Goal: Task Accomplishment & Management: Manage account settings

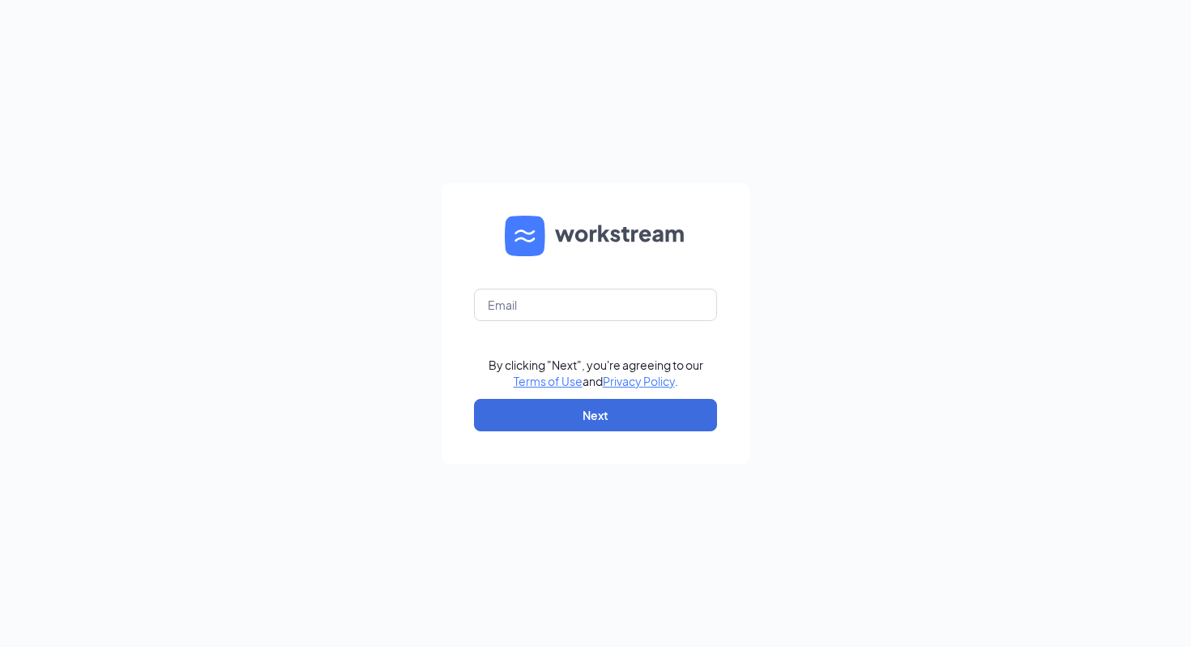
click at [583, 282] on form "By clicking "Next", you're agreeing to our Terms of Use and Privacy Policy . Ne…" at bounding box center [596, 323] width 308 height 280
click at [576, 308] on input "text" at bounding box center [595, 304] width 243 height 32
type input "jdill@edistohospitality.com"
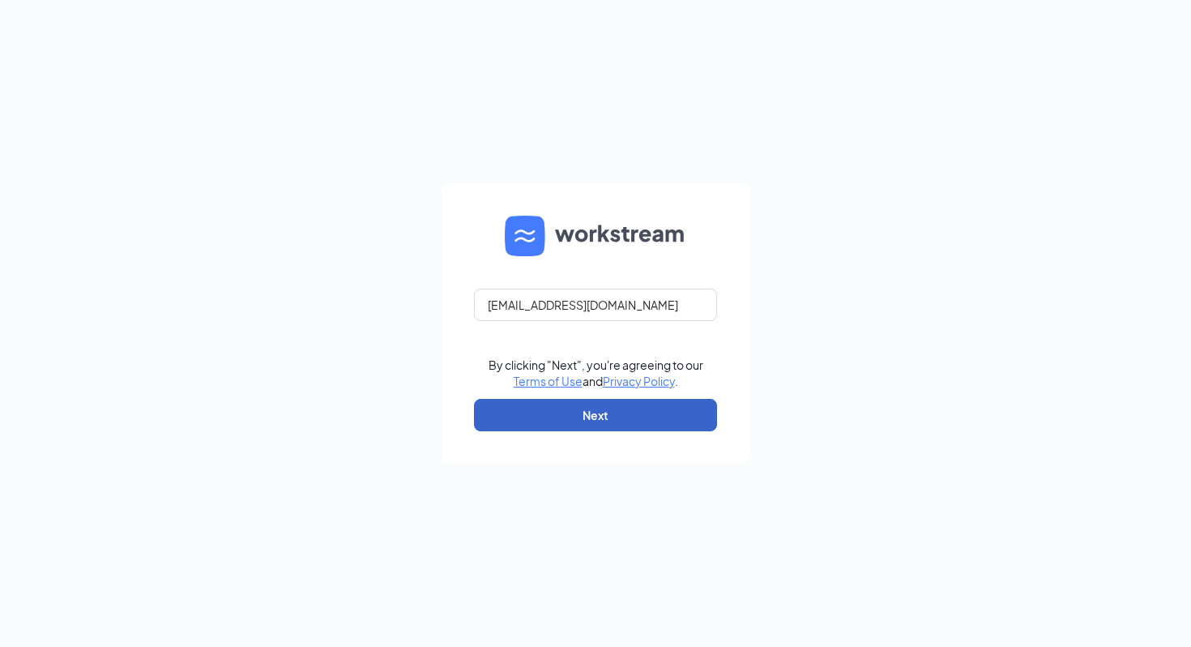
click at [541, 412] on button "Next" at bounding box center [595, 415] width 243 height 32
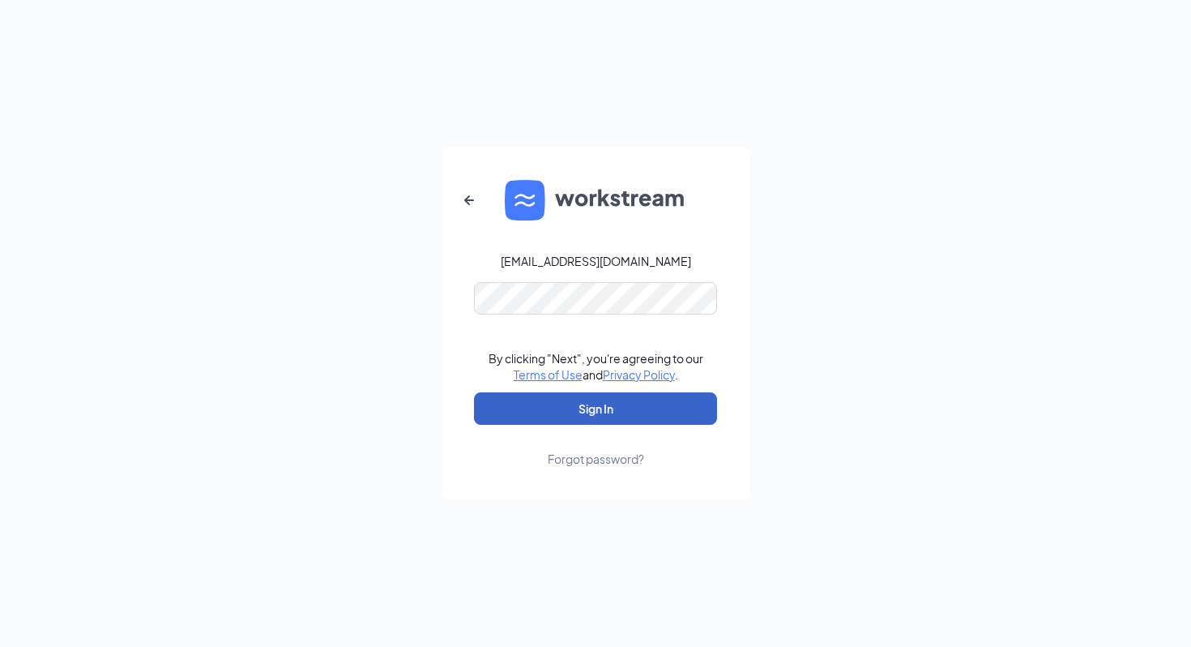
click at [533, 403] on button "Sign In" at bounding box center [595, 408] width 243 height 32
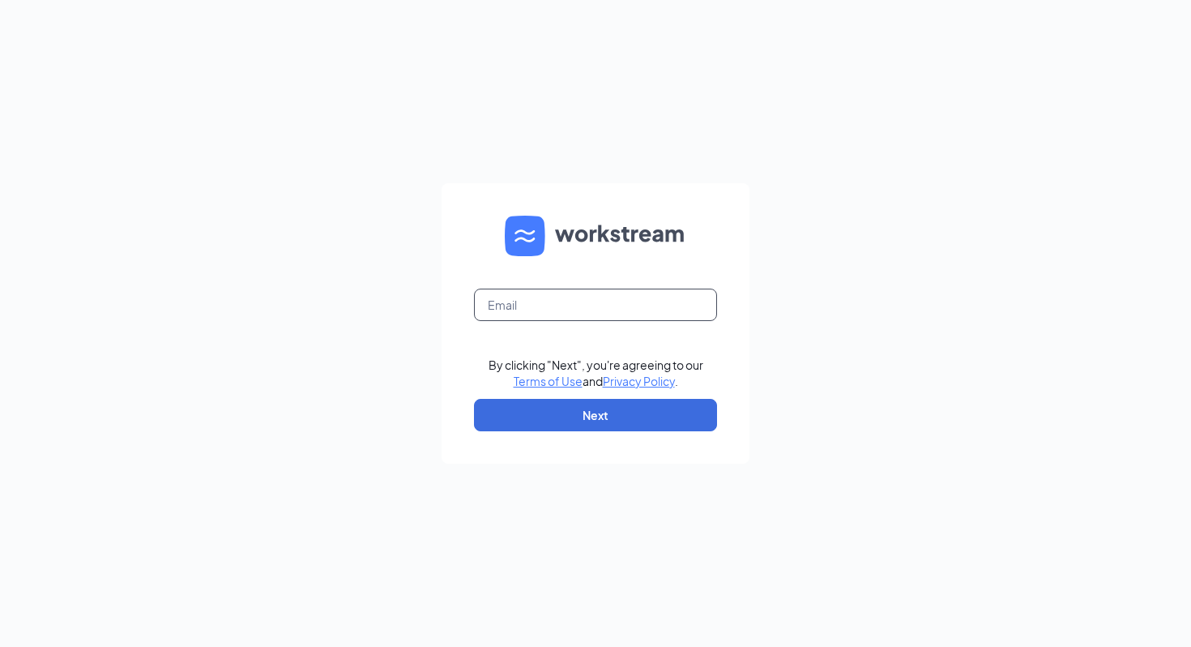
click at [514, 306] on input "text" at bounding box center [595, 304] width 243 height 32
click at [505, 297] on input "text" at bounding box center [595, 304] width 243 height 32
click at [494, 313] on input "text" at bounding box center [595, 304] width 243 height 32
type input "jacob.ramos5@cfacorp.com"
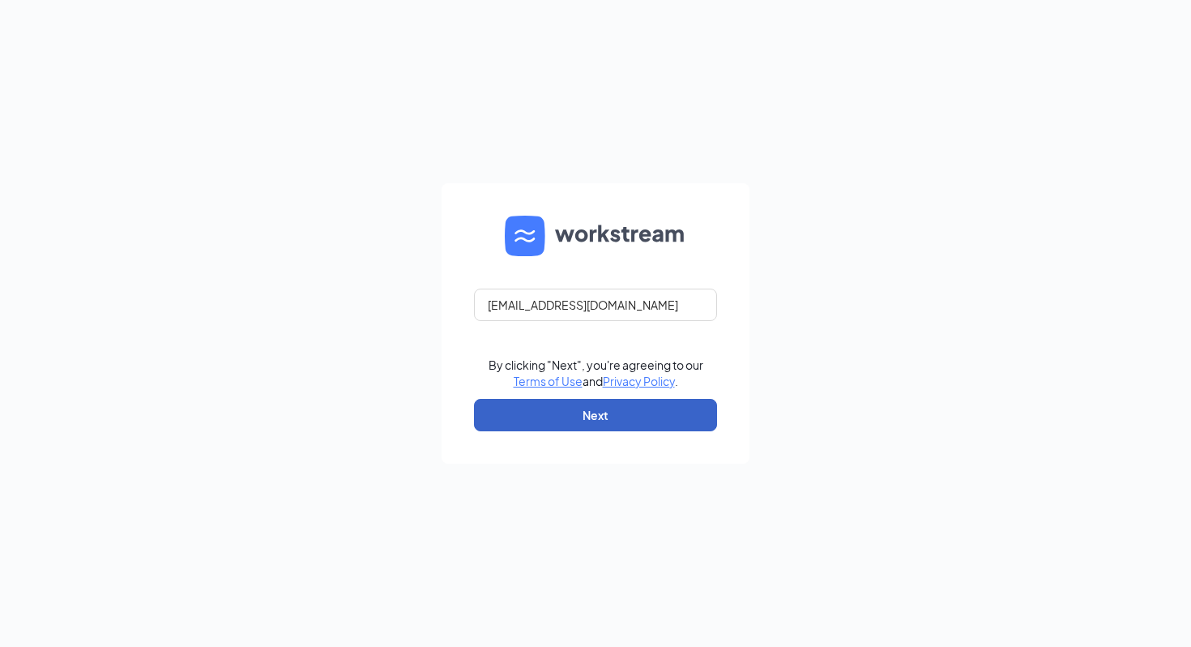
click at [539, 418] on button "Next" at bounding box center [595, 415] width 243 height 32
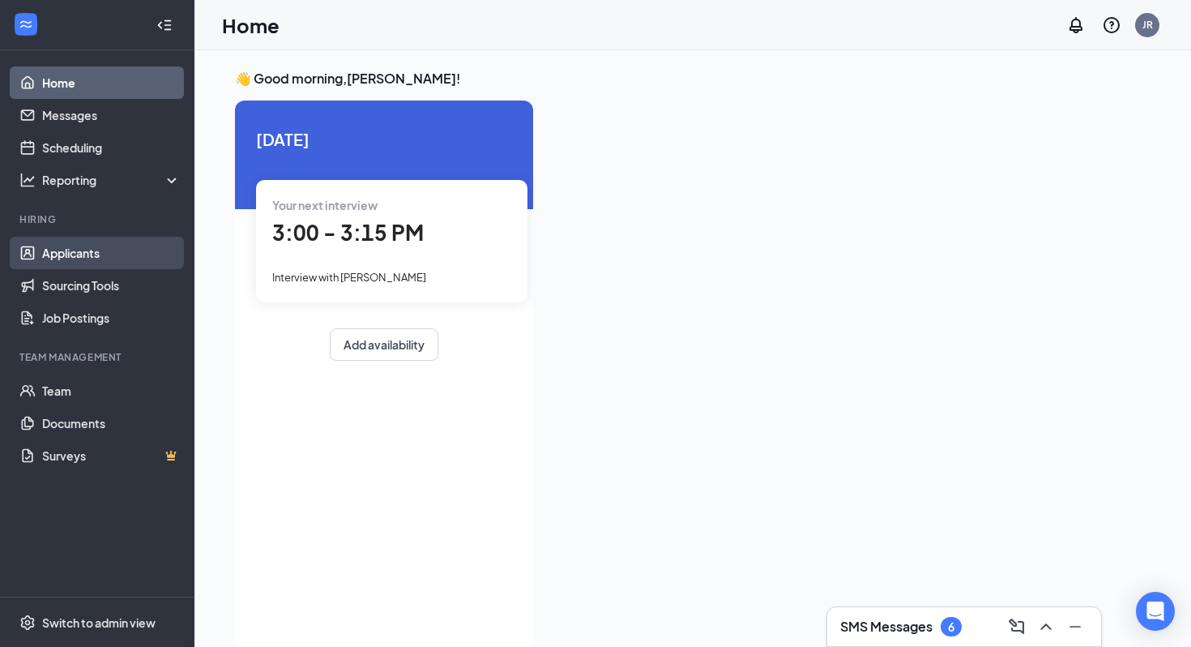
click at [54, 261] on link "Applicants" at bounding box center [111, 253] width 139 height 32
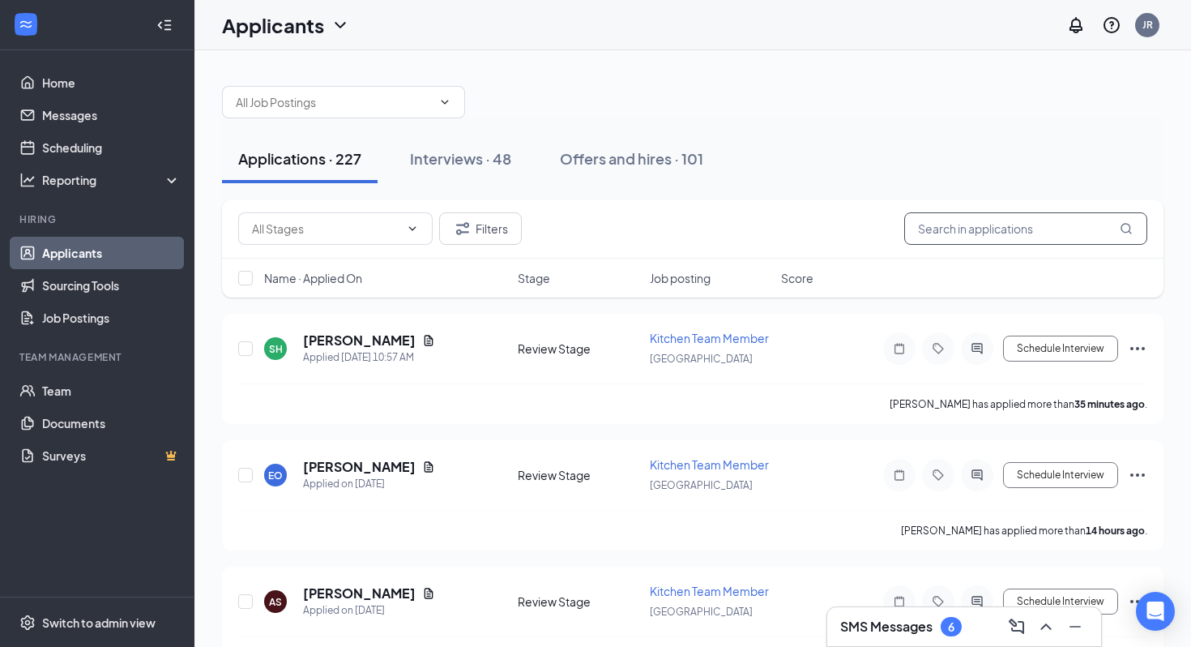
click at [972, 218] on input "text" at bounding box center [1025, 228] width 243 height 32
type input "[PERSON_NAME]"
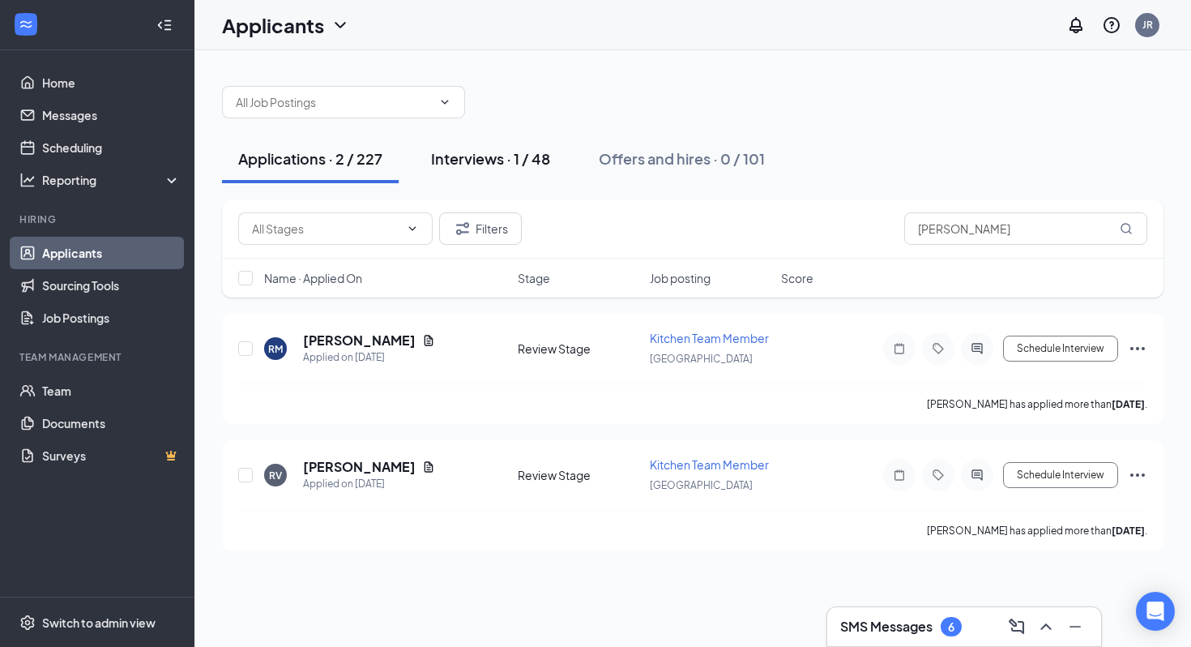
click at [508, 164] on div "Interviews · 1 / 48" at bounding box center [490, 158] width 119 height 20
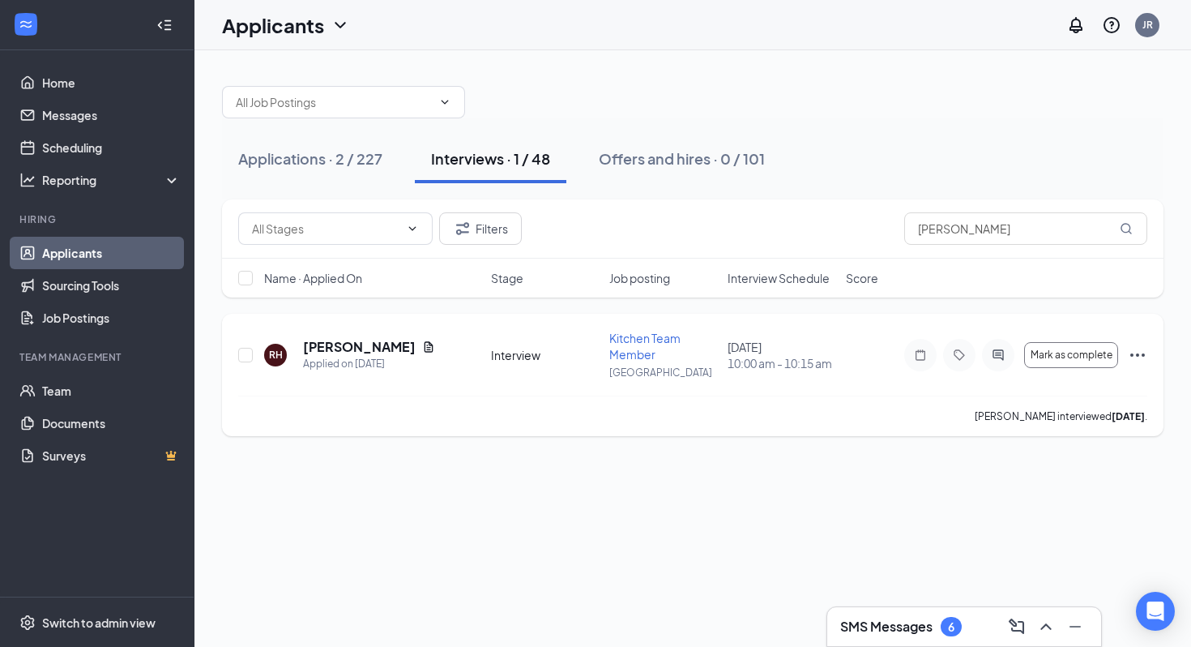
click at [1138, 357] on icon "Ellipses" at bounding box center [1137, 354] width 19 height 19
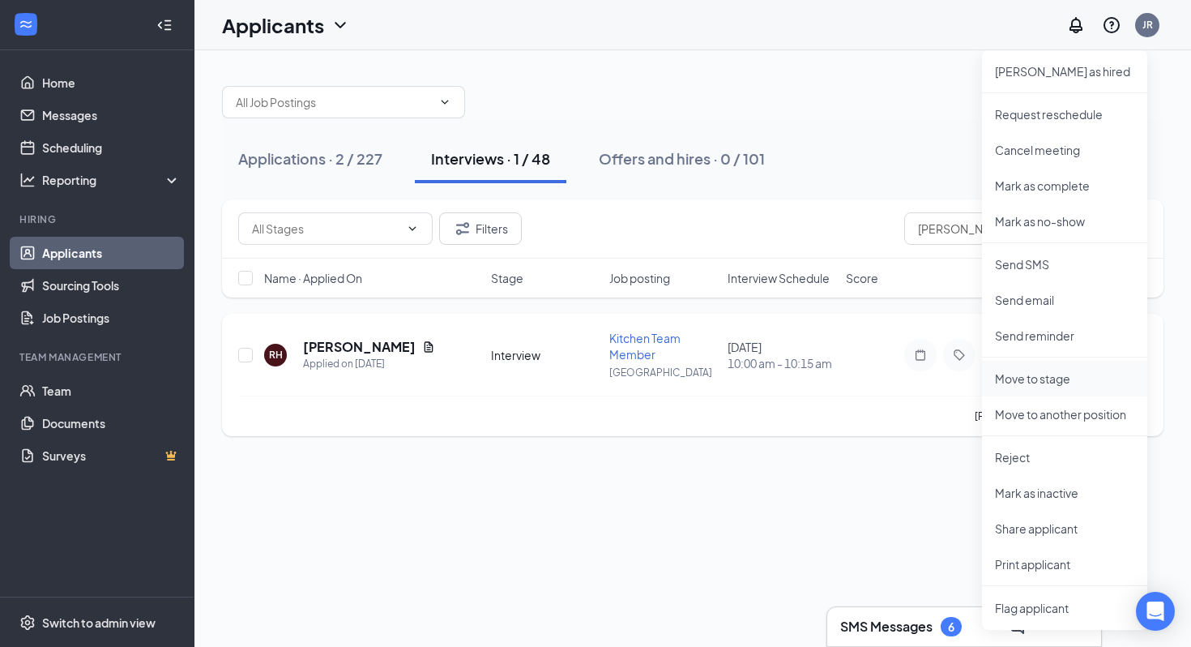
click at [1007, 378] on p "Move to stage" at bounding box center [1064, 378] width 139 height 16
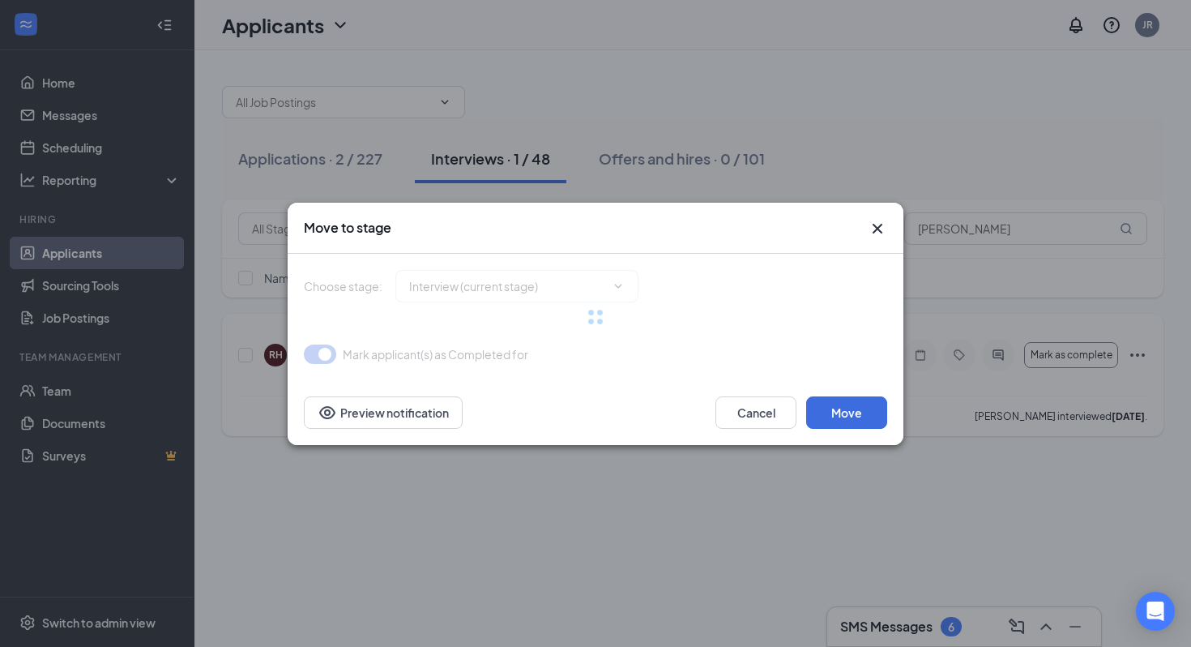
type input "Conditional Offer Letter (next stage)"
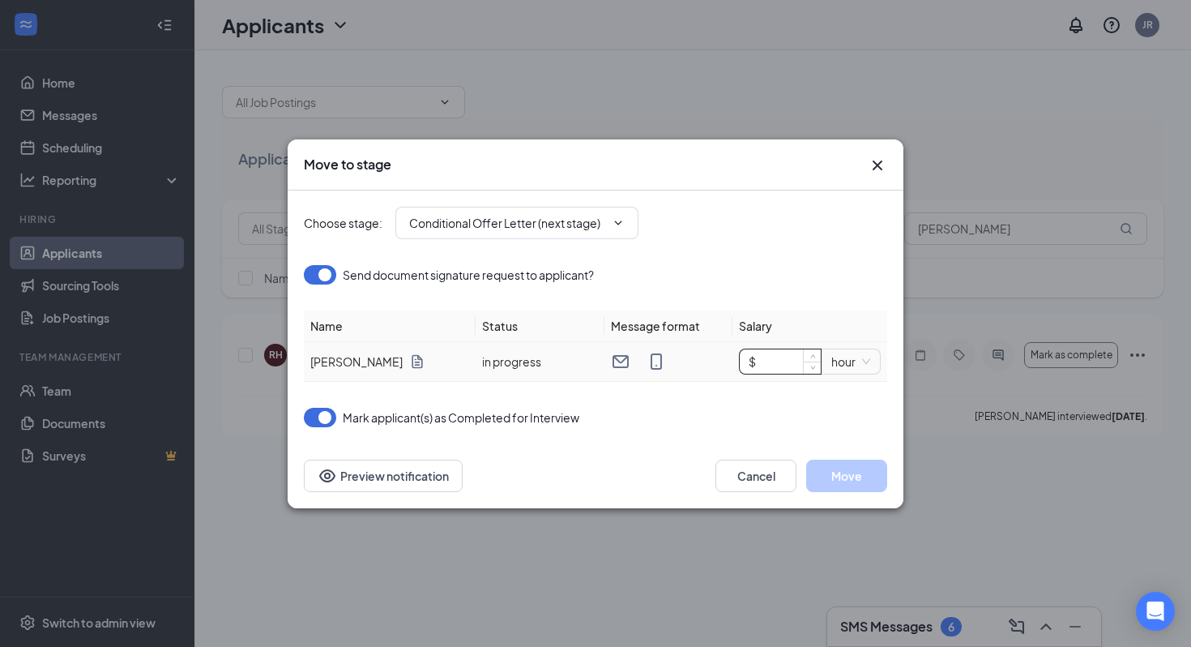
click at [789, 361] on input "$" at bounding box center [780, 361] width 81 height 24
type input "$ 20"
click at [730, 423] on div "Mark applicant(s) as Completed for Interview" at bounding box center [595, 417] width 583 height 19
click at [840, 471] on button "Move" at bounding box center [846, 475] width 81 height 32
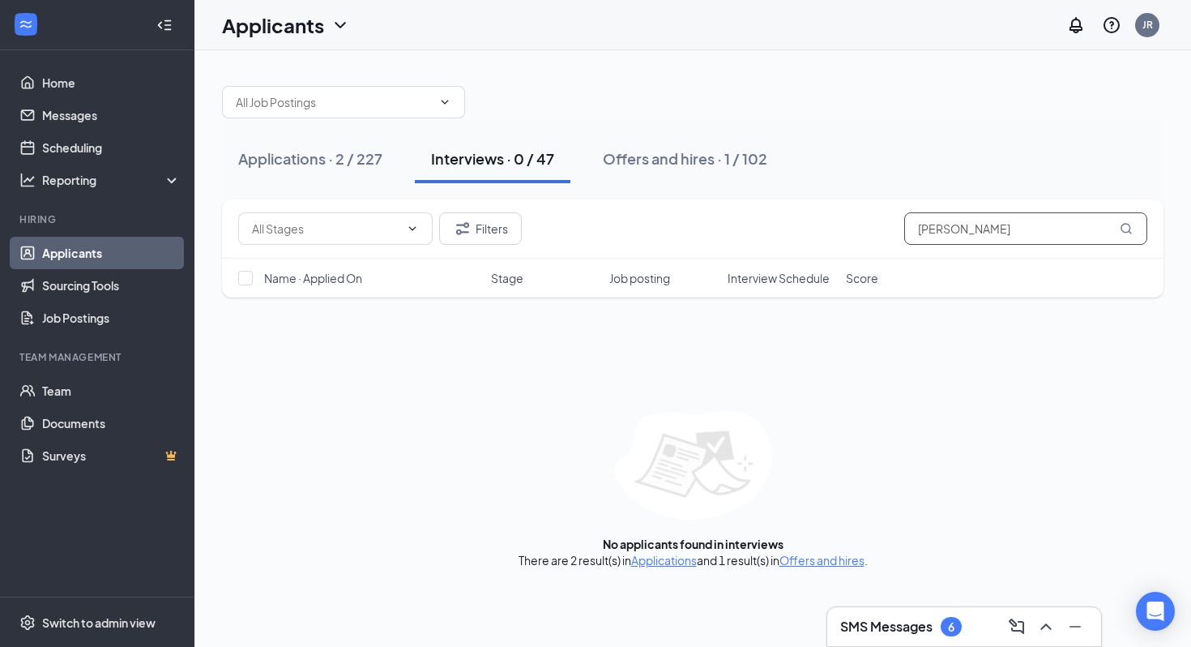
click at [963, 220] on input "[PERSON_NAME]" at bounding box center [1025, 228] width 243 height 32
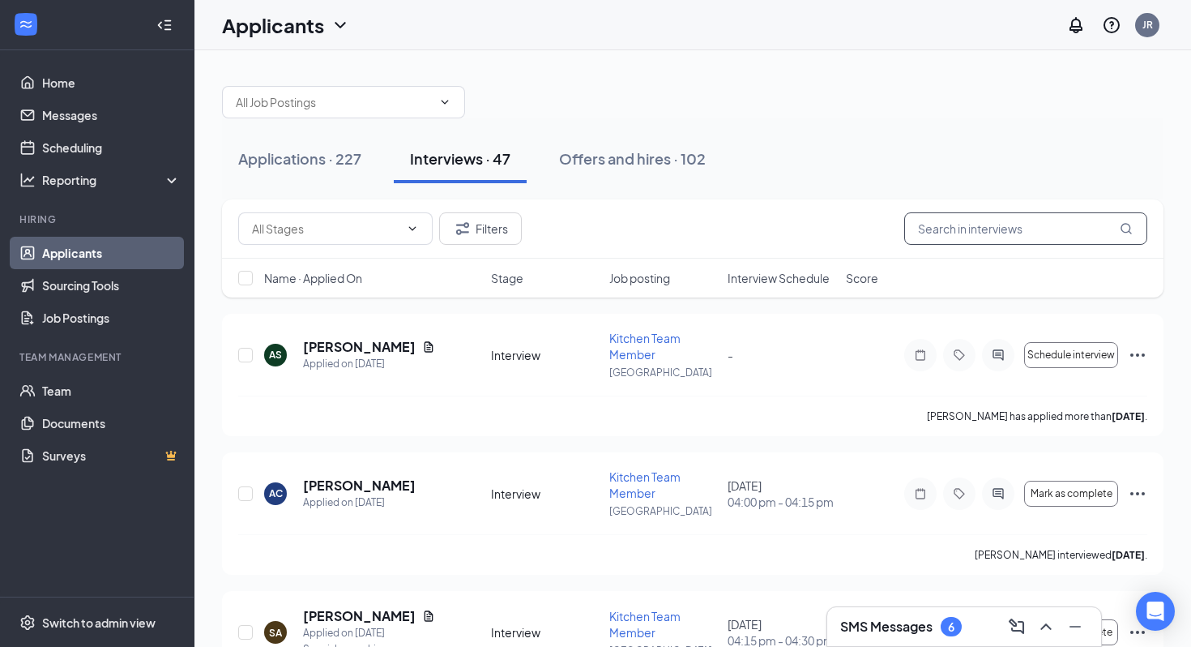
click at [942, 222] on input "text" at bounding box center [1025, 228] width 243 height 32
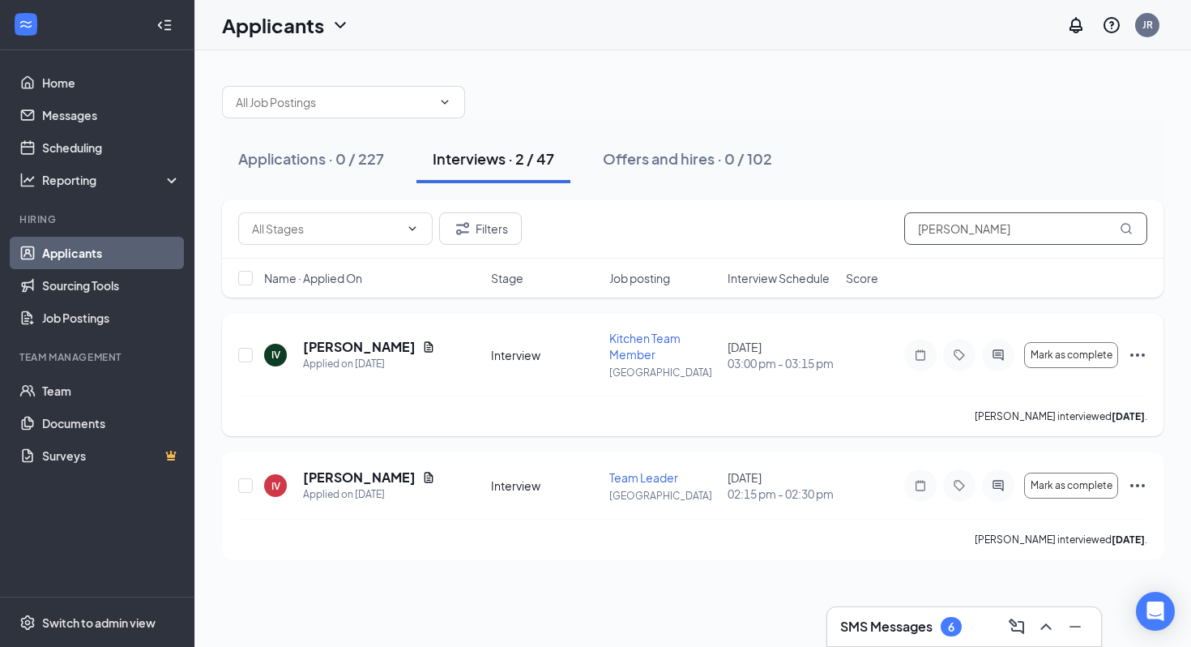
type input "[PERSON_NAME]"
click at [1143, 360] on icon "Ellipses" at bounding box center [1137, 354] width 19 height 19
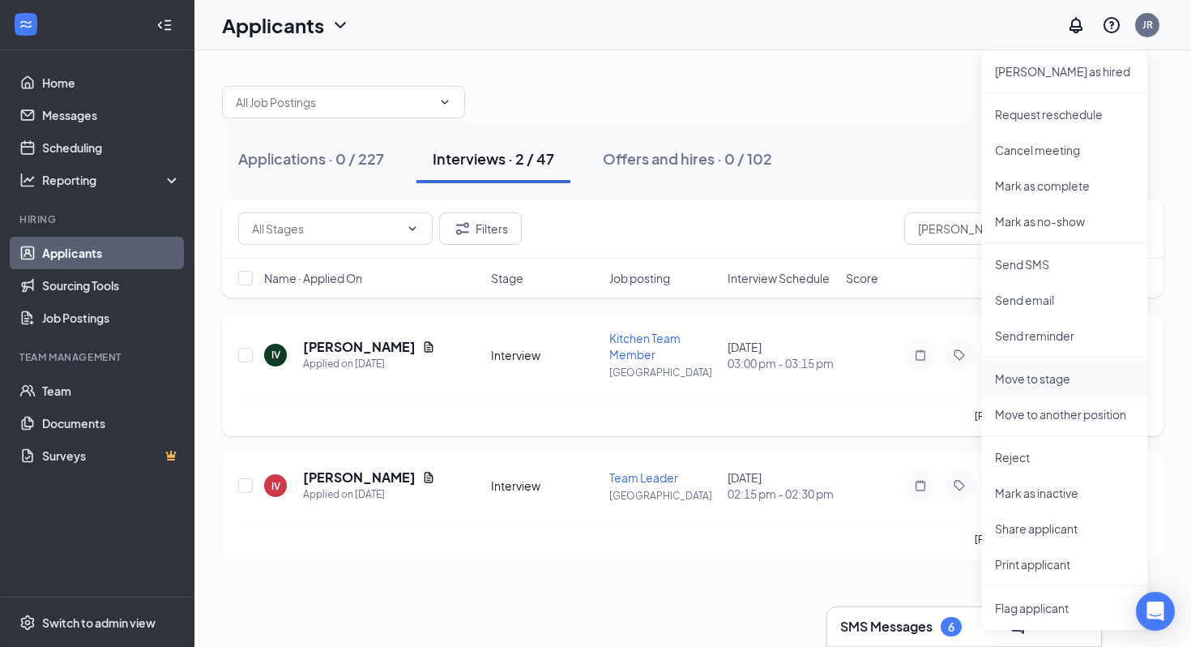
click at [1045, 380] on p "Move to stage" at bounding box center [1064, 378] width 139 height 16
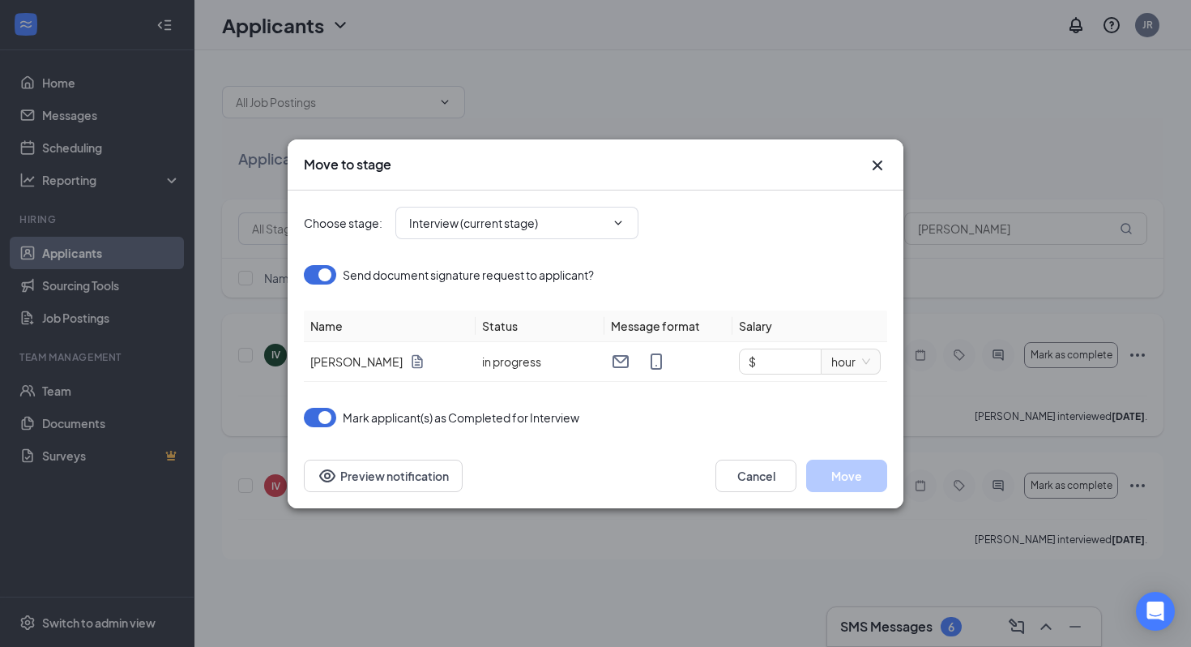
type input "Conditional Offer Letter (next stage)"
click at [791, 367] on input "$" at bounding box center [780, 361] width 81 height 24
type input "$ 20"
click at [763, 411] on div "Mark applicant(s) as Completed for Interview" at bounding box center [595, 417] width 583 height 19
click at [830, 470] on button "Move" at bounding box center [846, 475] width 81 height 32
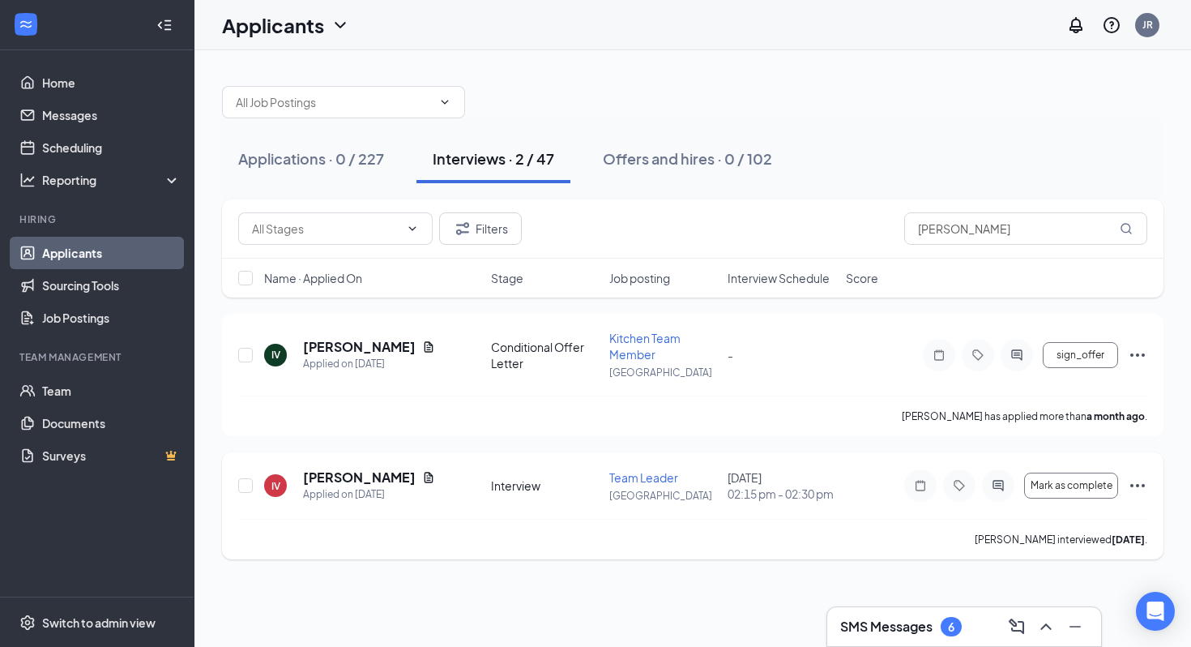
click at [1142, 486] on icon "Ellipses" at bounding box center [1137, 485] width 19 height 19
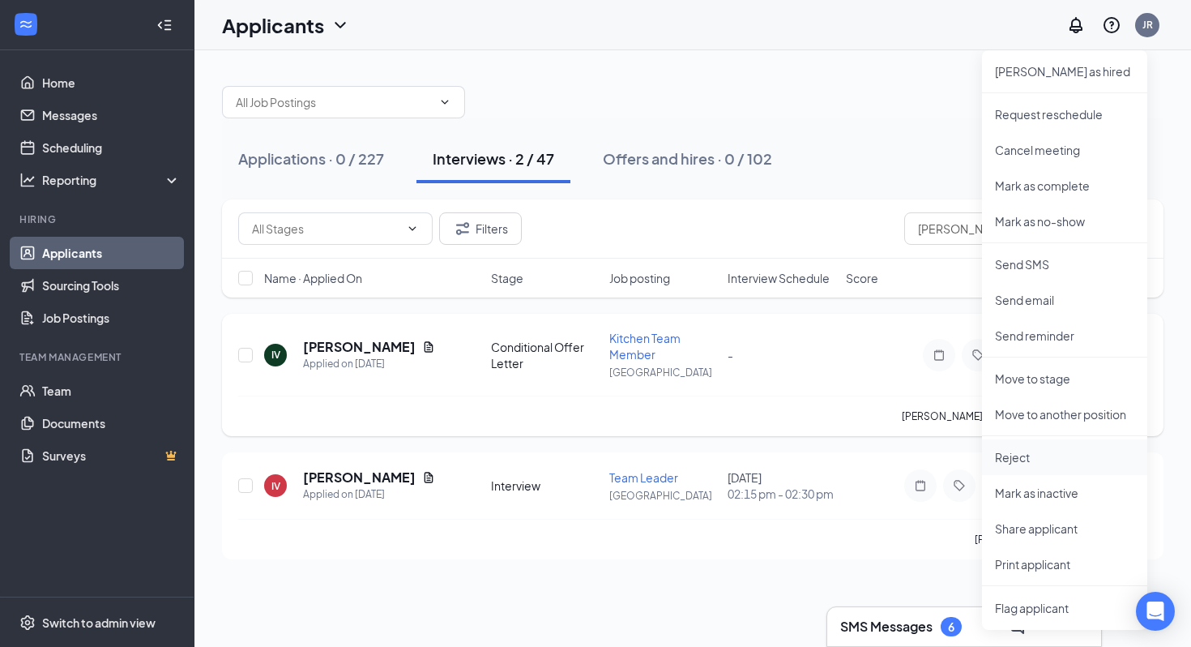
click at [1059, 455] on p "Reject" at bounding box center [1064, 457] width 139 height 16
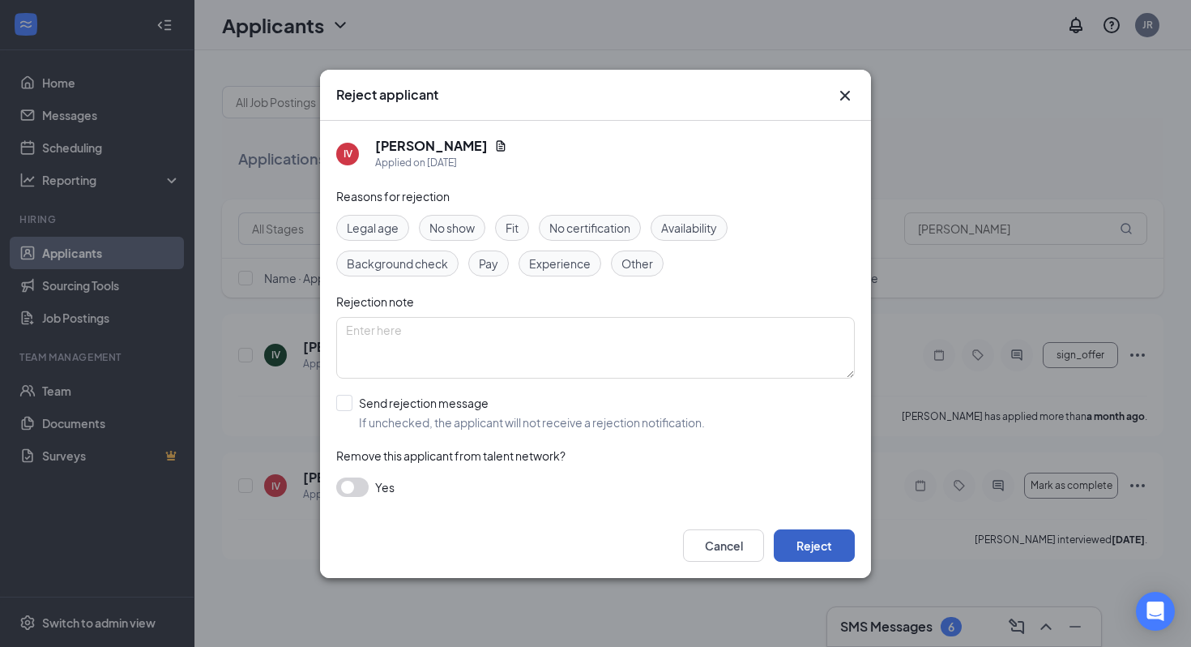
click at [807, 547] on button "Reject" at bounding box center [814, 545] width 81 height 32
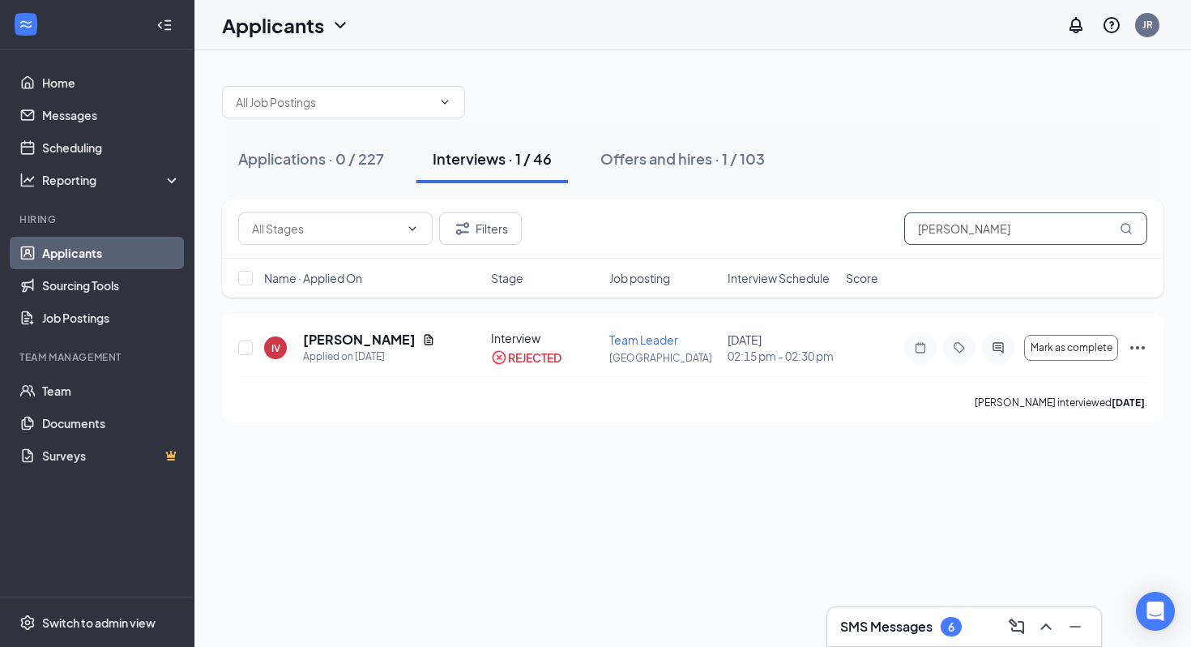
click at [946, 230] on input "[PERSON_NAME]" at bounding box center [1025, 228] width 243 height 32
type input "[PERSON_NAME]"
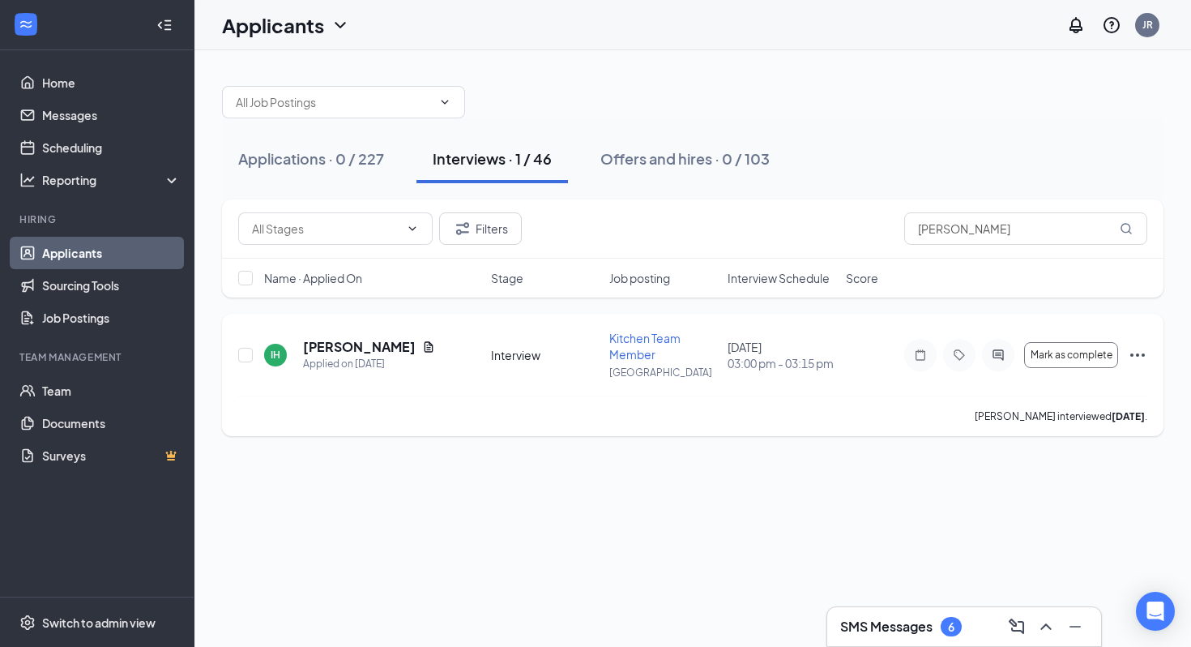
click at [1132, 357] on icon "Ellipses" at bounding box center [1137, 354] width 19 height 19
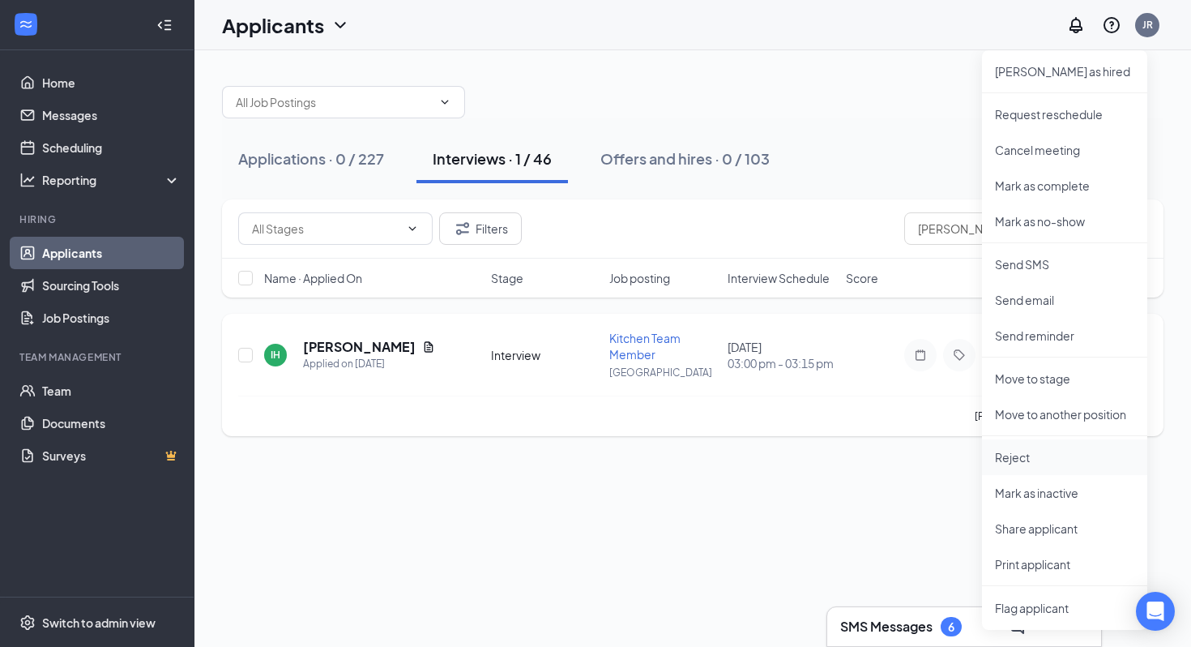
click at [1001, 459] on p "Reject" at bounding box center [1064, 457] width 139 height 16
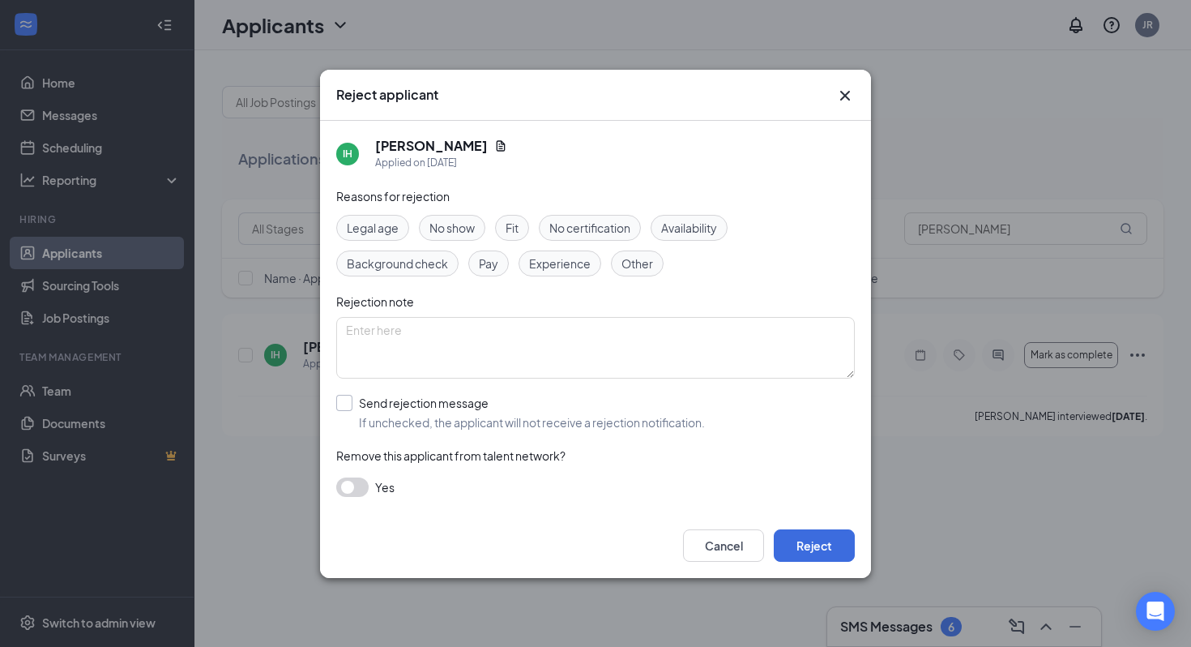
click at [392, 400] on input "Send rejection message If unchecked, the applicant will not receive a rejection…" at bounding box center [520, 413] width 369 height 36
checkbox input "true"
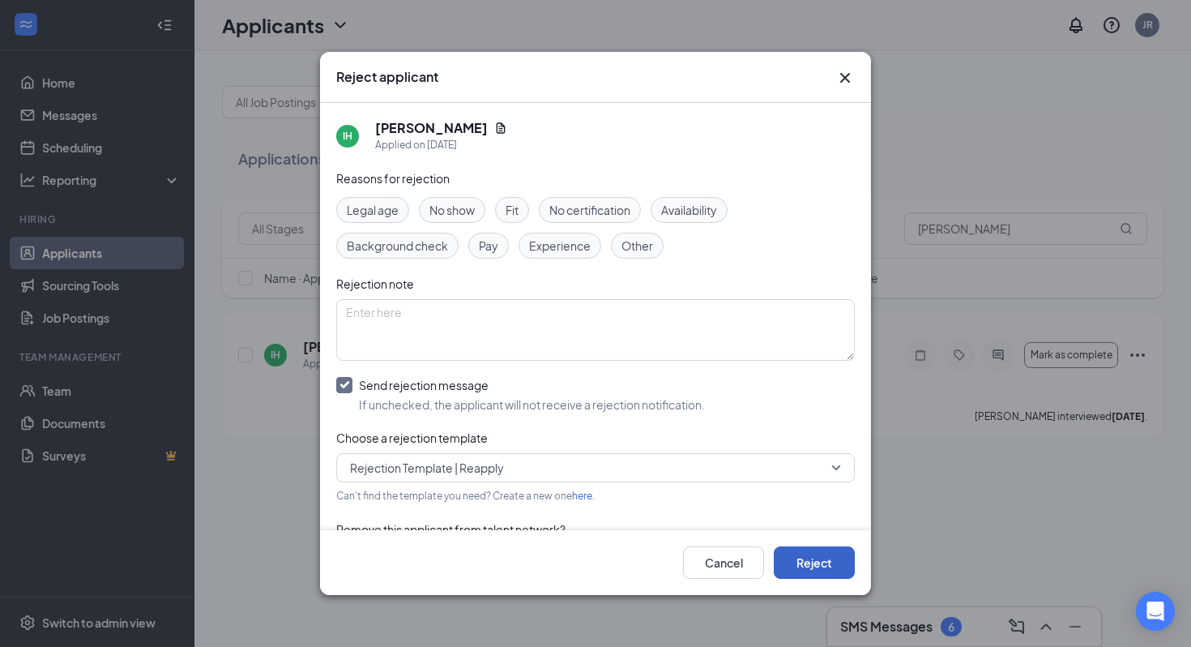
click at [823, 556] on button "Reject" at bounding box center [814, 562] width 81 height 32
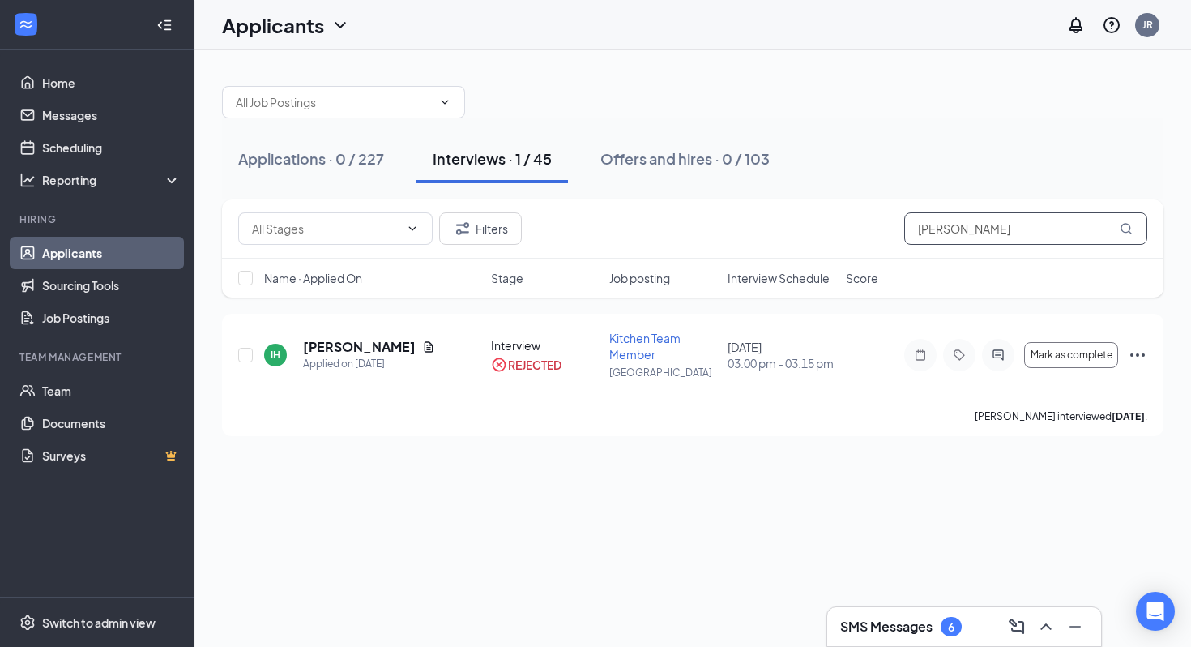
click at [944, 235] on input "[PERSON_NAME]" at bounding box center [1025, 228] width 243 height 32
type input "[PERSON_NAME]"
click at [1140, 353] on icon "Ellipses" at bounding box center [1137, 354] width 19 height 19
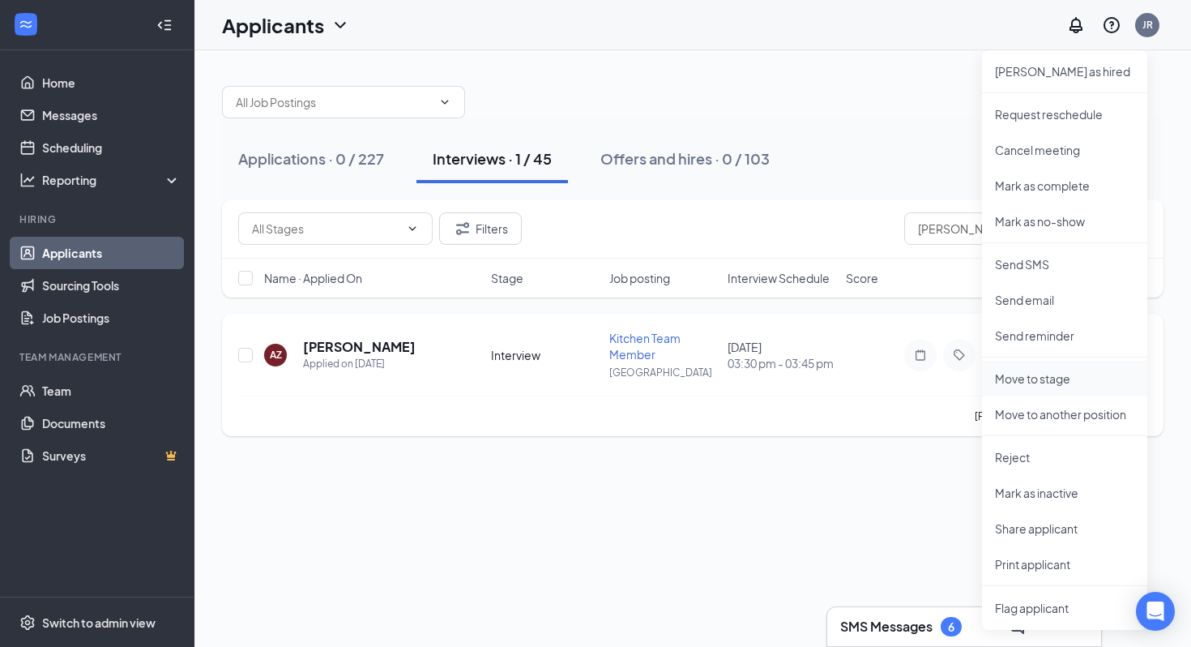
click at [1052, 384] on p "Move to stage" at bounding box center [1064, 378] width 139 height 16
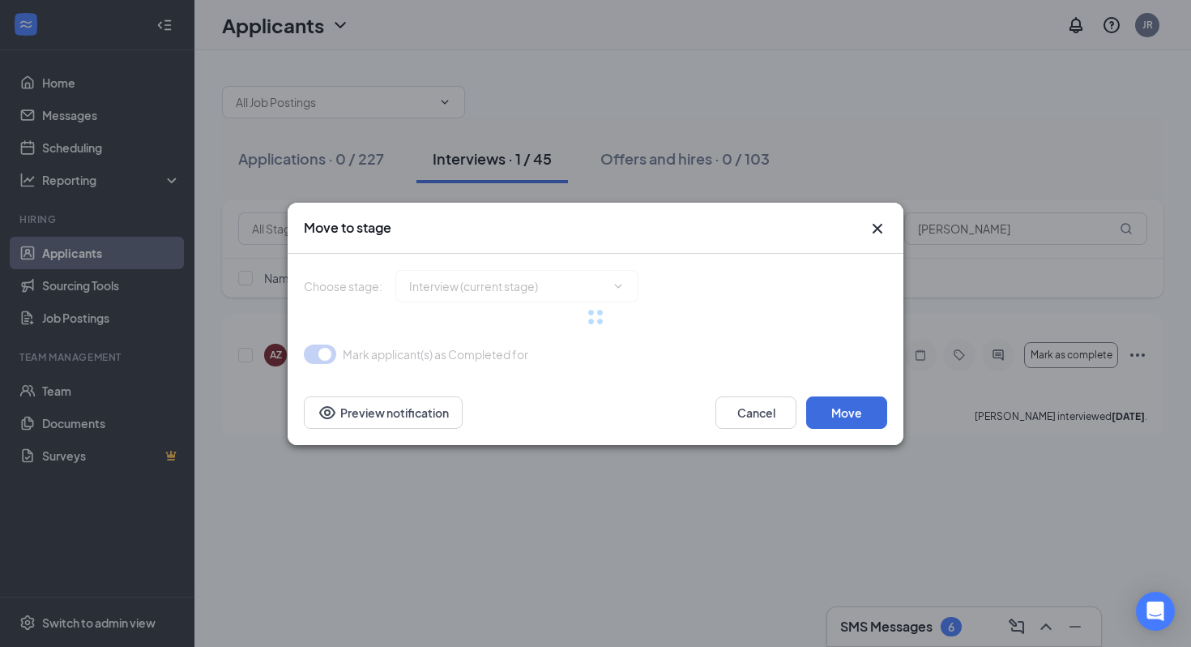
type input "Conditional Offer Letter (next stage)"
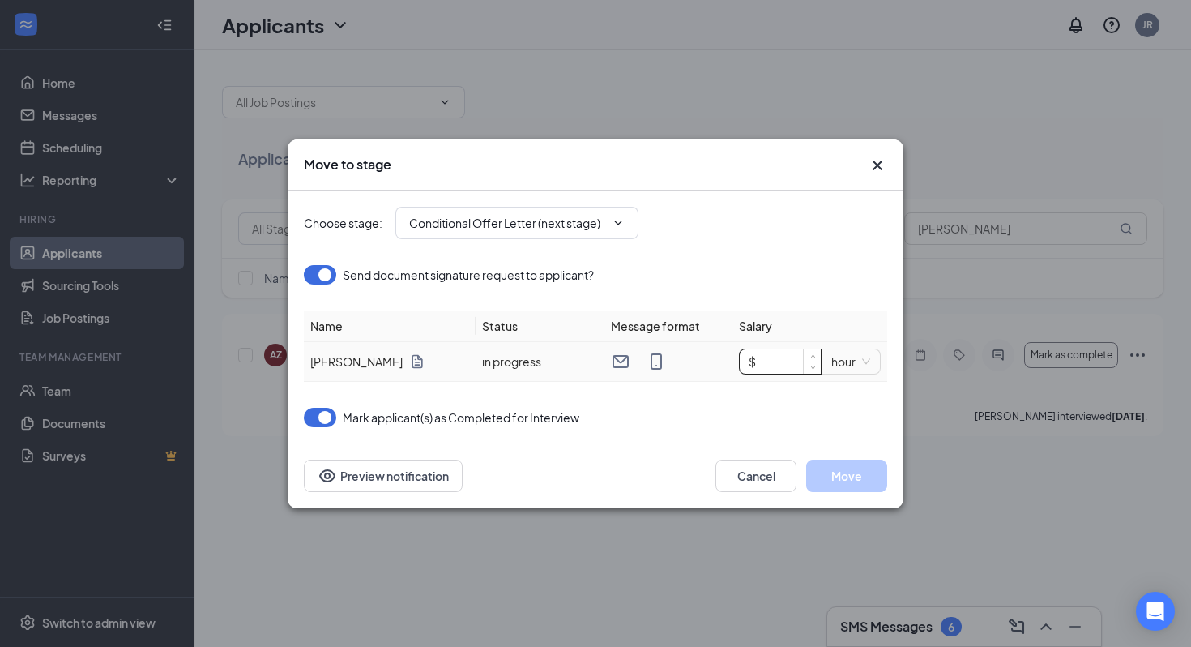
click at [771, 370] on input "$" at bounding box center [780, 361] width 81 height 24
type input "$ 20"
click at [857, 481] on button "Move" at bounding box center [846, 475] width 81 height 32
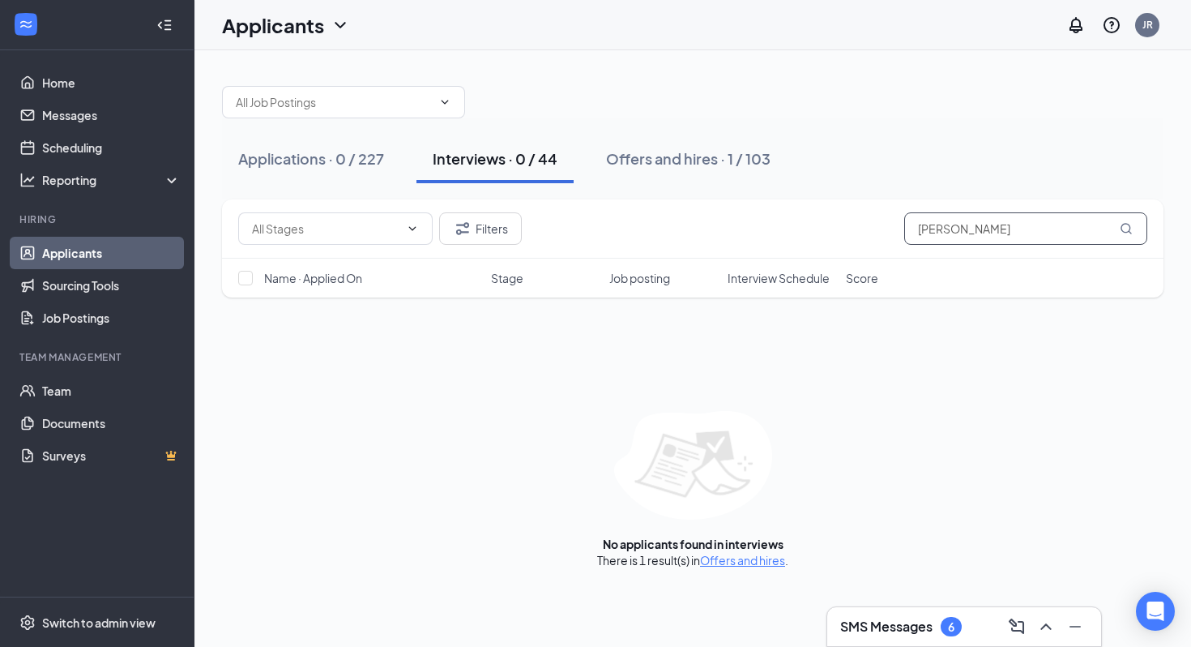
click at [936, 228] on input "[PERSON_NAME]" at bounding box center [1025, 228] width 243 height 32
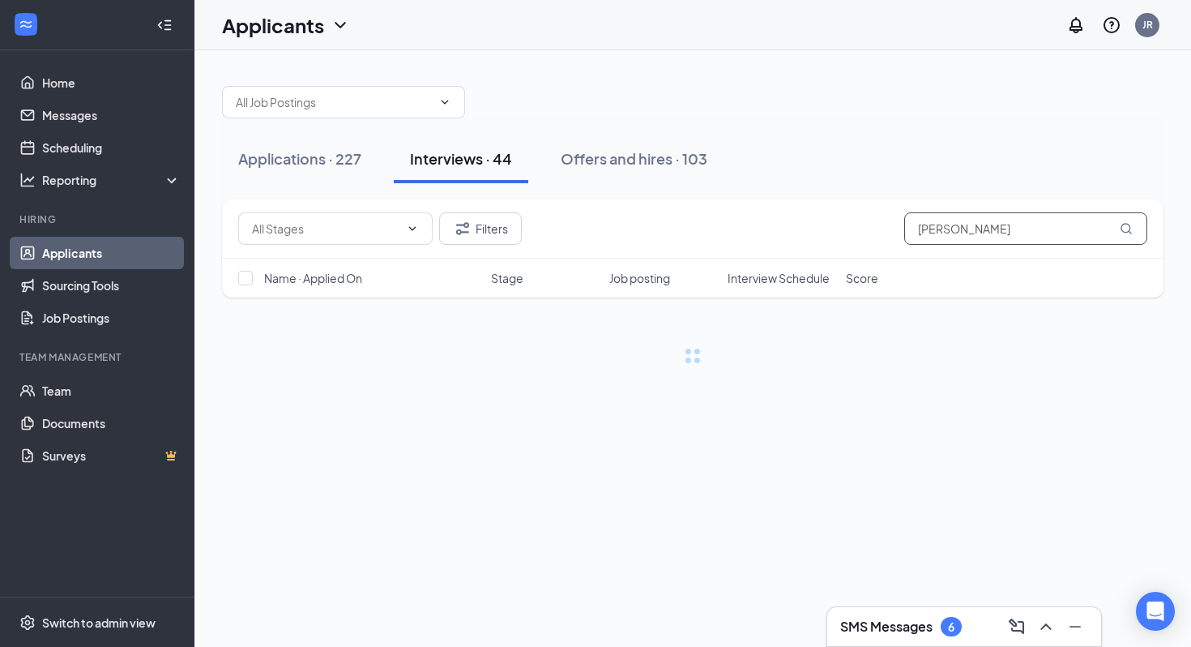
type input "mariana"
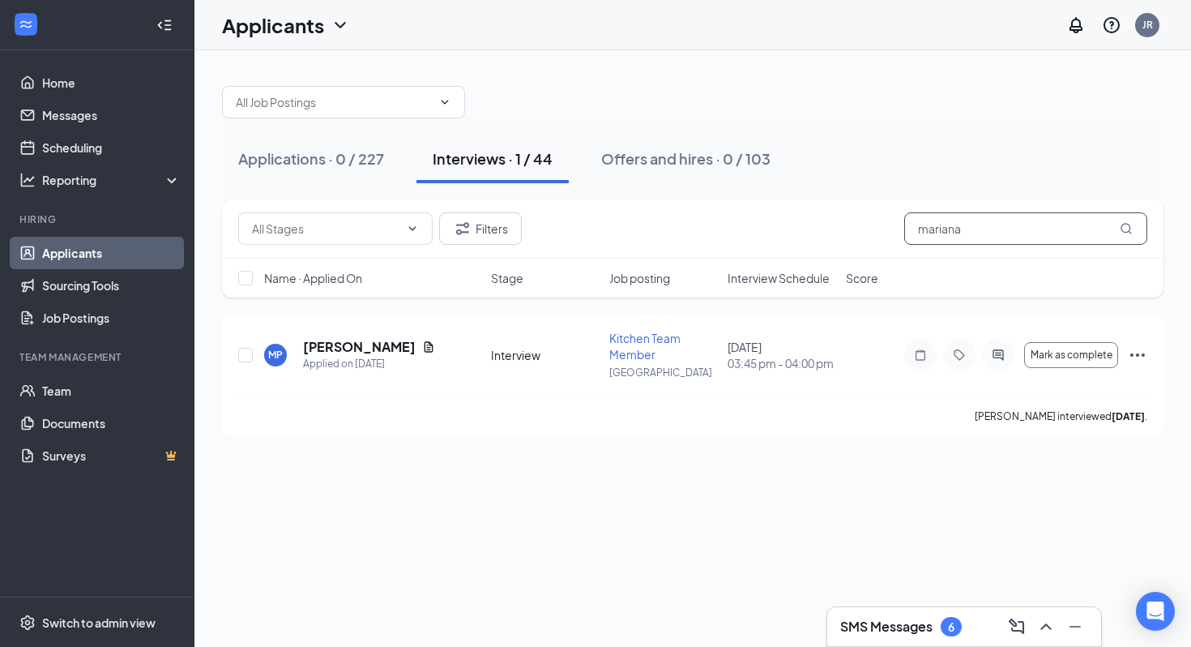
click at [944, 230] on input "mariana" at bounding box center [1025, 228] width 243 height 32
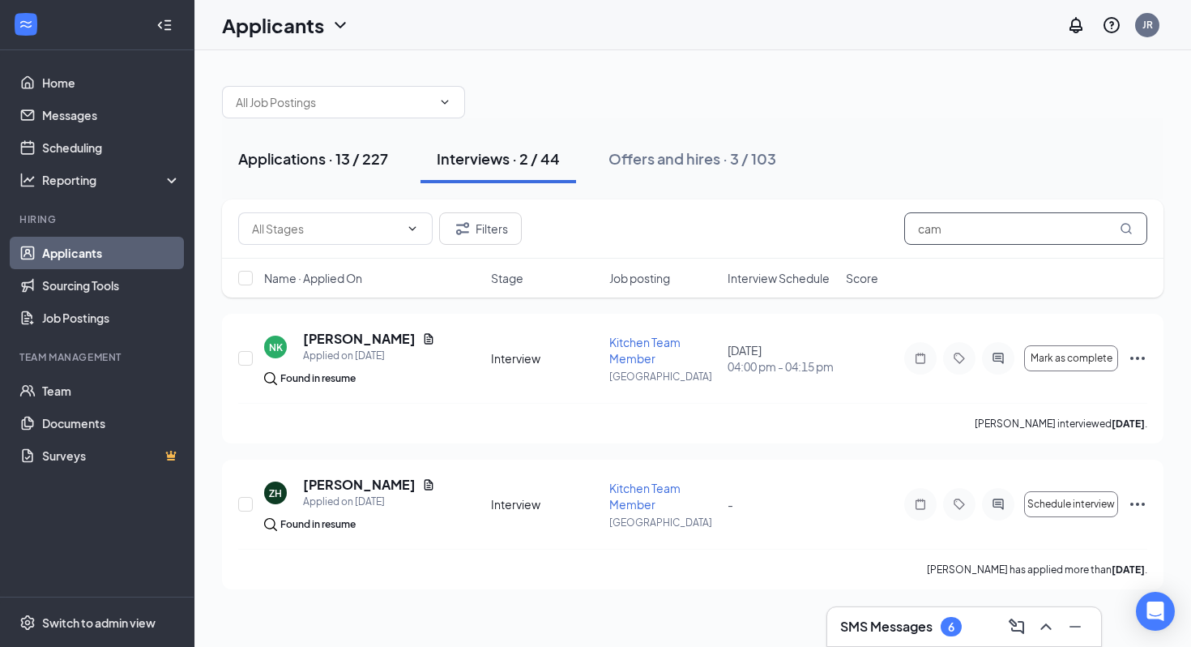
type input "cam"
click at [341, 153] on div "Applications · 13 / 227" at bounding box center [313, 158] width 150 height 20
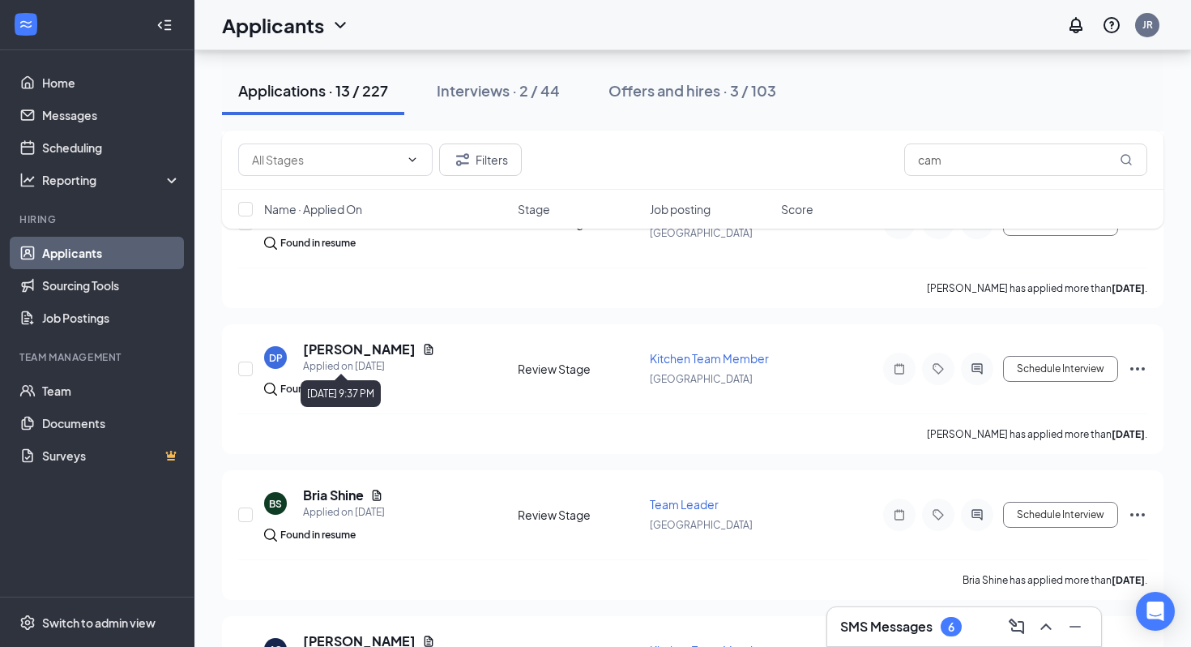
scroll to position [1504, 0]
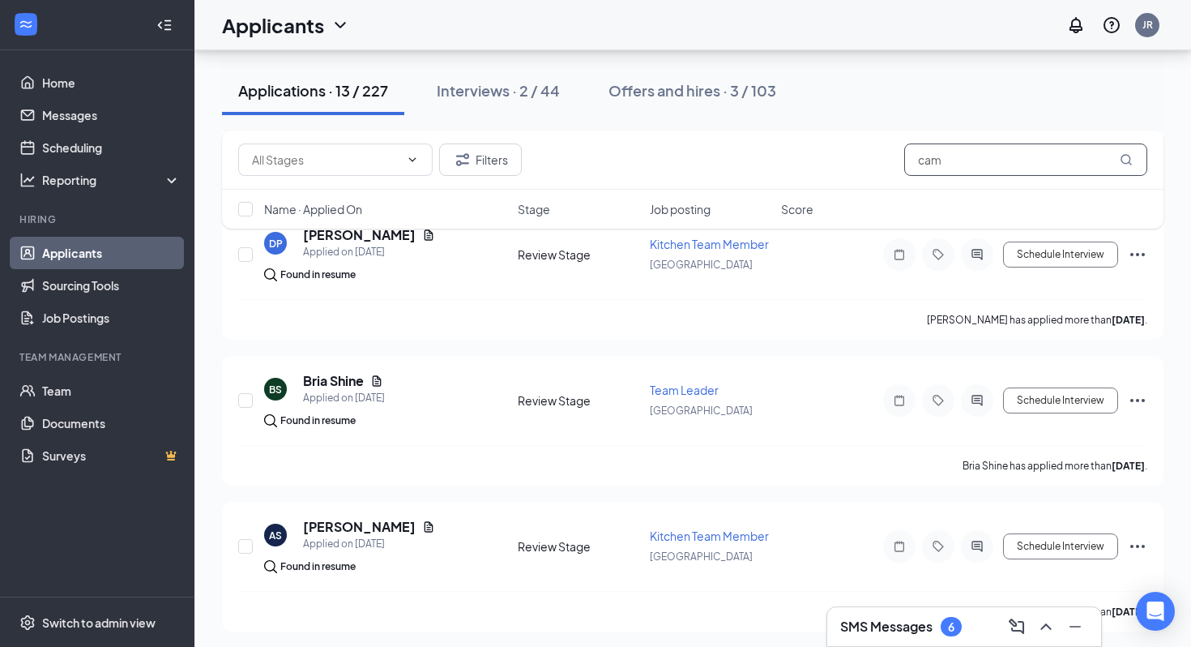
click at [921, 165] on input "cam" at bounding box center [1025, 159] width 243 height 32
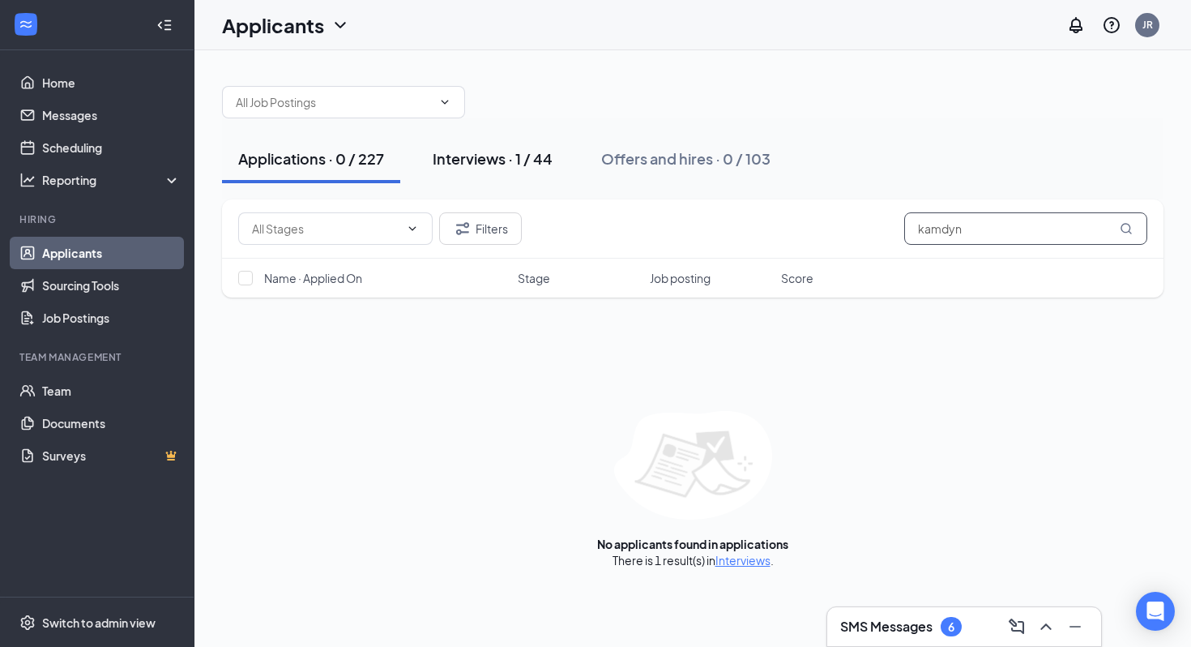
type input "kamdyn"
click at [514, 147] on button "Interviews · 1 / 44" at bounding box center [493, 159] width 152 height 49
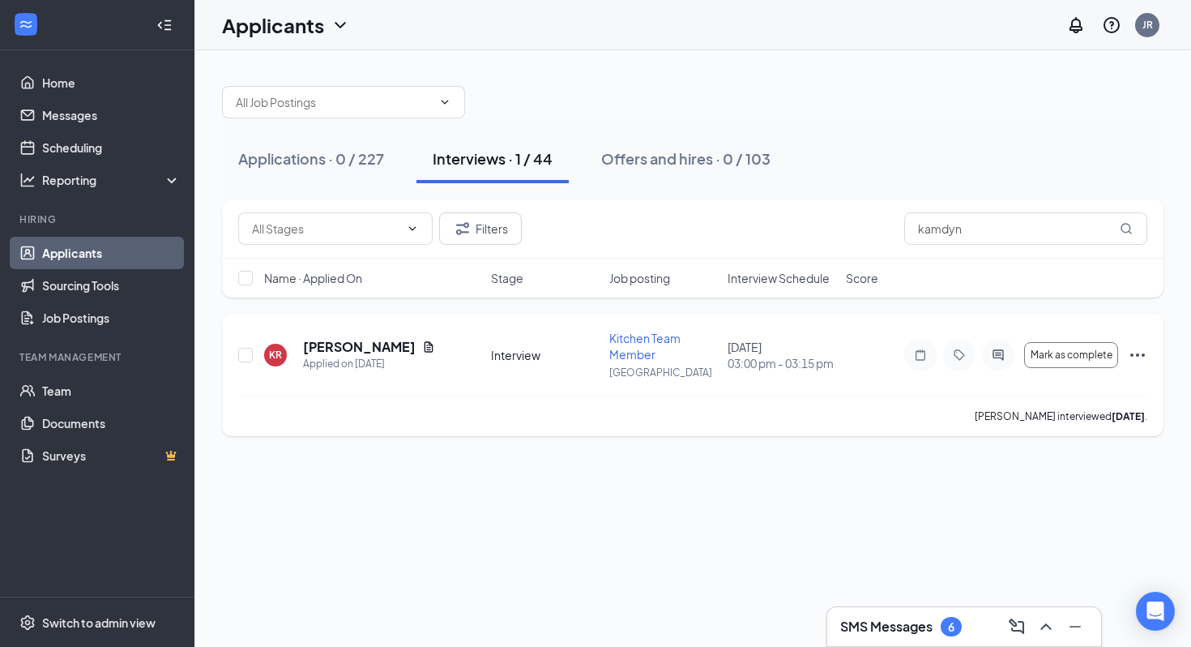
click at [1142, 352] on icon "Ellipses" at bounding box center [1137, 354] width 19 height 19
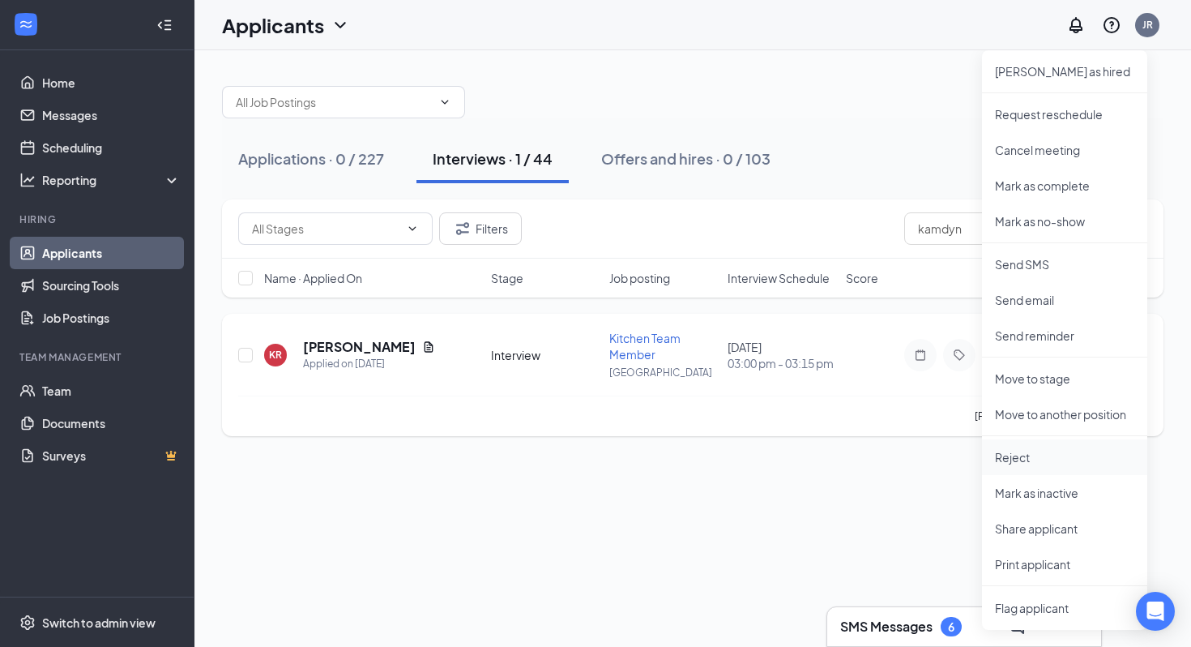
click at [1038, 451] on p "Reject" at bounding box center [1064, 457] width 139 height 16
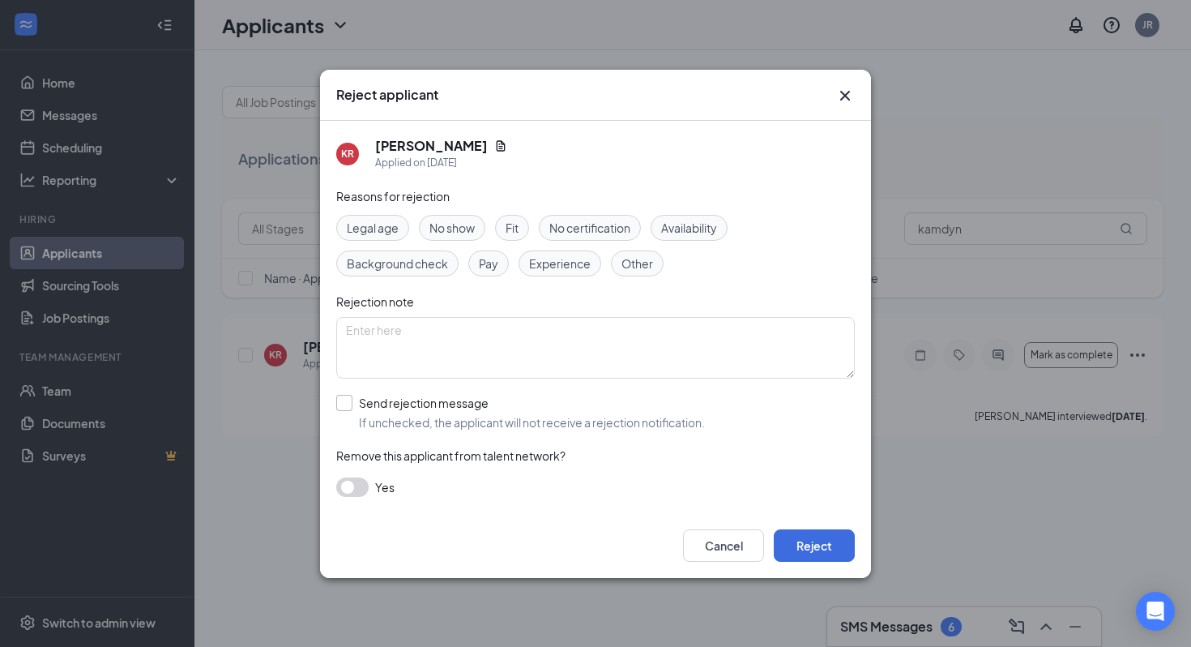
click at [512, 421] on input "Send rejection message If unchecked, the applicant will not receive a rejection…" at bounding box center [520, 413] width 369 height 36
checkbox input "true"
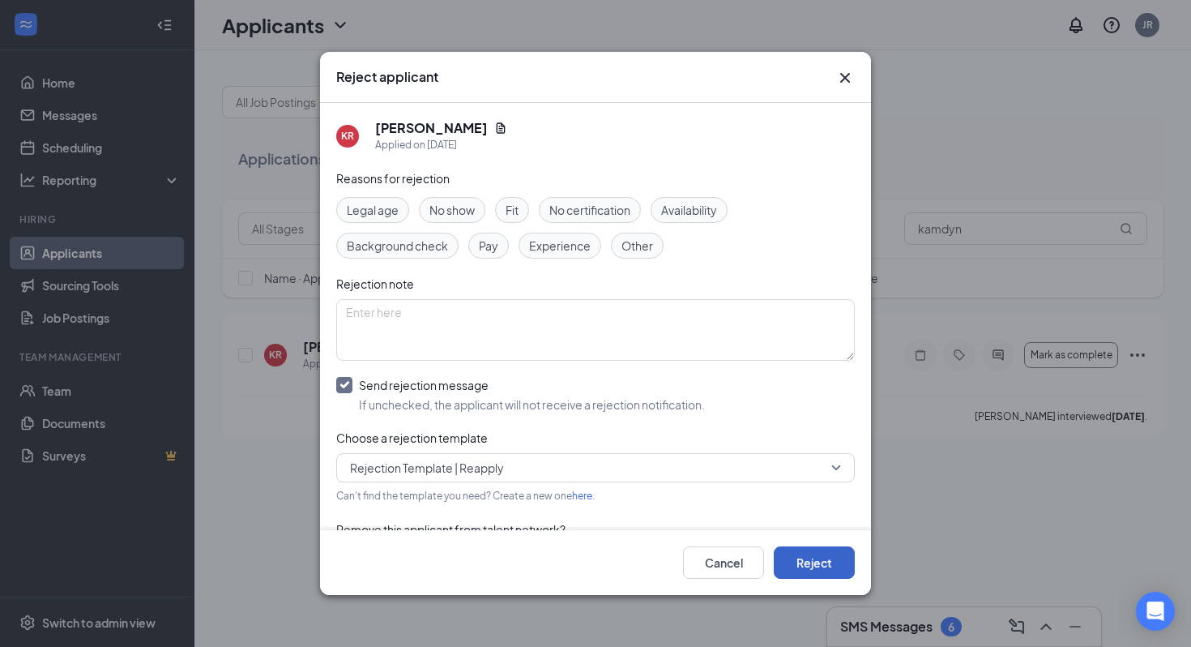
click at [809, 560] on button "Reject" at bounding box center [814, 562] width 81 height 32
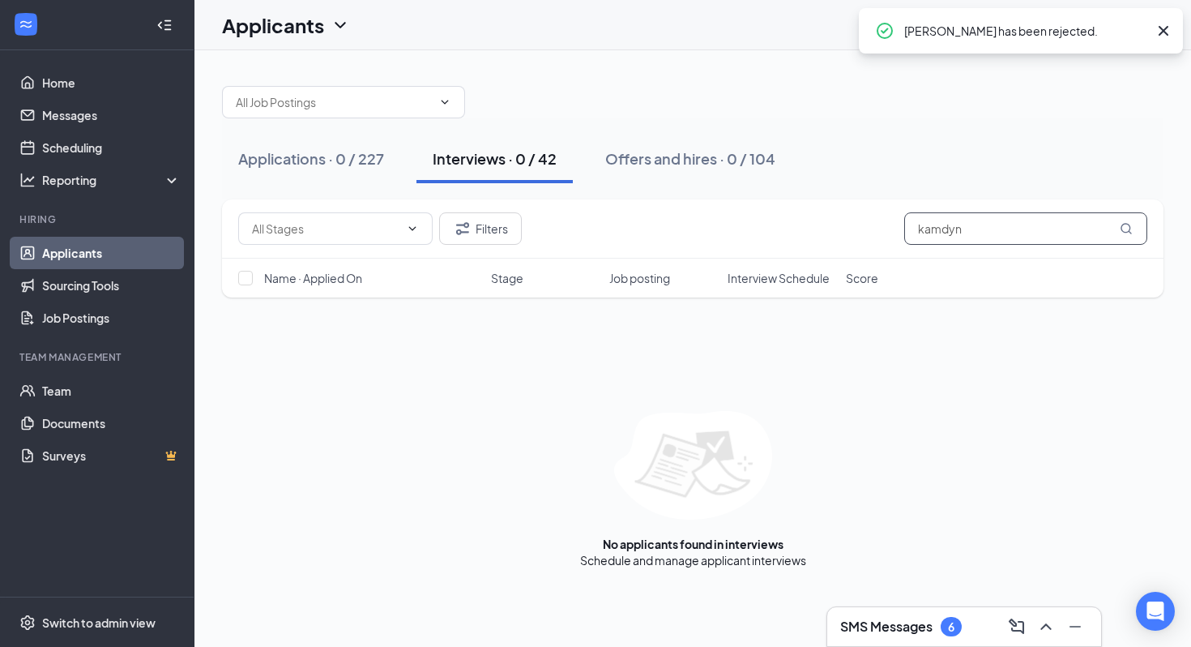
click at [969, 233] on input "kamdyn" at bounding box center [1025, 228] width 243 height 32
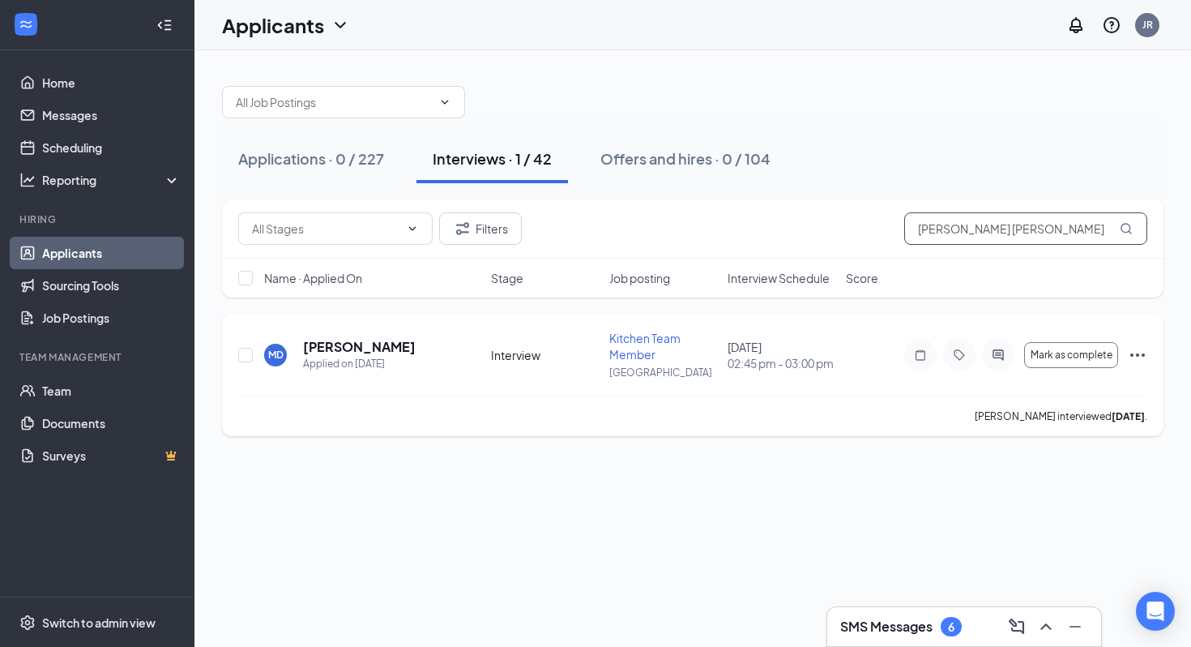
type input "[PERSON_NAME] [PERSON_NAME]"
click at [1135, 355] on icon "Ellipses" at bounding box center [1137, 354] width 19 height 19
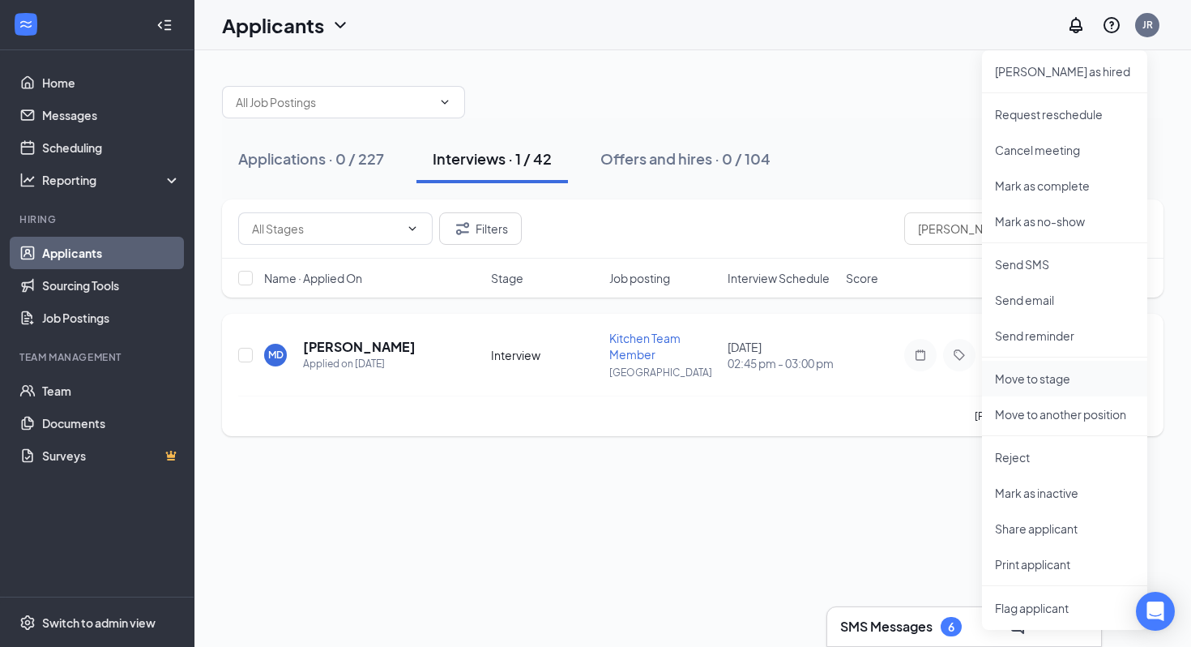
click at [1049, 387] on li "Move to stage" at bounding box center [1064, 379] width 165 height 36
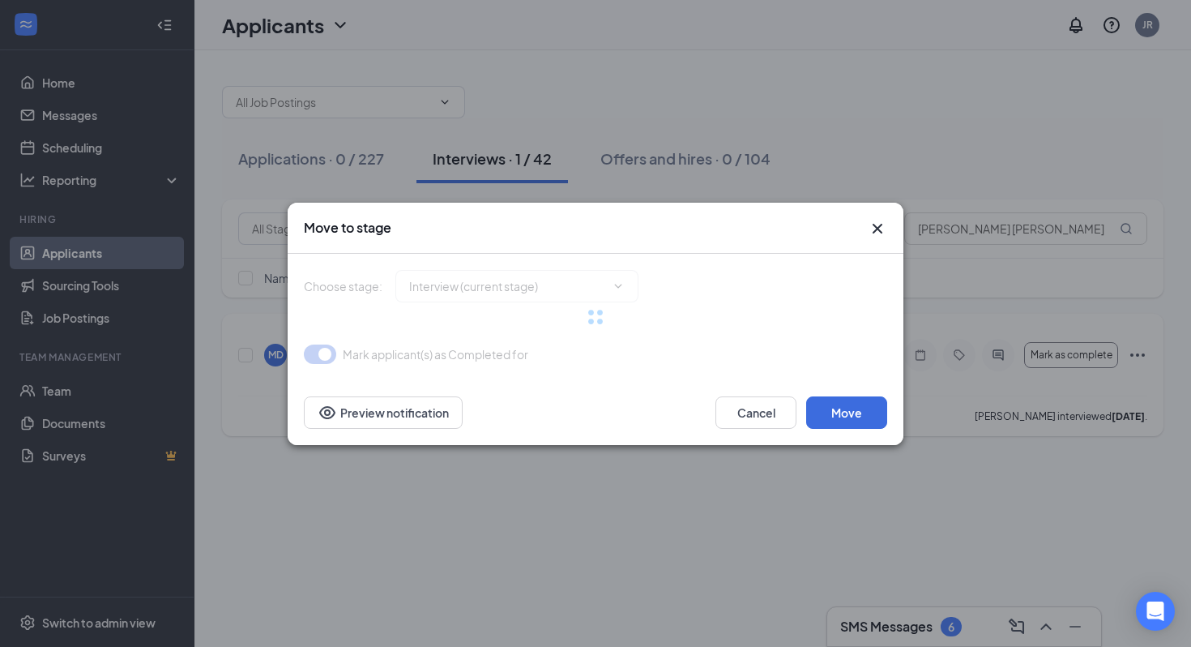
type input "Conditional Offer Letter (next stage)"
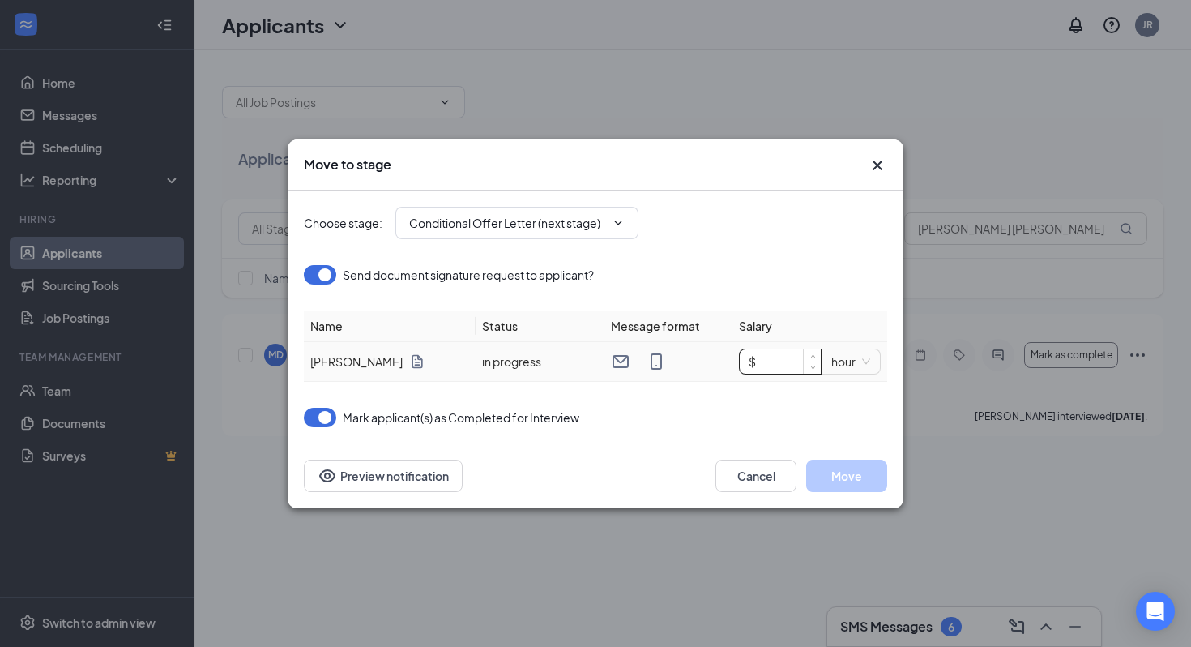
click at [767, 358] on input "$" at bounding box center [780, 361] width 81 height 24
type input "$ 20"
click at [857, 480] on button "Move" at bounding box center [846, 475] width 81 height 32
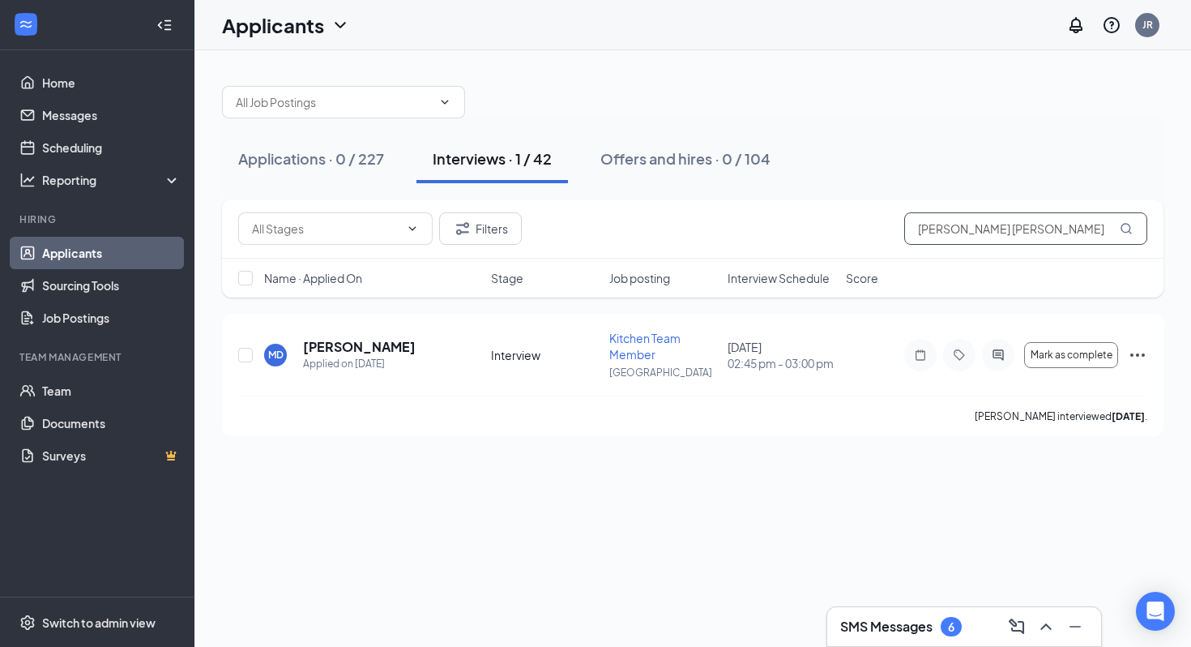
click at [943, 218] on input "[PERSON_NAME] [PERSON_NAME]" at bounding box center [1025, 228] width 243 height 32
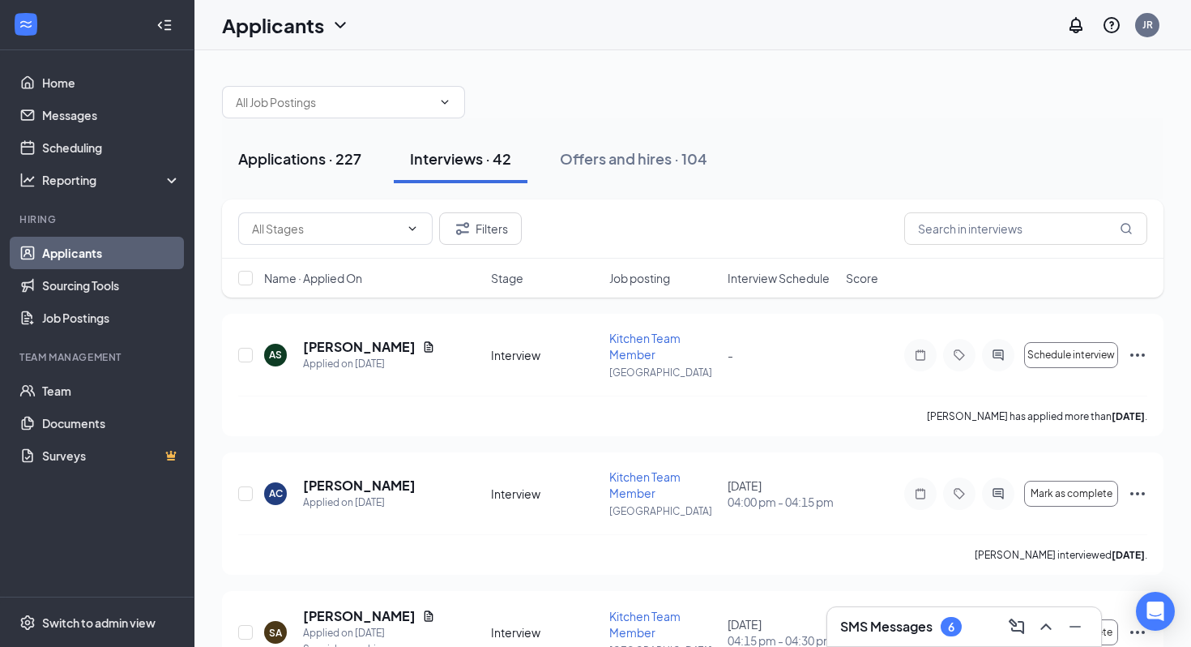
click at [266, 172] on button "Applications · 227" at bounding box center [300, 159] width 156 height 49
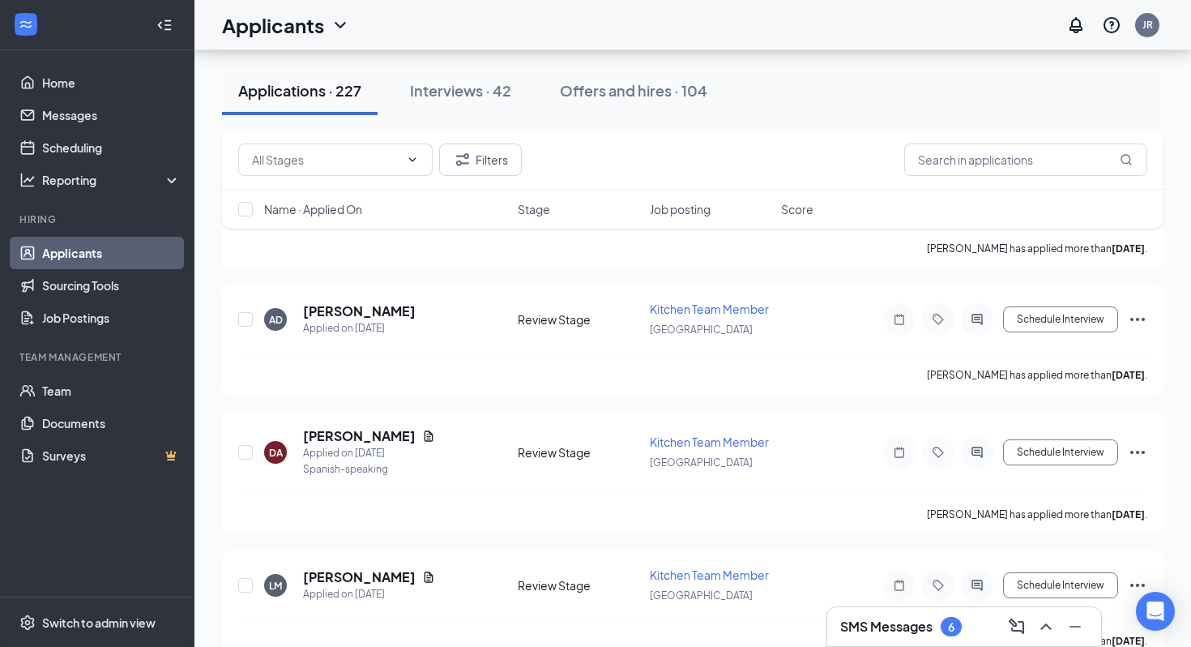
scroll to position [3334, 0]
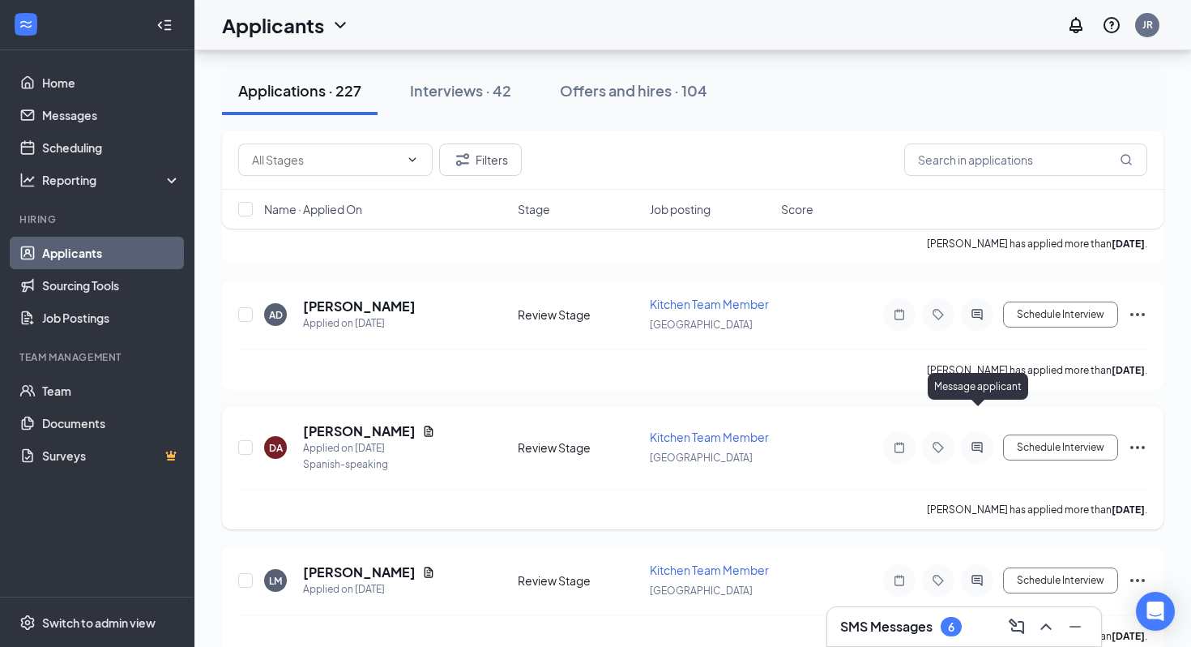
click at [974, 441] on icon "ActiveChat" at bounding box center [977, 447] width 19 height 13
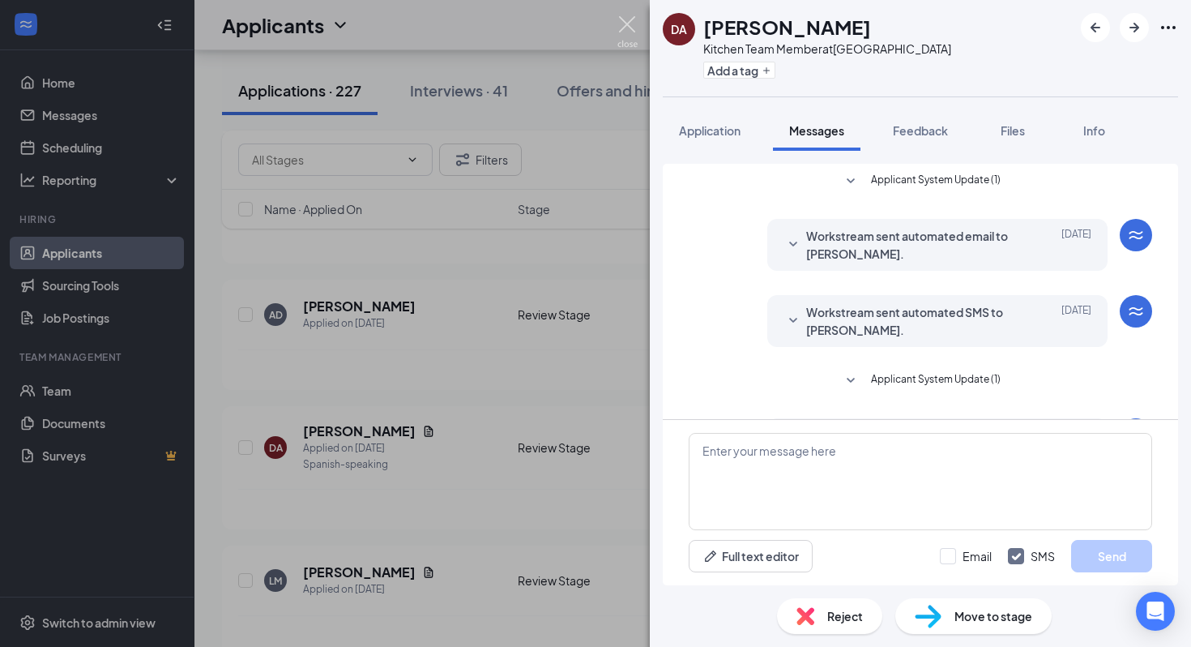
click at [632, 28] on img at bounding box center [628, 32] width 20 height 32
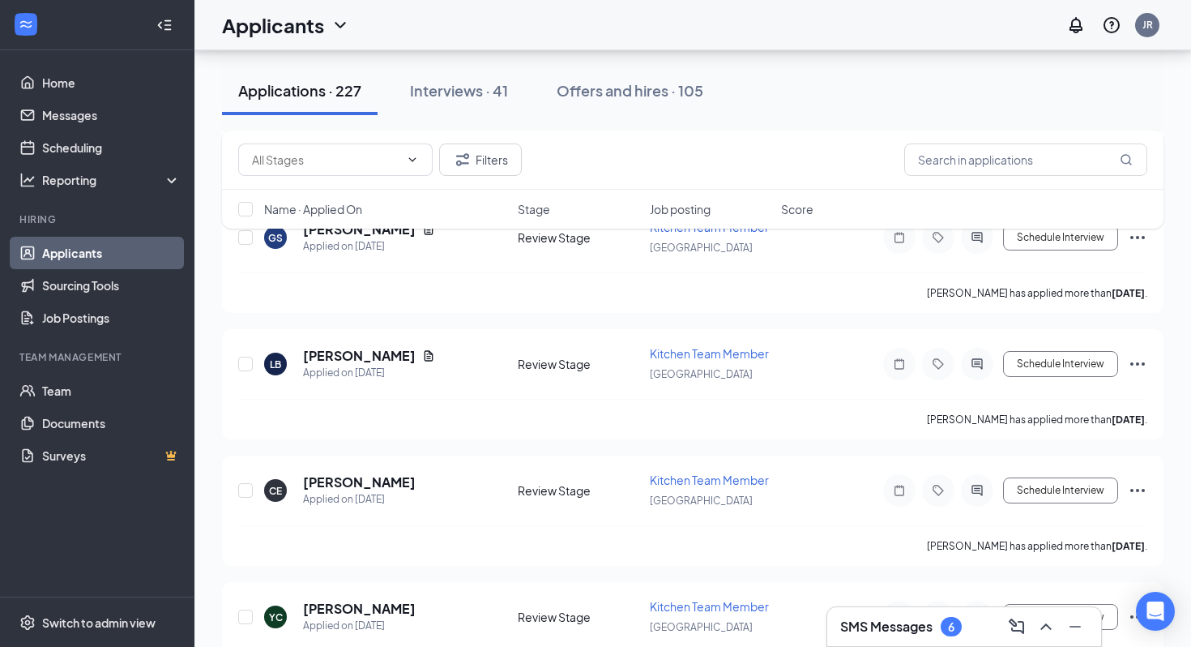
scroll to position [5912, 0]
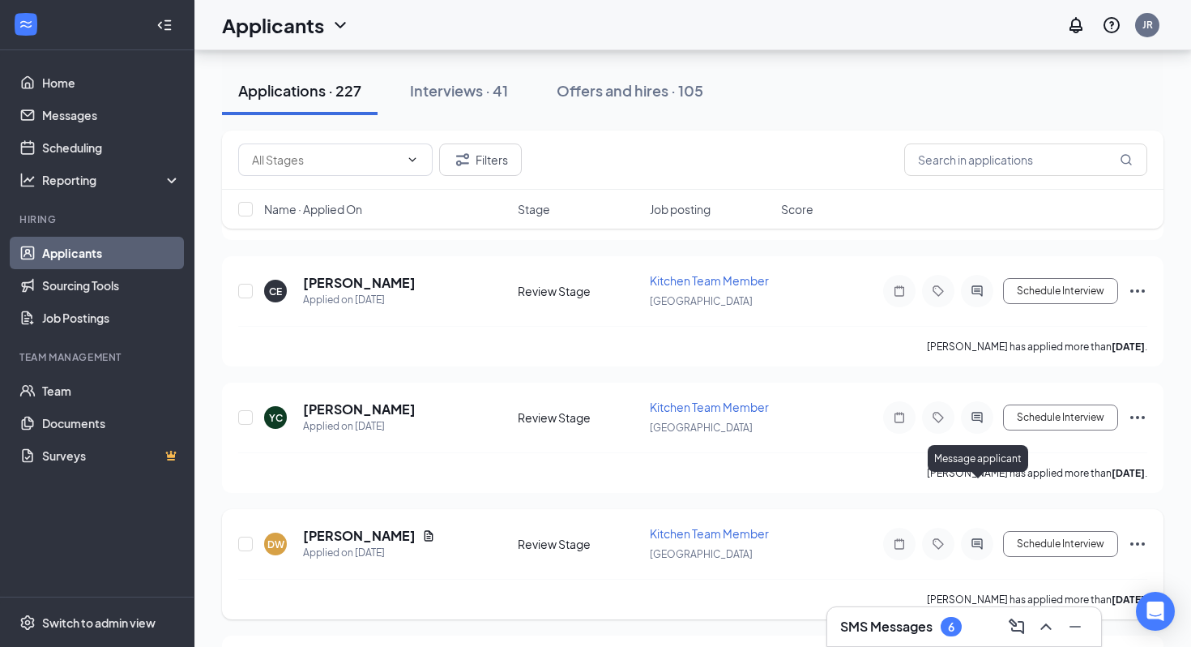
click at [972, 538] on icon "ActiveChat" at bounding box center [977, 543] width 11 height 11
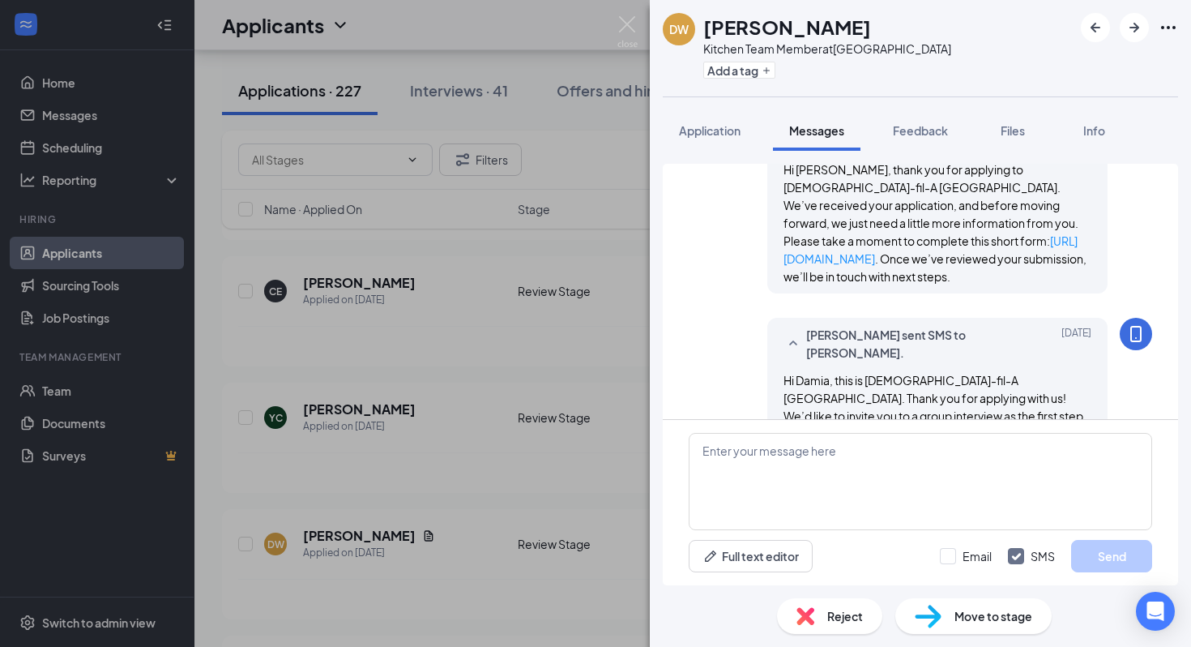
scroll to position [263, 0]
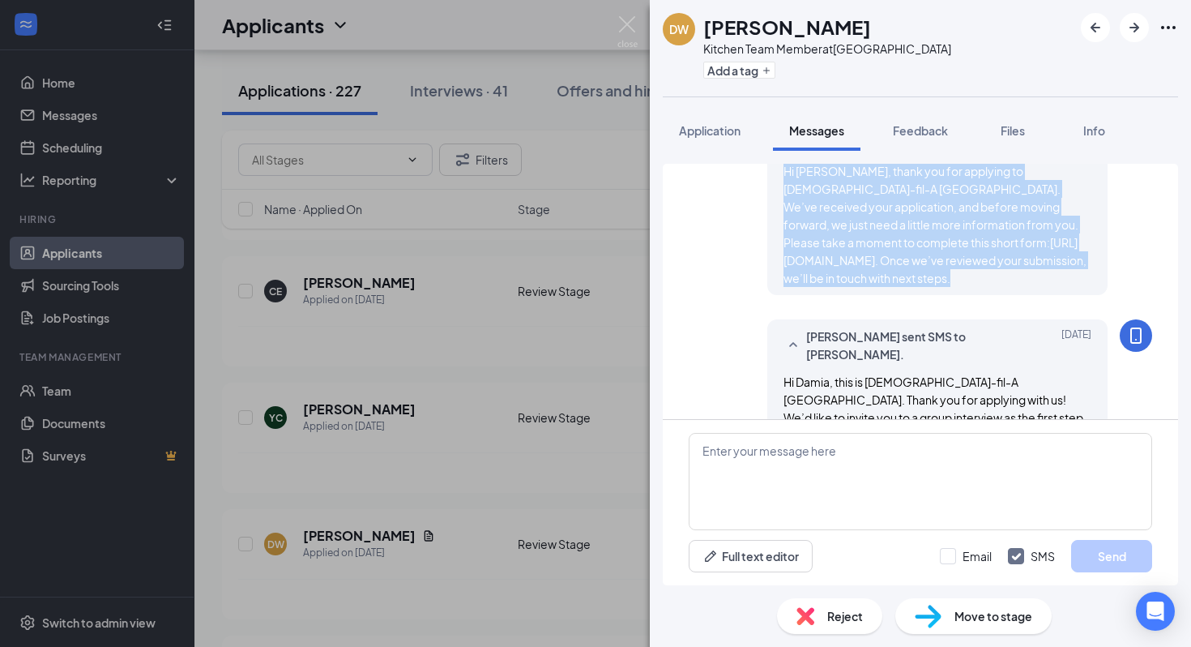
drag, startPoint x: 844, startPoint y: 278, endPoint x: 780, endPoint y: 173, distance: 122.6
click at [780, 173] on div "[PERSON_NAME] sent SMS to [PERSON_NAME]. [DATE] Hi Damia, thank you for applyin…" at bounding box center [937, 202] width 340 height 186
click at [628, 23] on img at bounding box center [628, 32] width 20 height 32
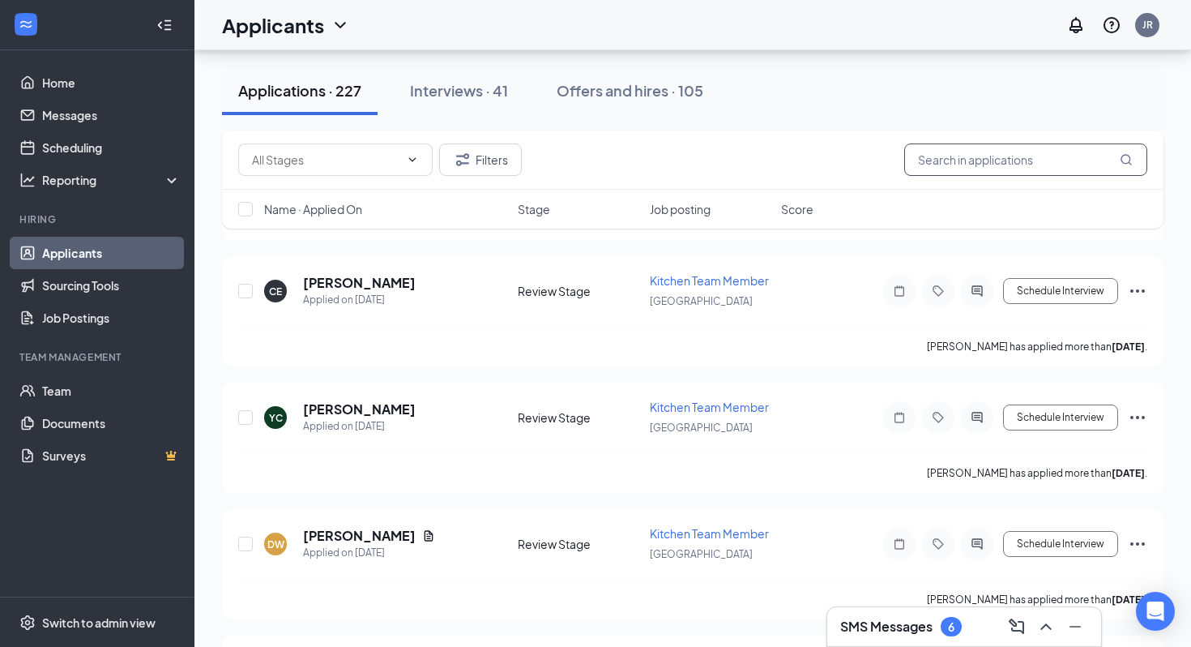
click at [920, 163] on input "text" at bounding box center [1025, 159] width 243 height 32
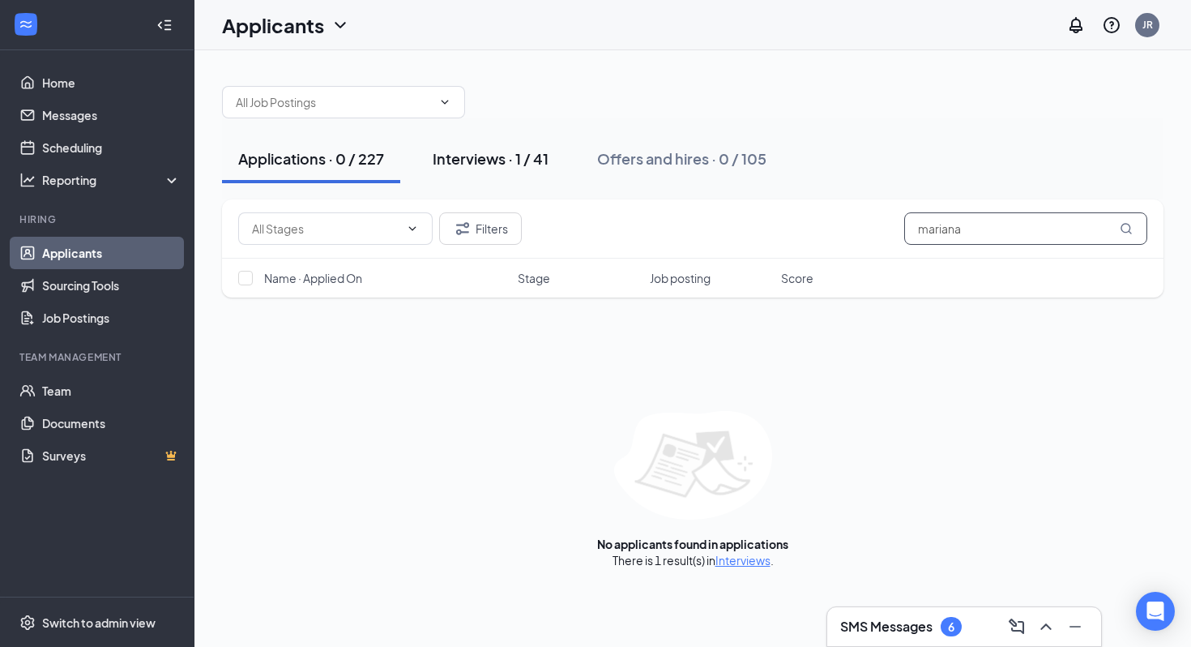
type input "mariana"
click at [525, 168] on div "Interviews · 1 / 41" at bounding box center [491, 158] width 116 height 20
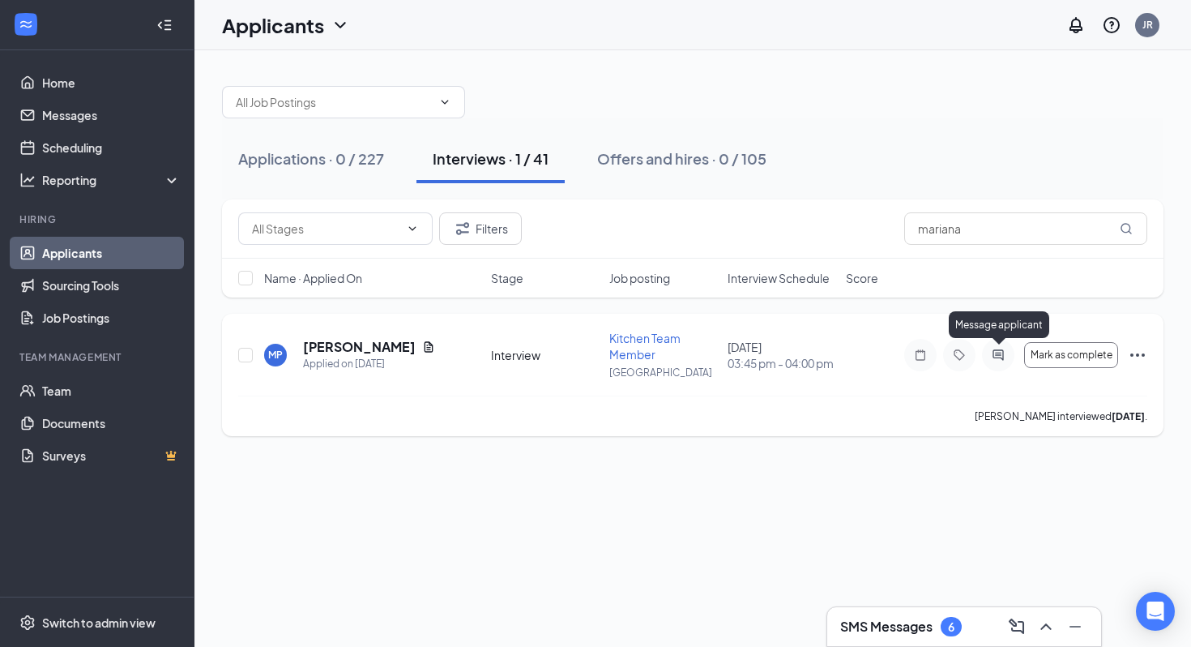
click at [997, 354] on icon "ActiveChat" at bounding box center [998, 354] width 11 height 11
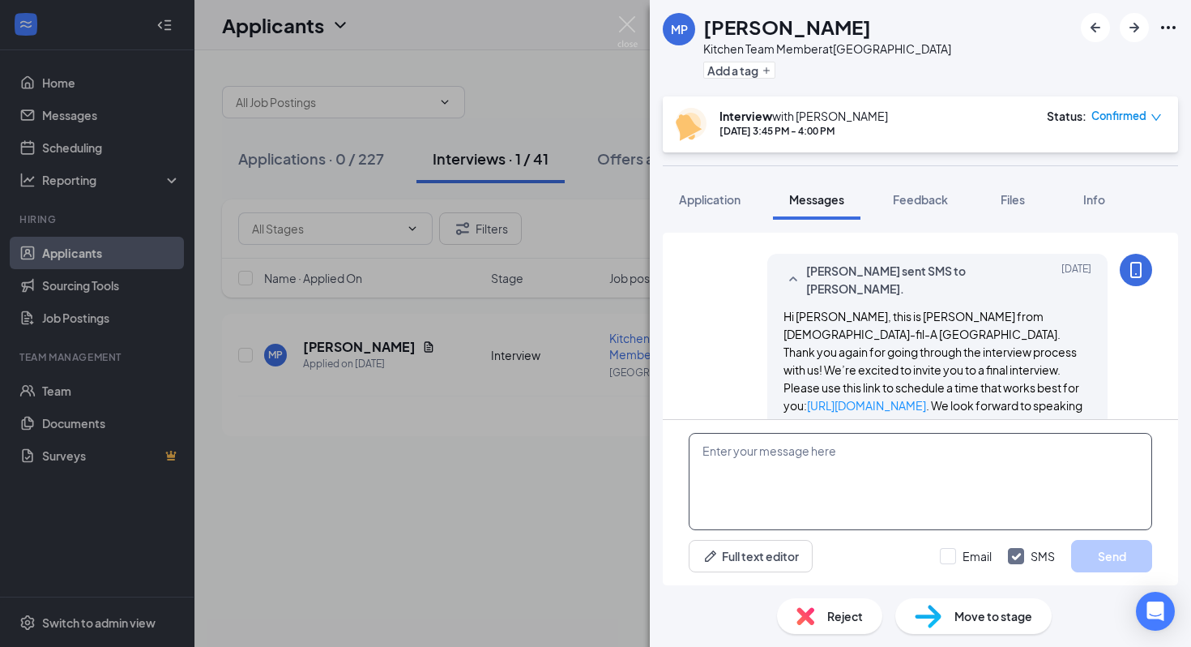
scroll to position [1057, 0]
click at [766, 460] on textarea at bounding box center [921, 481] width 464 height 97
paste textarea "Hi [PERSON_NAME], thank you for applying to [DEMOGRAPHIC_DATA]-fil-A [GEOGRAPHI…"
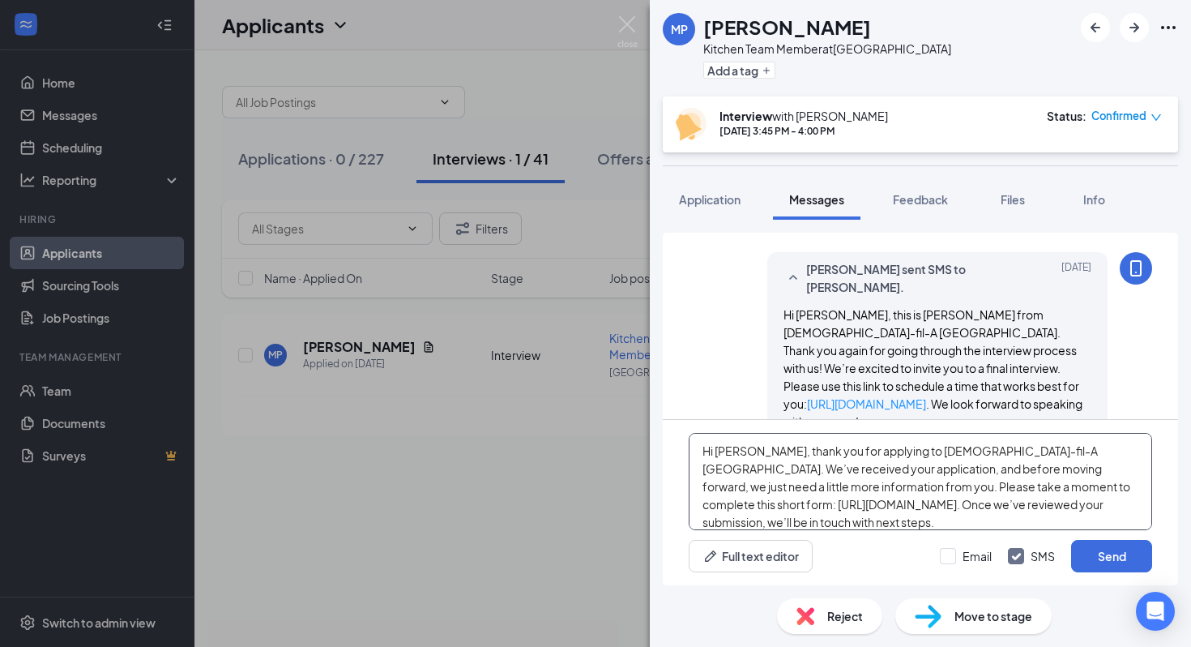
drag, startPoint x: 758, startPoint y: 452, endPoint x: 928, endPoint y: 467, distance: 170.8
click at [928, 467] on textarea "Hi [PERSON_NAME], thank you for applying to [DEMOGRAPHIC_DATA]-fil-A [GEOGRAPHI…" at bounding box center [921, 481] width 464 height 97
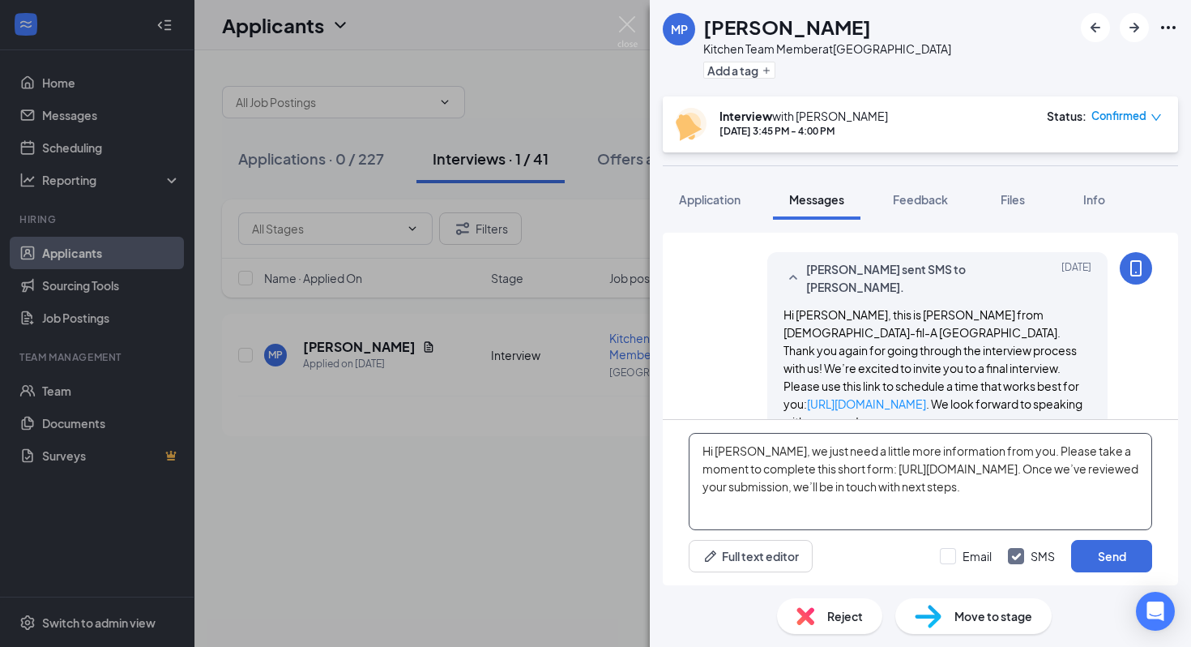
click at [737, 454] on textarea "Hi [PERSON_NAME], we just need a little more information from you. Please take …" at bounding box center [921, 481] width 464 height 97
type textarea "Hi [PERSON_NAME], we just need a little more information from you. Please take …"
click at [1097, 563] on button "Send" at bounding box center [1111, 556] width 81 height 32
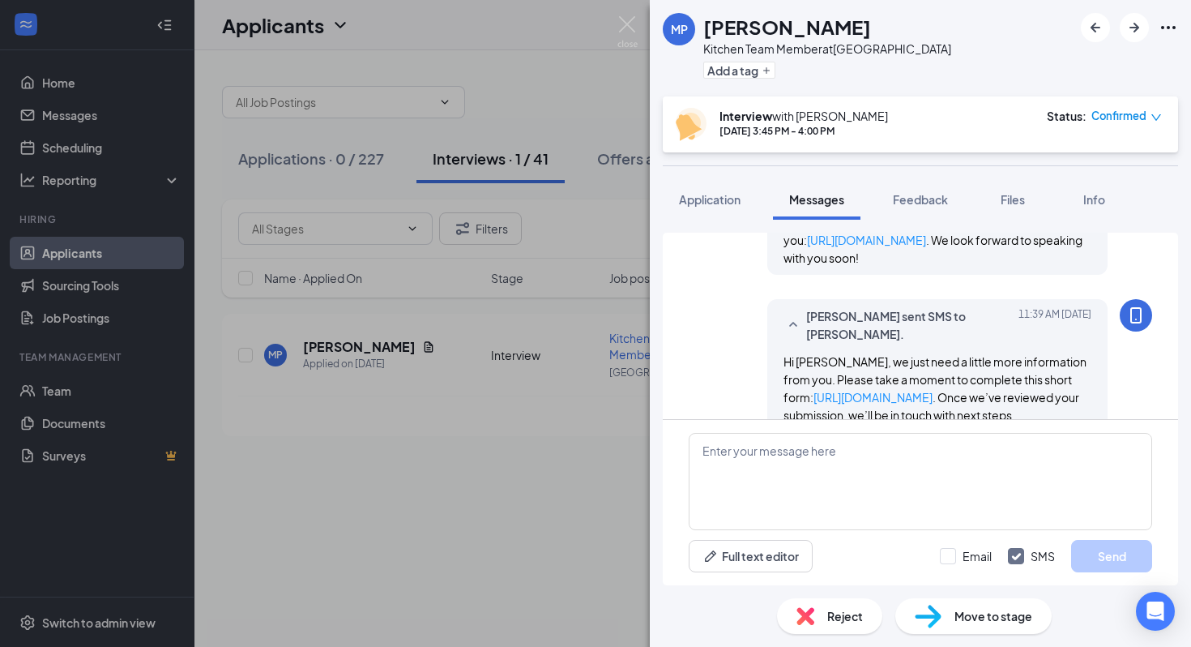
scroll to position [1232, 0]
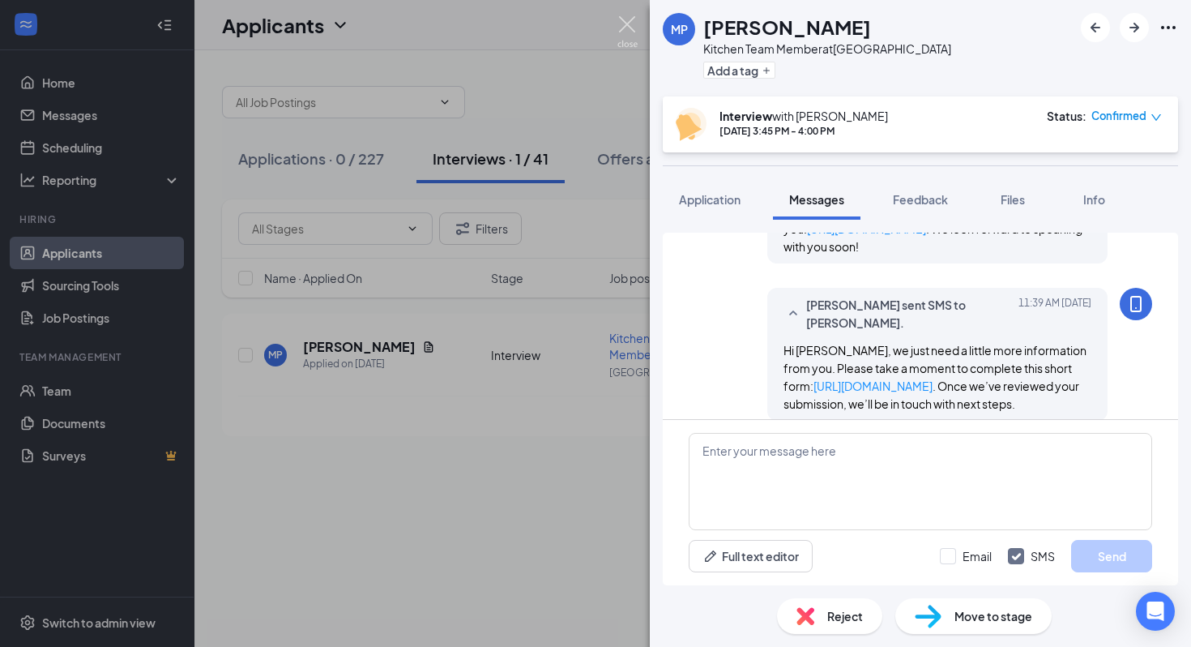
click at [623, 27] on img at bounding box center [628, 32] width 20 height 32
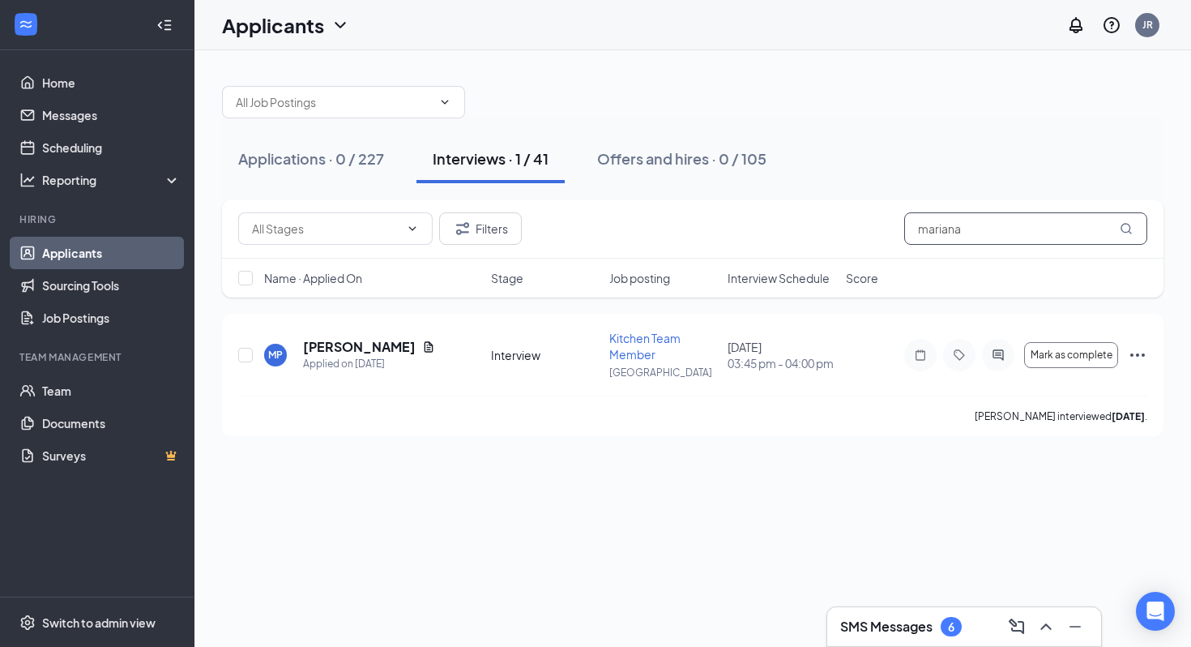
click at [959, 230] on input "mariana" at bounding box center [1025, 228] width 243 height 32
click at [1005, 354] on icon "ActiveChat" at bounding box center [998, 354] width 19 height 13
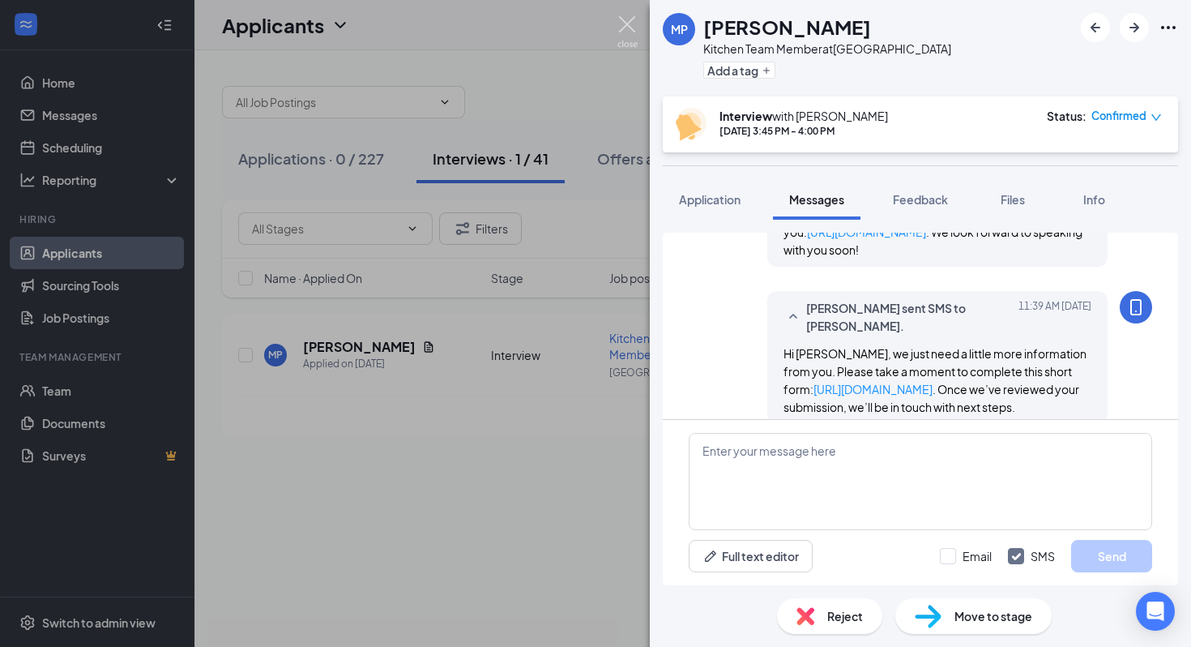
scroll to position [1156, 0]
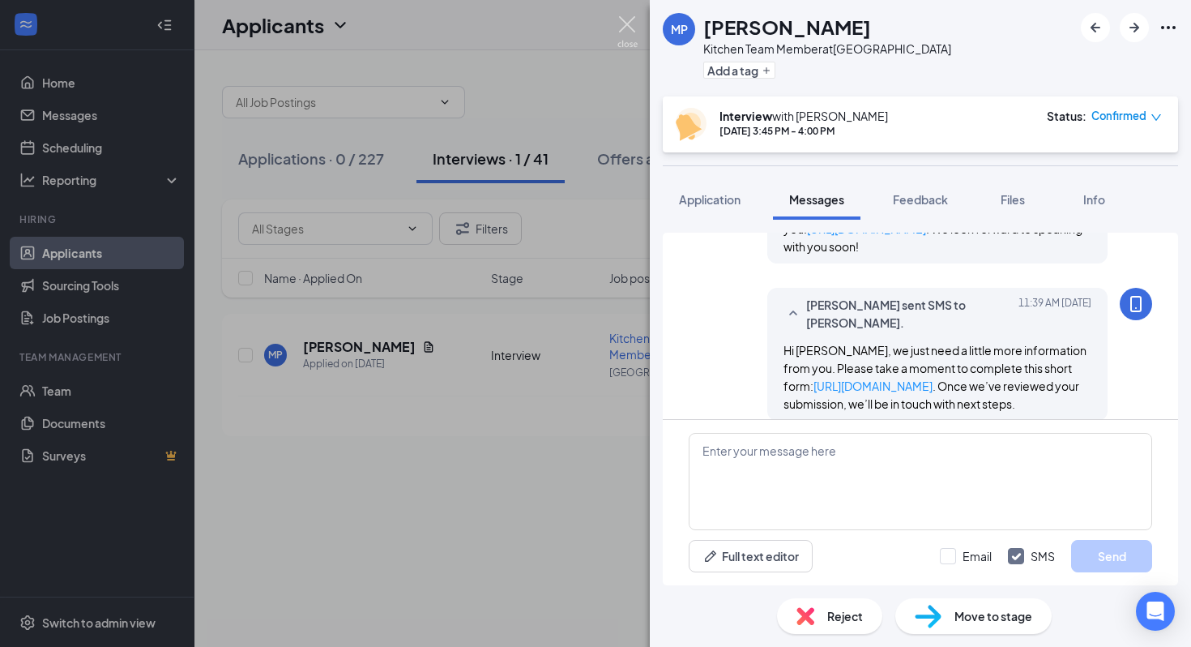
click at [627, 24] on img at bounding box center [628, 32] width 20 height 32
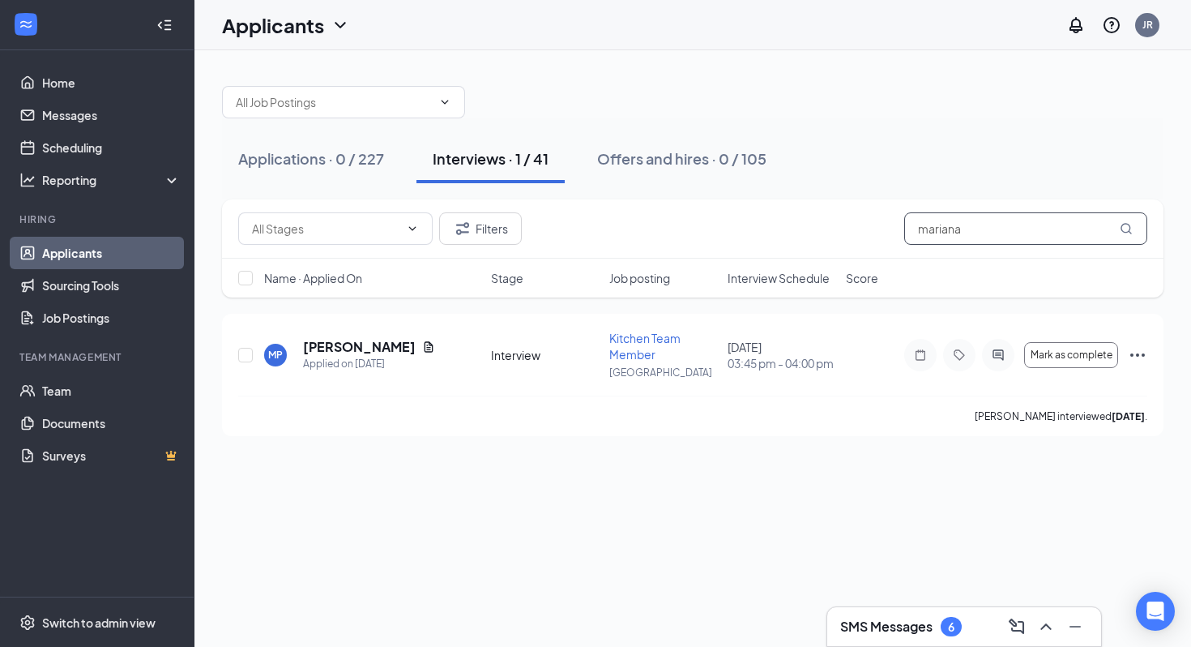
click at [951, 232] on input "mariana" at bounding box center [1025, 228] width 243 height 32
type input "[PERSON_NAME]"
click at [1130, 361] on icon "Ellipses" at bounding box center [1137, 354] width 19 height 19
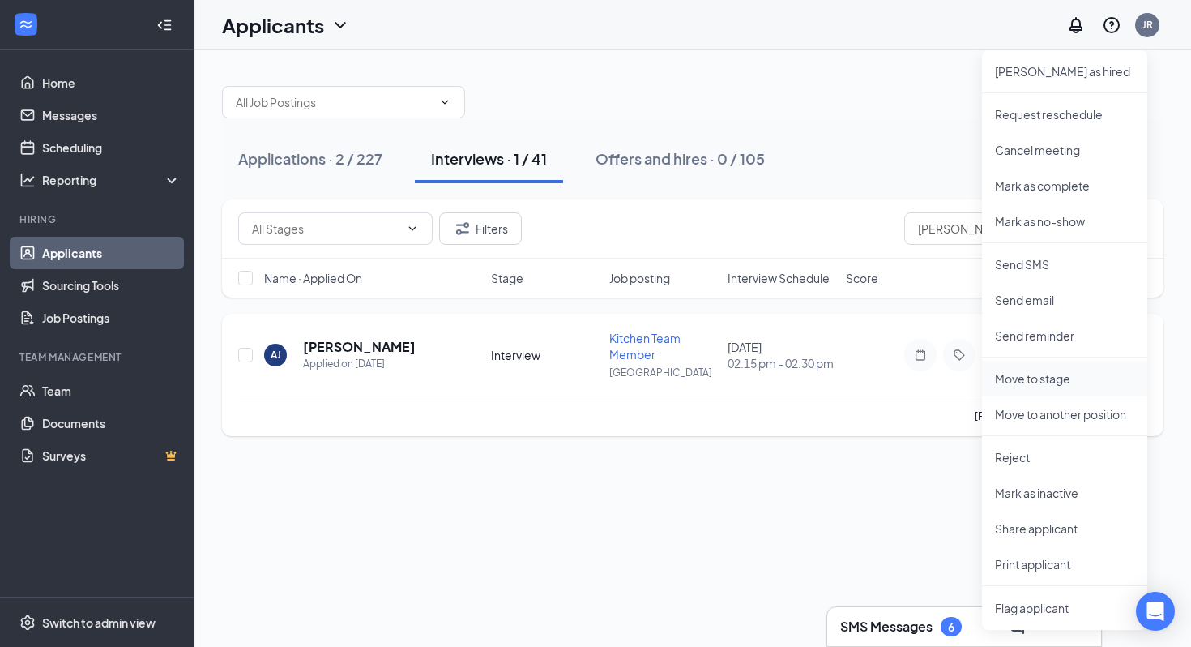
click at [1092, 378] on p "Move to stage" at bounding box center [1064, 378] width 139 height 16
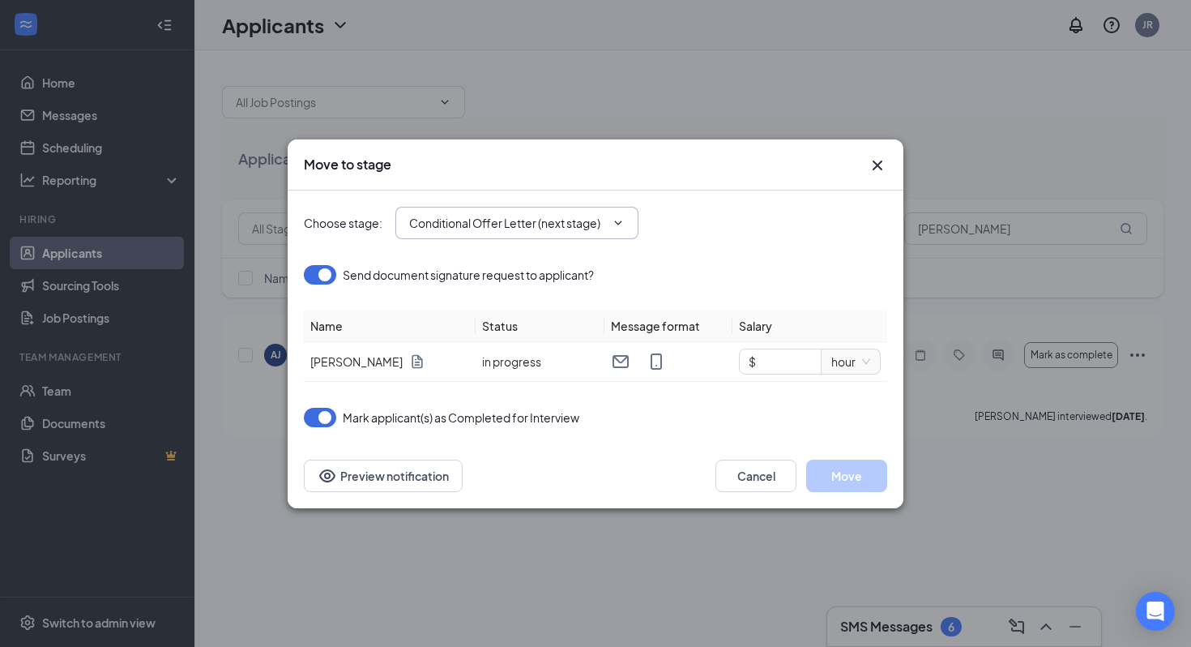
click at [571, 228] on input "Conditional Offer Letter (next stage)" at bounding box center [507, 223] width 196 height 18
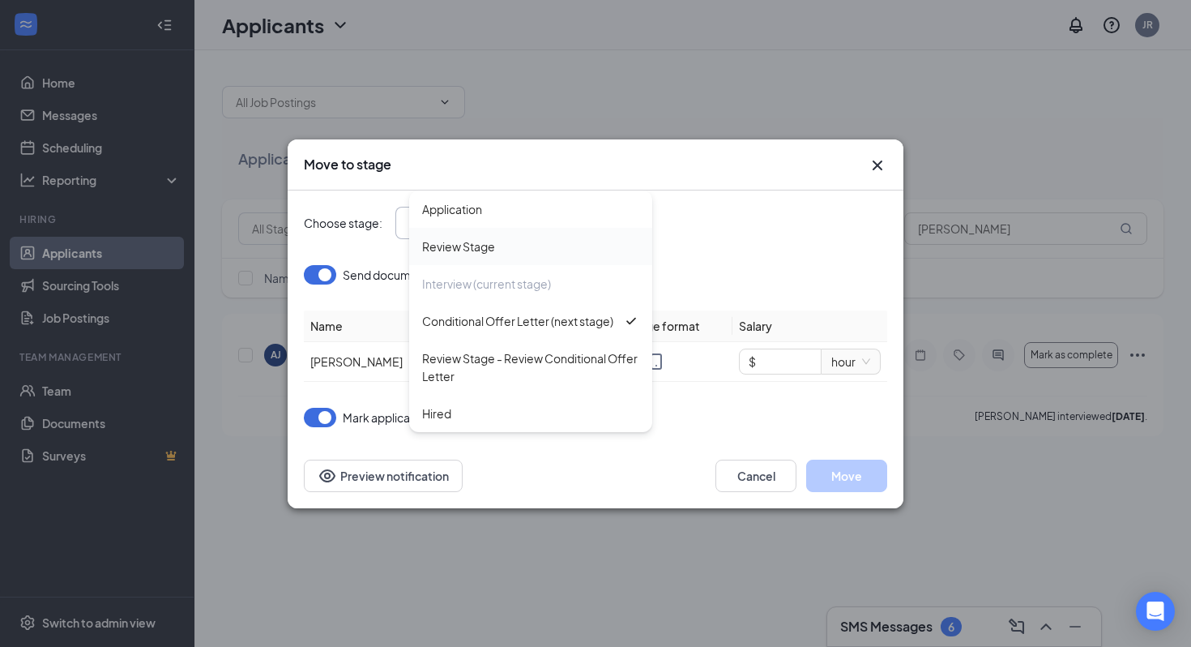
click at [498, 255] on div "Review Stage" at bounding box center [530, 246] width 243 height 37
type input "Review Stage"
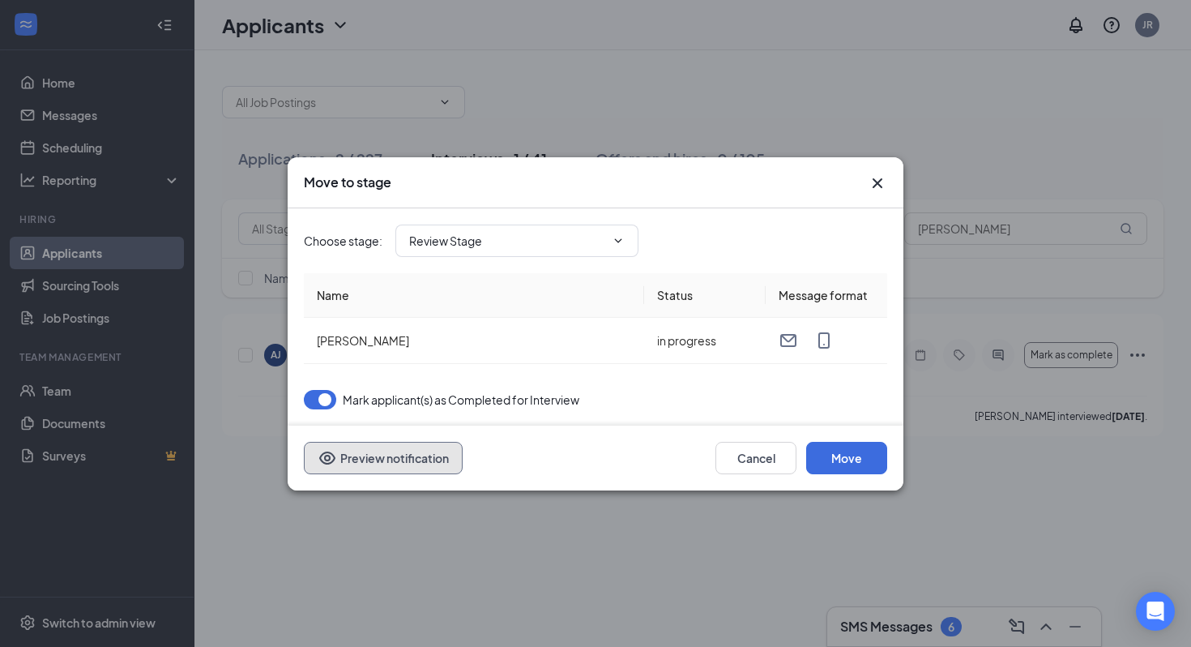
click at [353, 460] on button "Preview notification" at bounding box center [383, 458] width 159 height 32
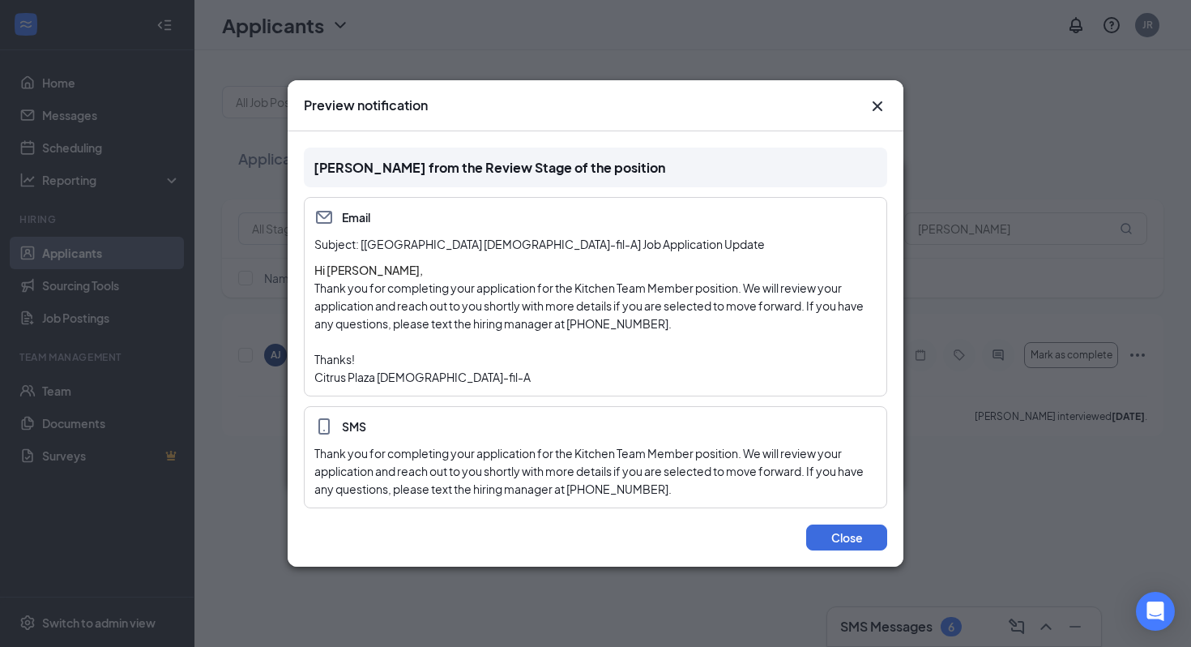
click at [878, 109] on icon "Cross" at bounding box center [877, 105] width 19 height 19
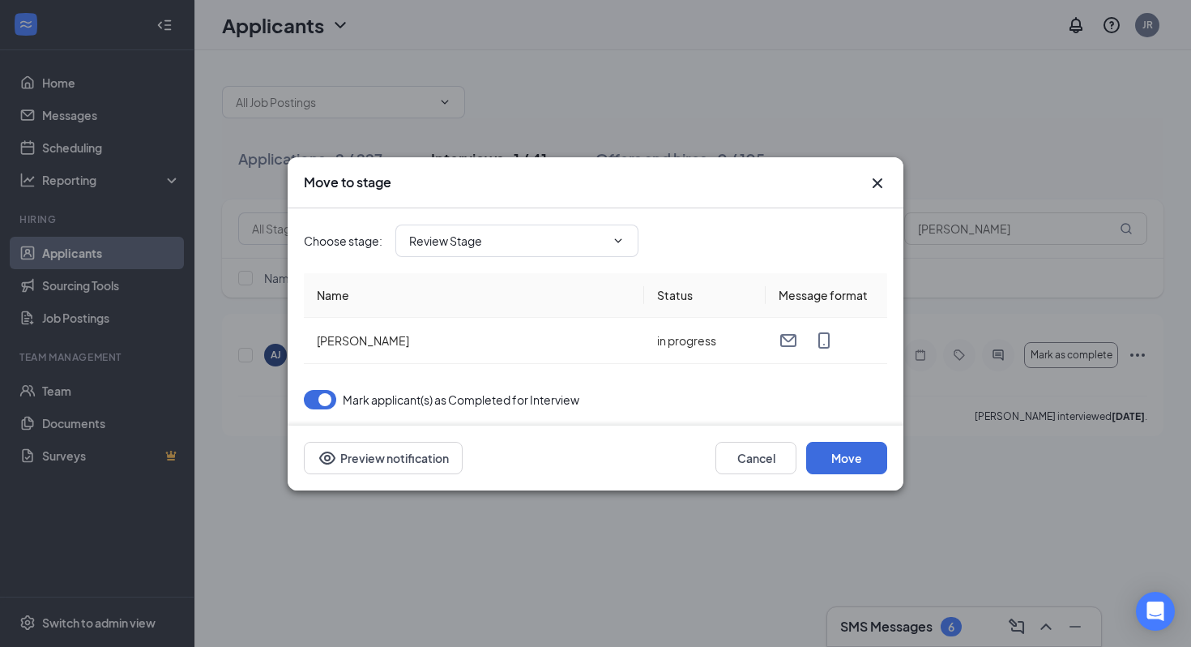
click at [327, 398] on button "button" at bounding box center [320, 399] width 32 height 19
click at [823, 459] on button "Move" at bounding box center [846, 458] width 81 height 32
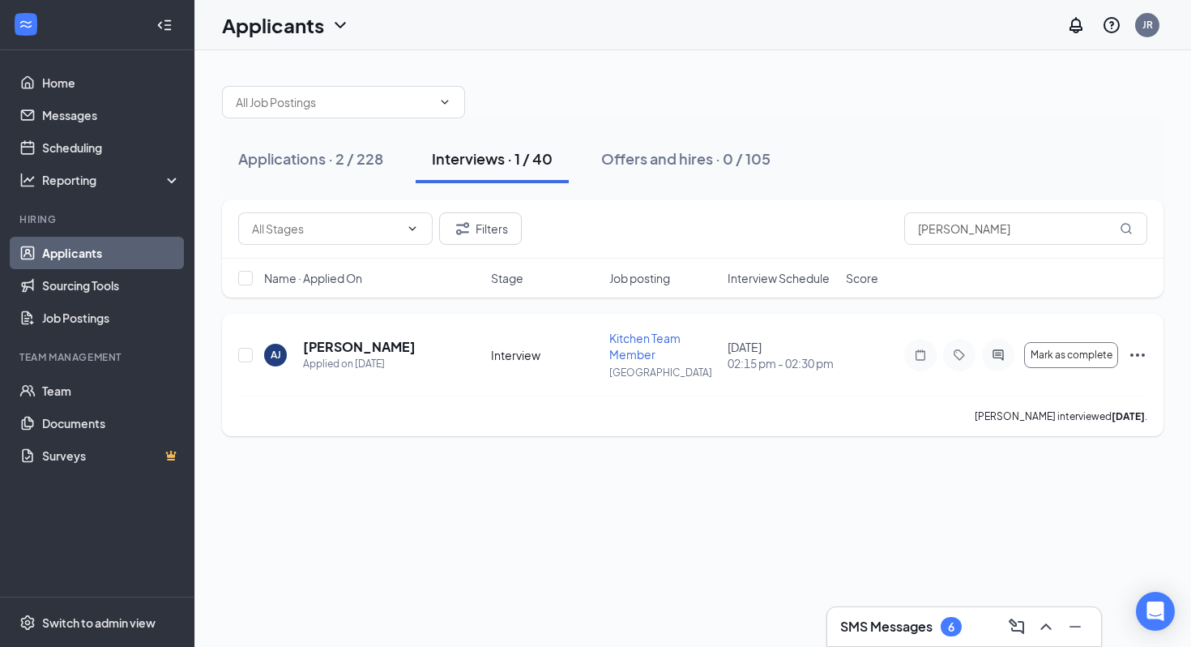
click at [1140, 351] on icon "Ellipses" at bounding box center [1137, 354] width 19 height 19
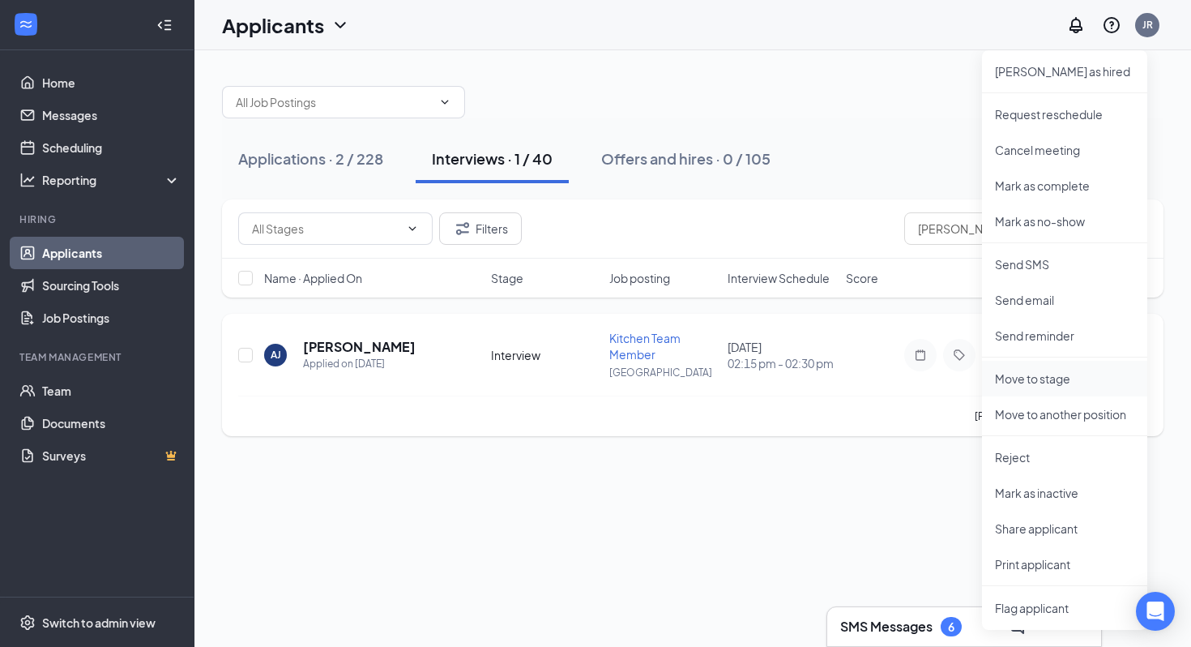
click at [1082, 374] on p "Move to stage" at bounding box center [1064, 378] width 139 height 16
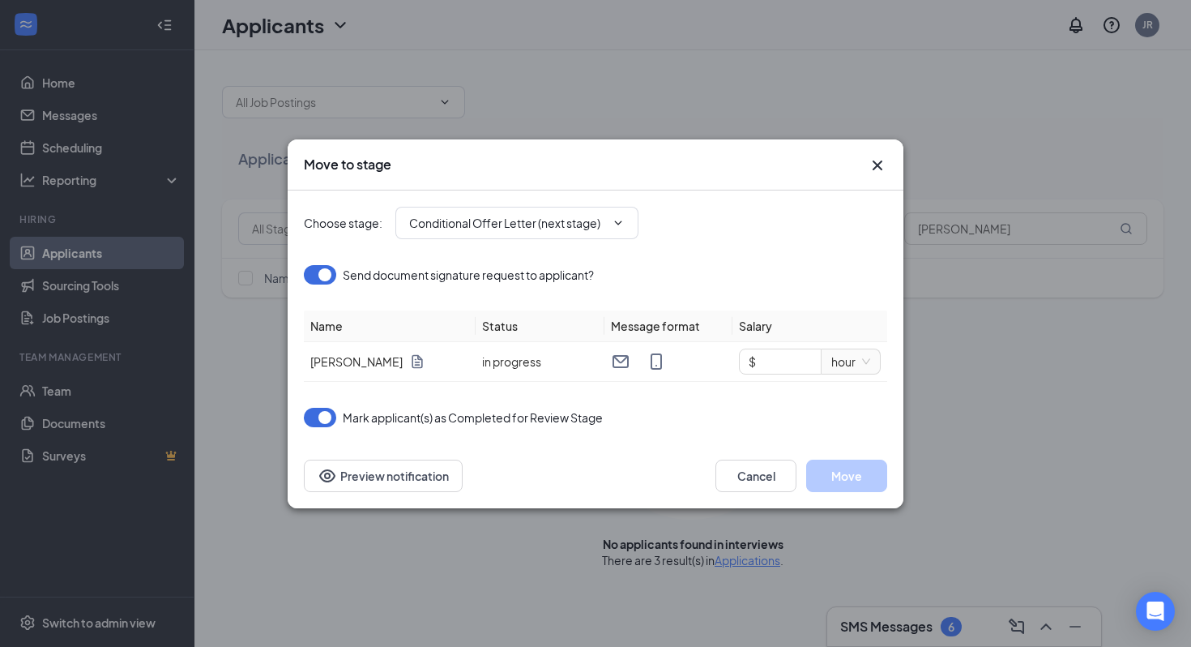
click at [529, 241] on div "Choose stage : Conditional Offer Letter (next stage)" at bounding box center [595, 222] width 583 height 65
click at [520, 222] on input "Conditional Offer Letter (next stage)" at bounding box center [507, 223] width 196 height 18
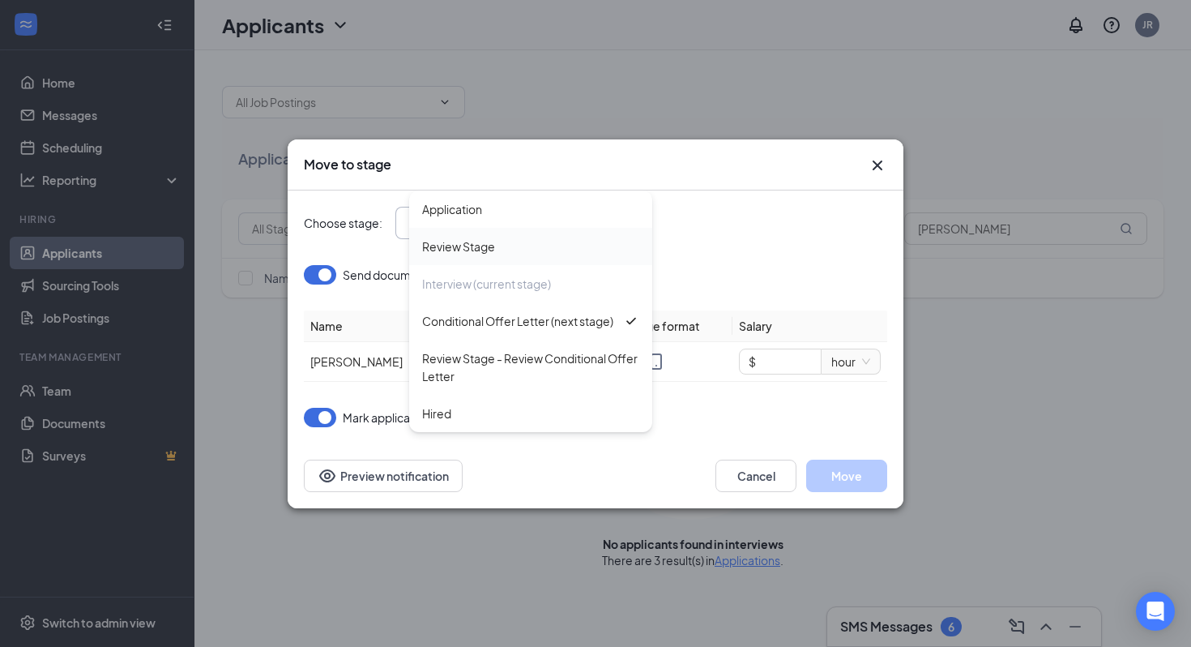
click at [539, 253] on div "Review Stage" at bounding box center [530, 246] width 217 height 18
type input "Review Stage"
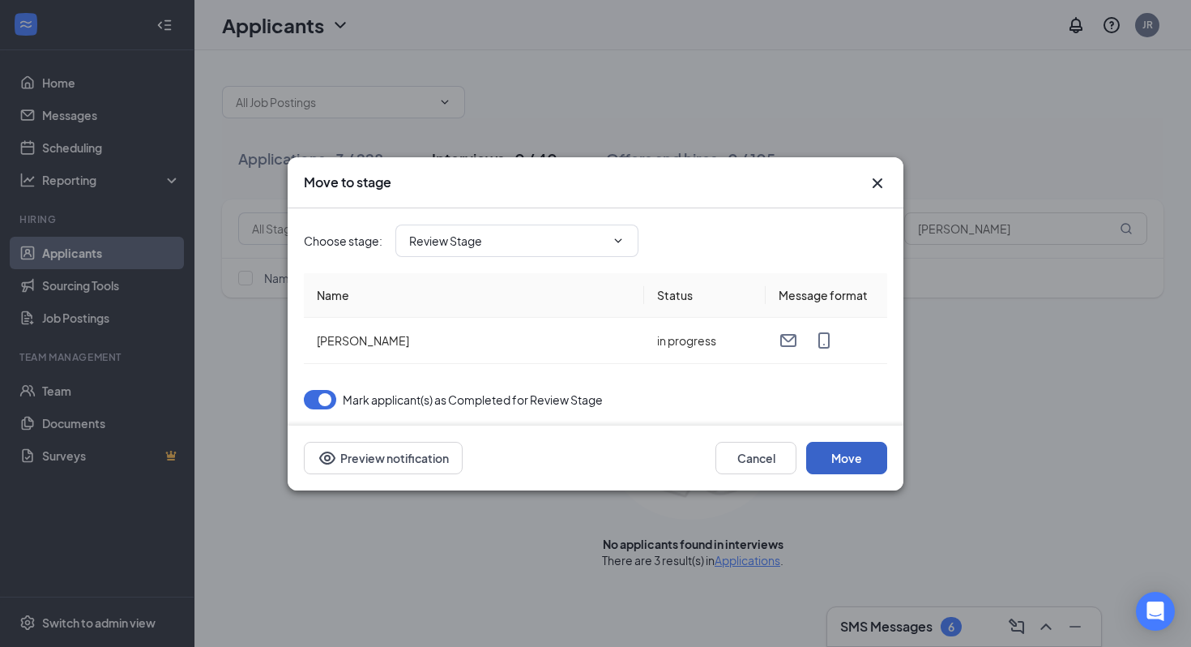
click at [840, 452] on button "Move" at bounding box center [846, 458] width 81 height 32
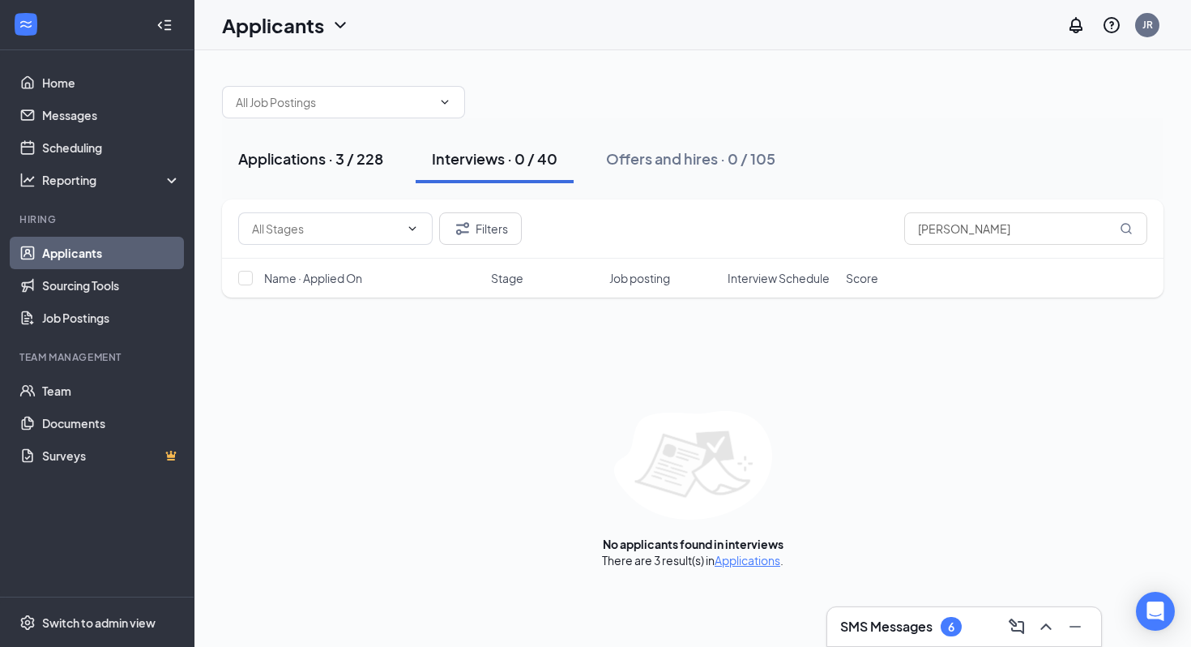
click at [312, 165] on div "Applications · 3 / 228" at bounding box center [310, 158] width 145 height 20
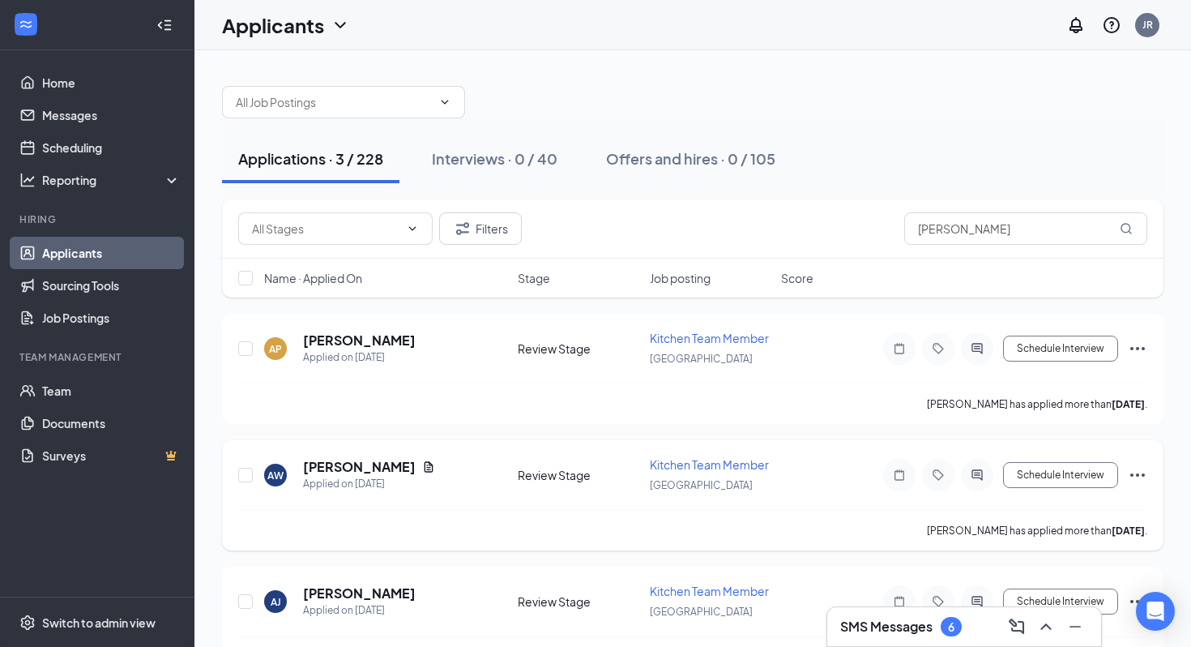
scroll to position [45, 0]
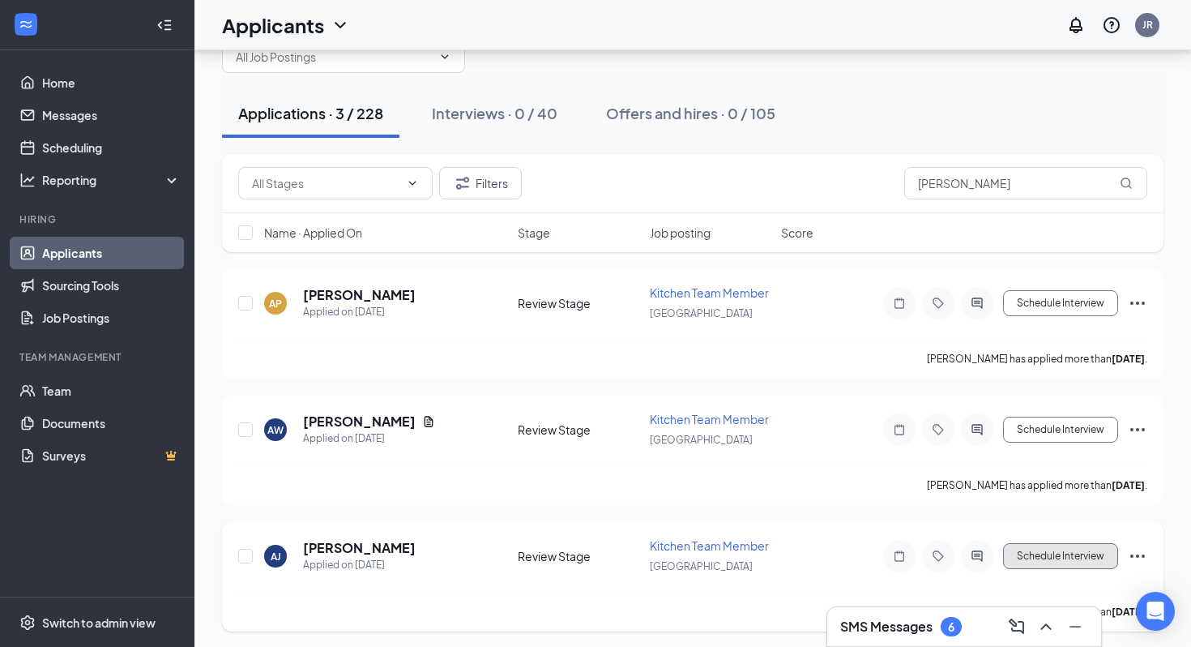
click at [1060, 558] on button "Schedule Interview" at bounding box center [1060, 556] width 115 height 26
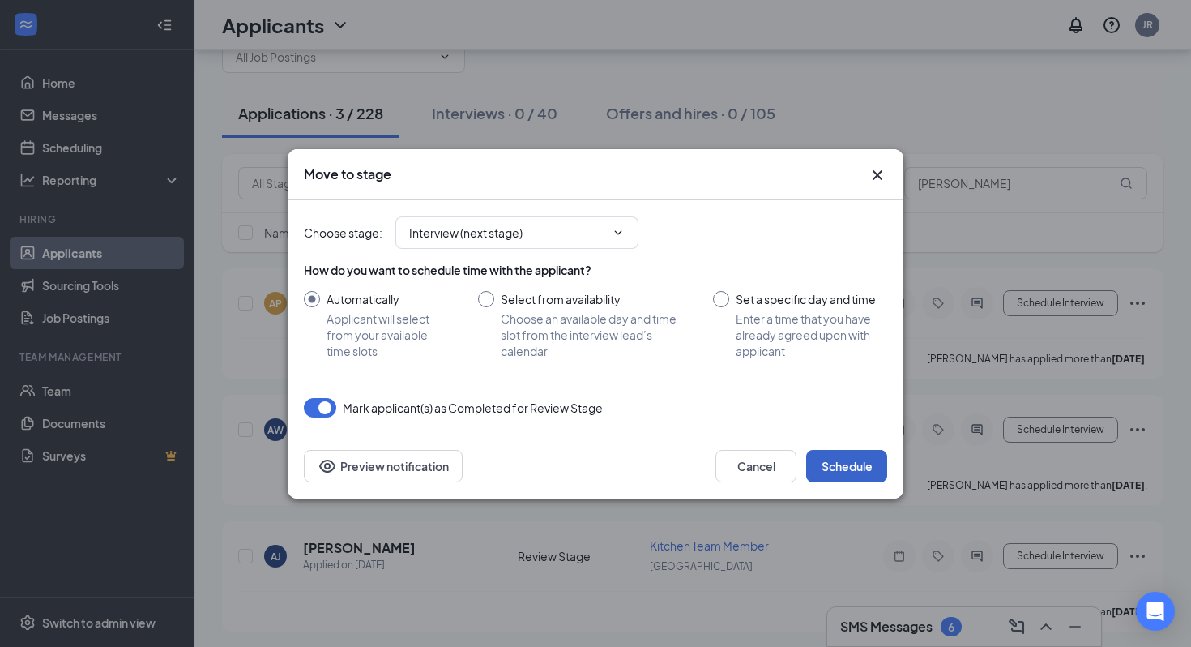
click at [840, 467] on button "Schedule" at bounding box center [846, 466] width 81 height 32
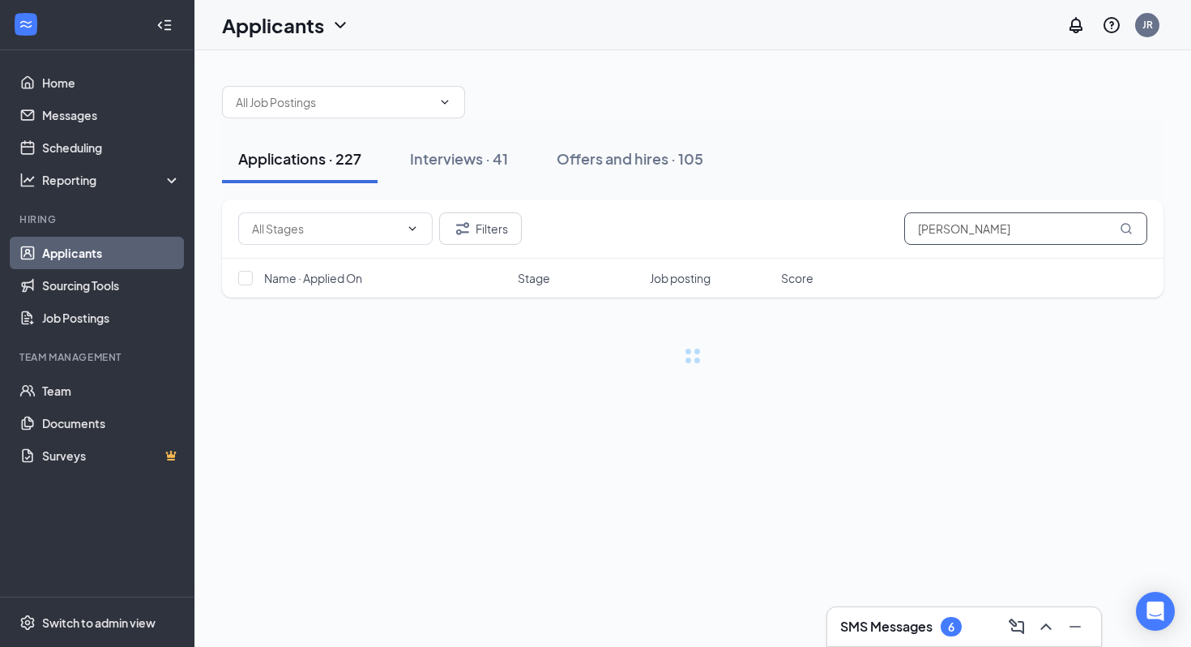
click at [935, 216] on input "[PERSON_NAME]" at bounding box center [1025, 228] width 243 height 32
type input "[PERSON_NAME]"
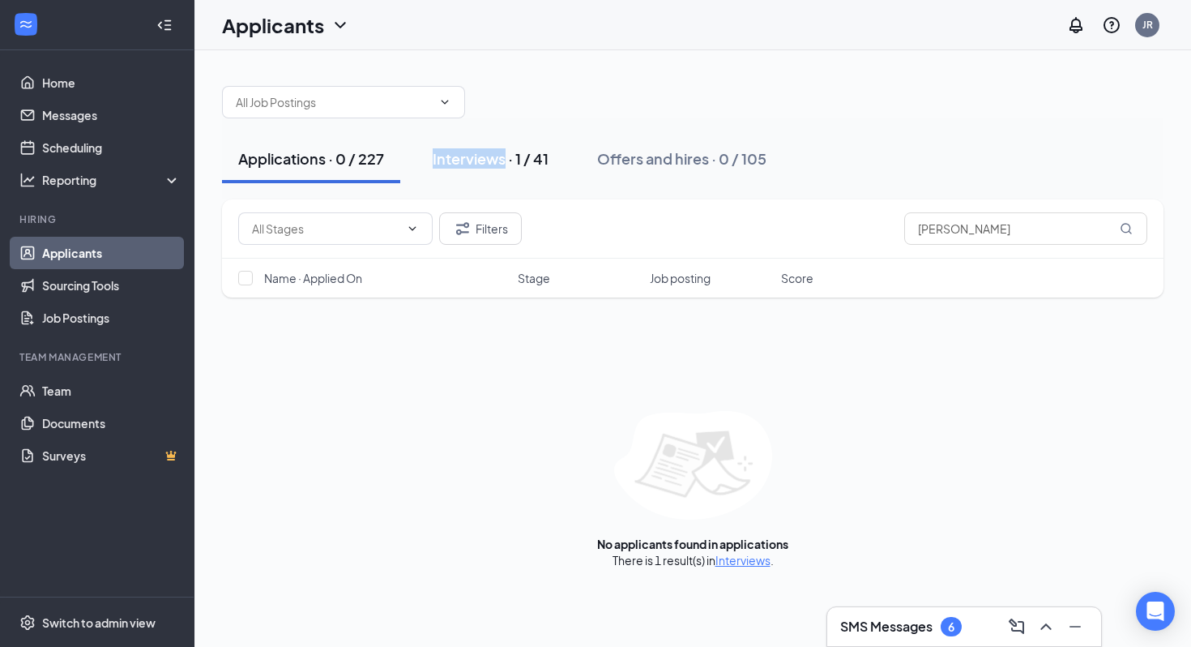
click at [440, 158] on div "Interviews · 1 / 41" at bounding box center [491, 158] width 116 height 20
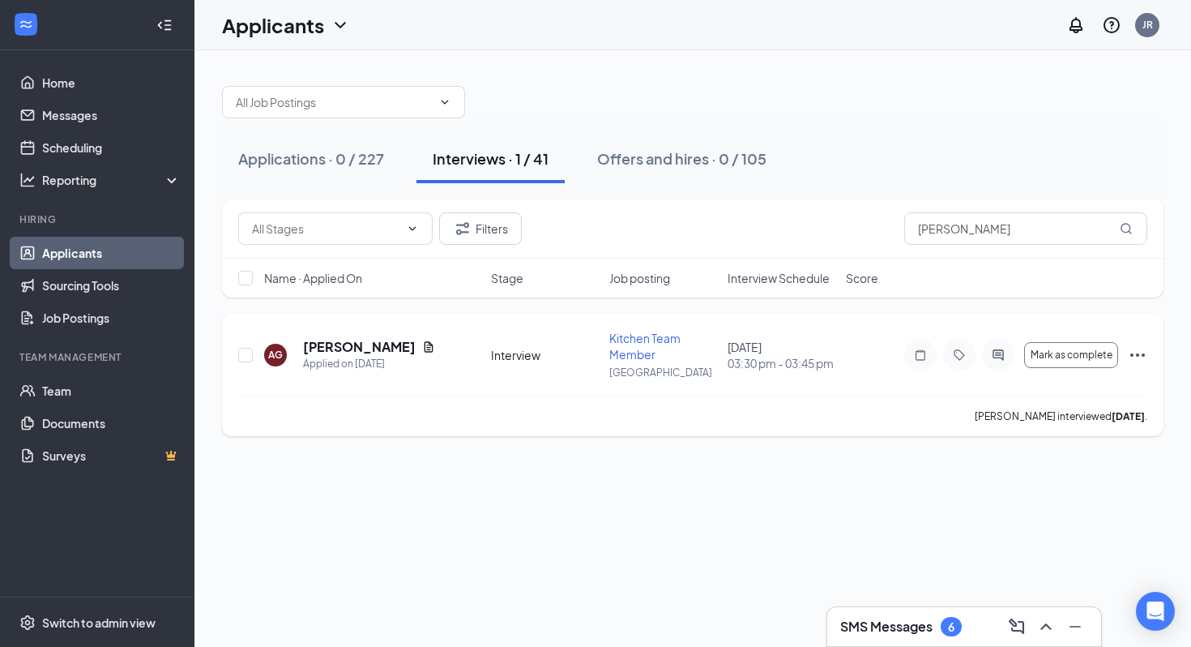
click at [1134, 355] on icon "Ellipses" at bounding box center [1137, 354] width 19 height 19
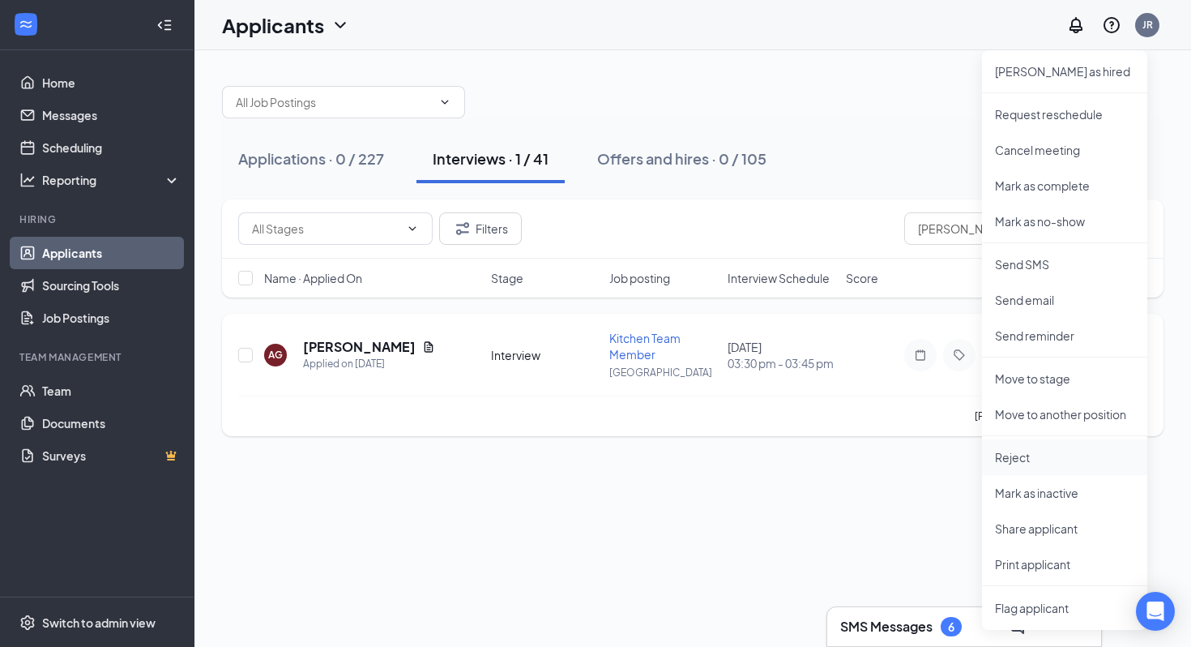
click at [1037, 451] on p "Reject" at bounding box center [1064, 457] width 139 height 16
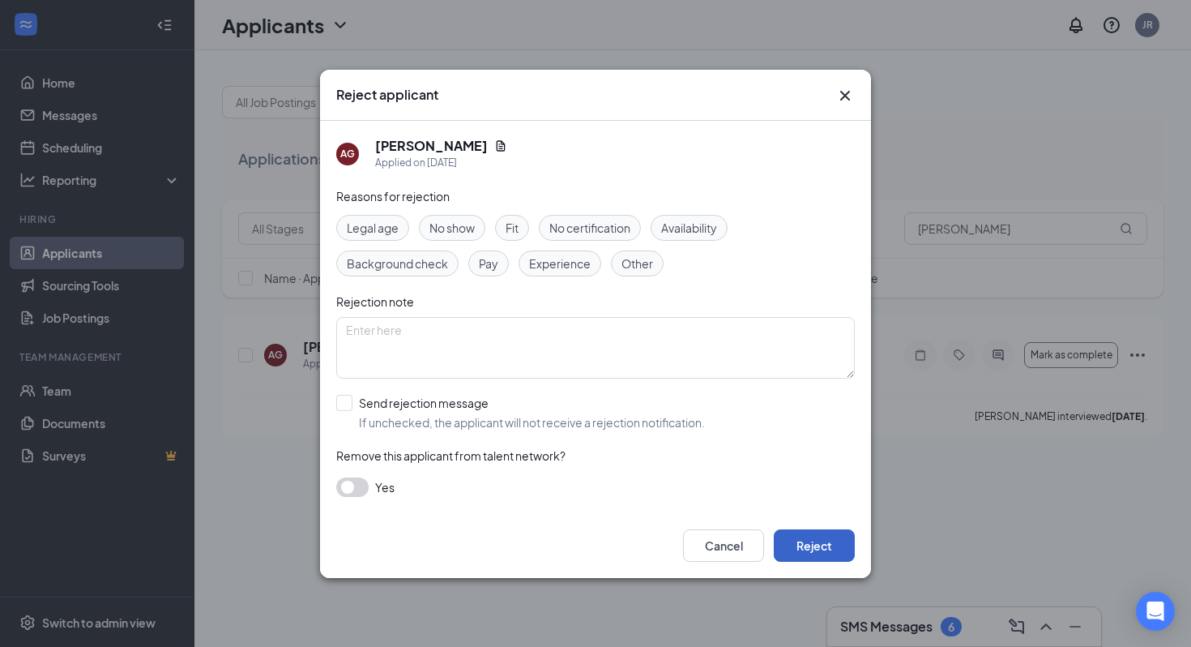
click at [811, 545] on button "Reject" at bounding box center [814, 545] width 81 height 32
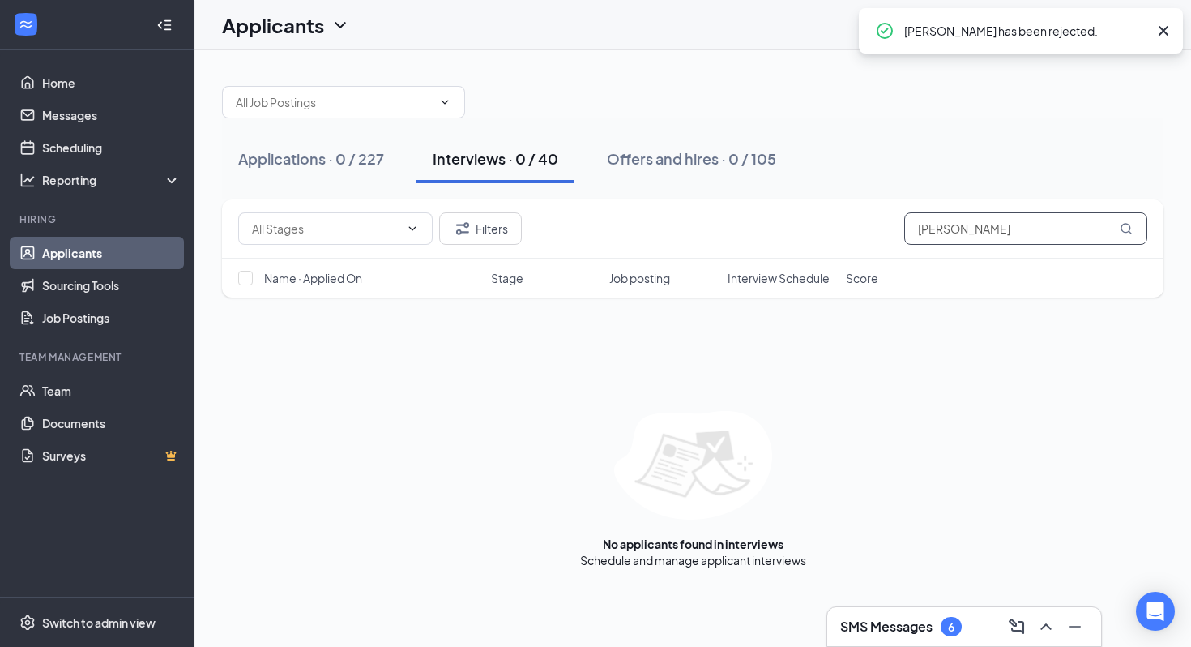
click at [960, 224] on input "gallegos" at bounding box center [1025, 228] width 243 height 32
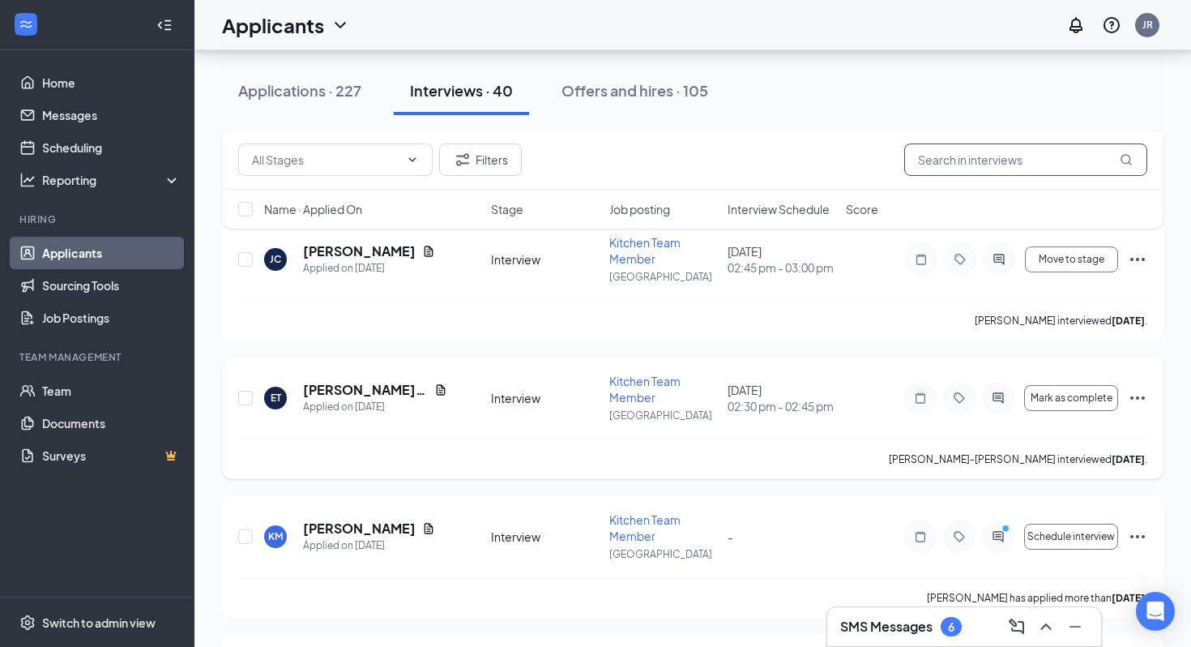
scroll to position [2720, 0]
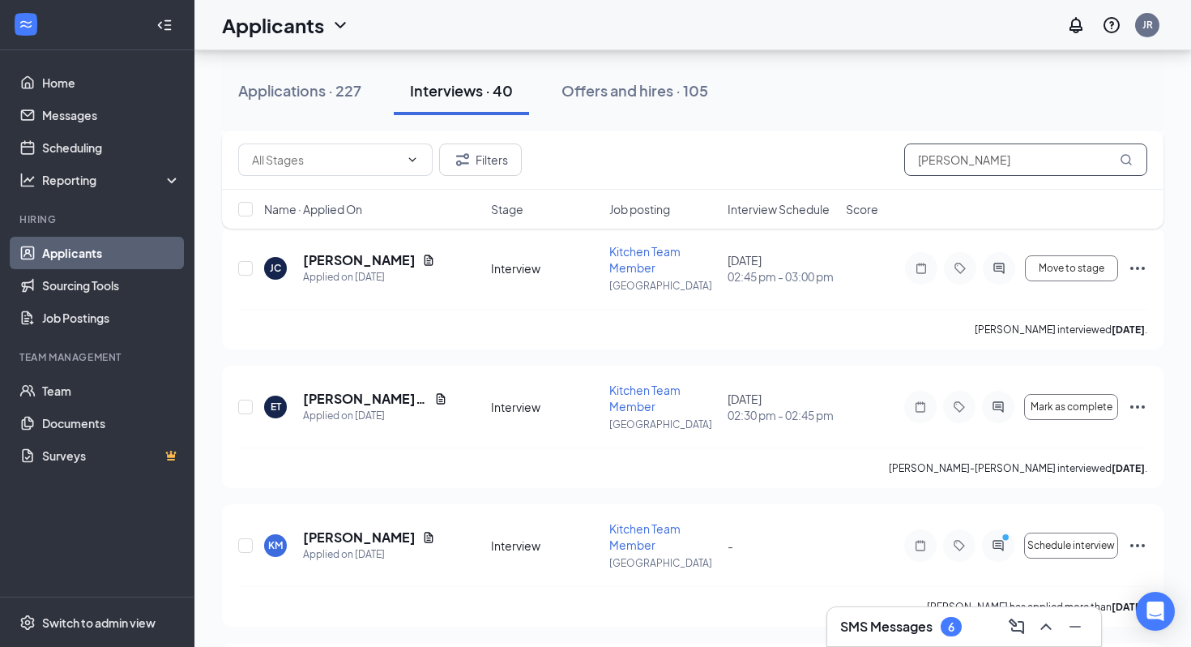
type input "robles"
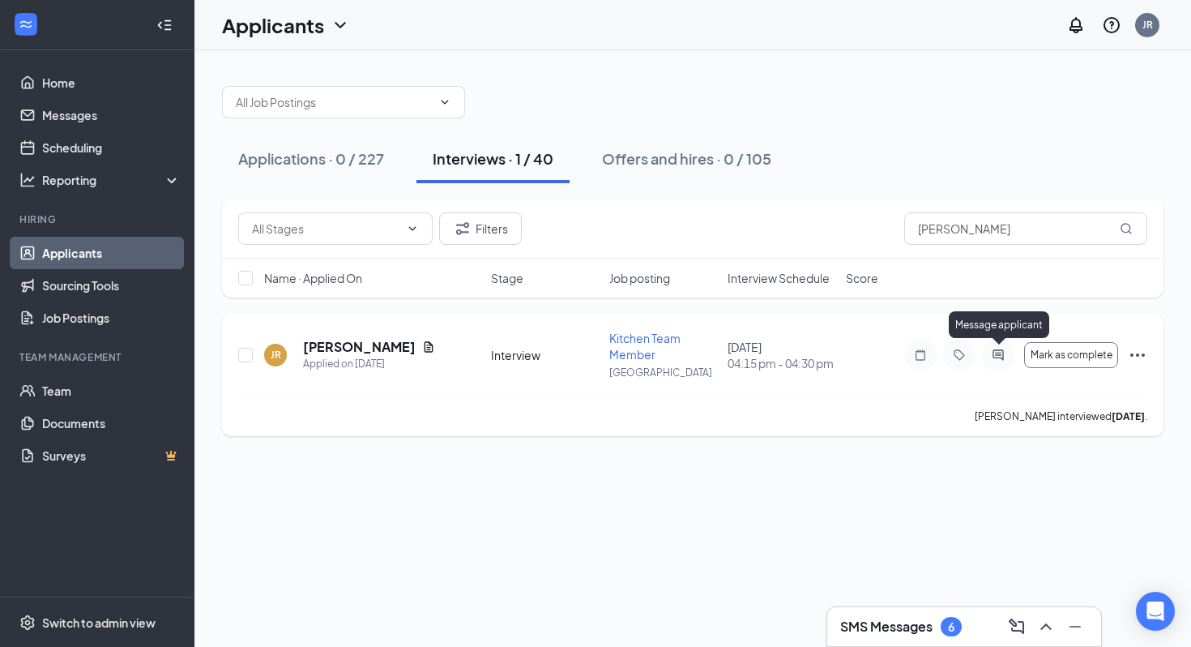
click at [1003, 352] on icon "ActiveChat" at bounding box center [998, 354] width 11 height 11
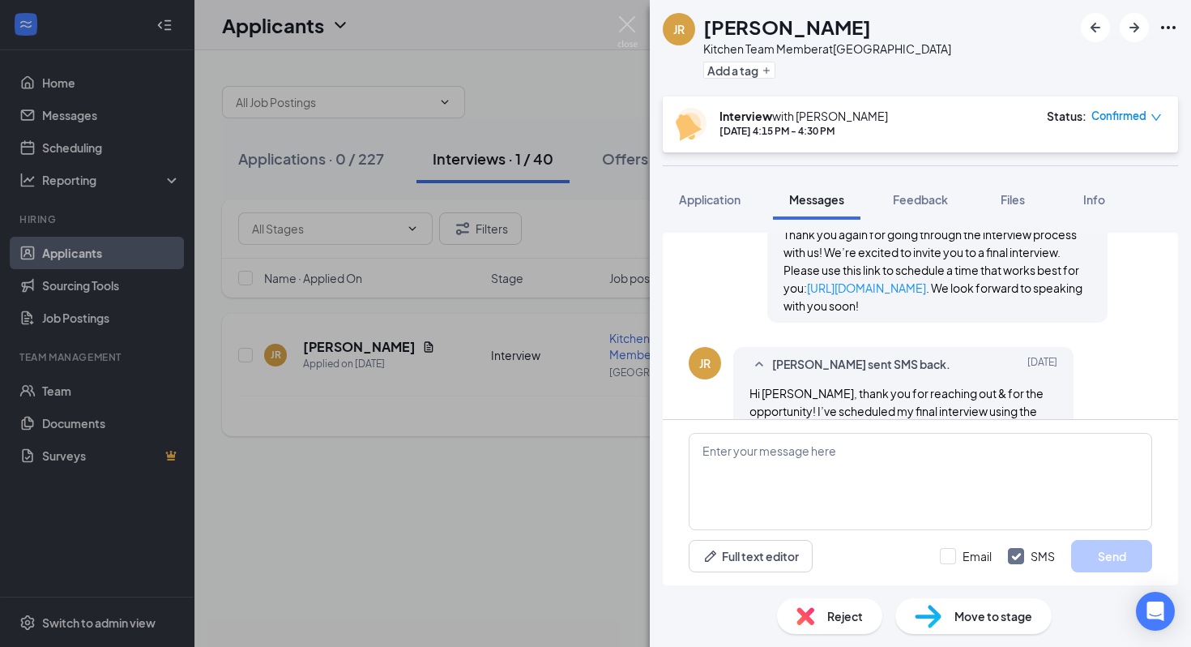
scroll to position [896, 0]
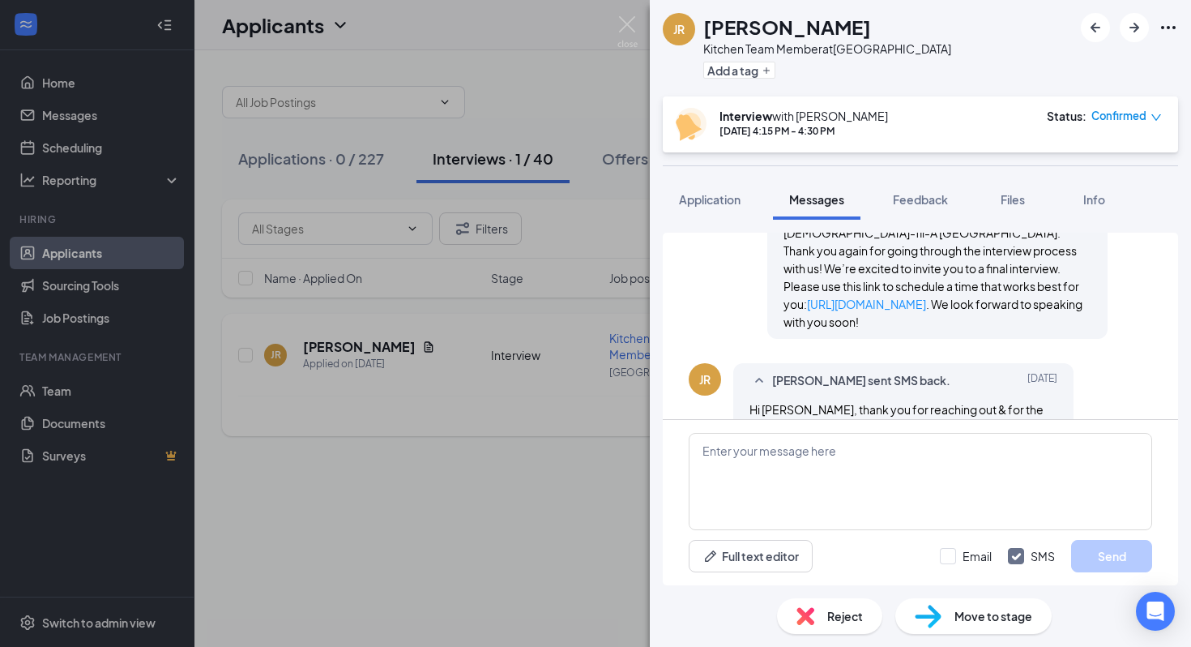
scroll to position [896, 0]
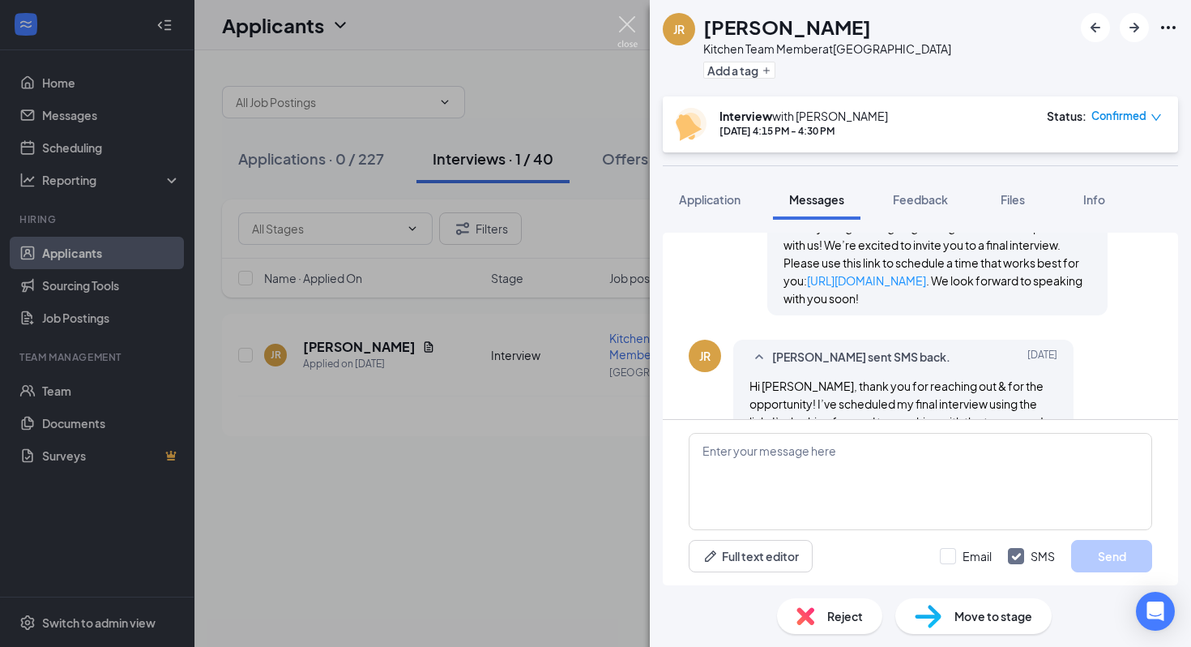
click at [629, 34] on img at bounding box center [628, 32] width 20 height 32
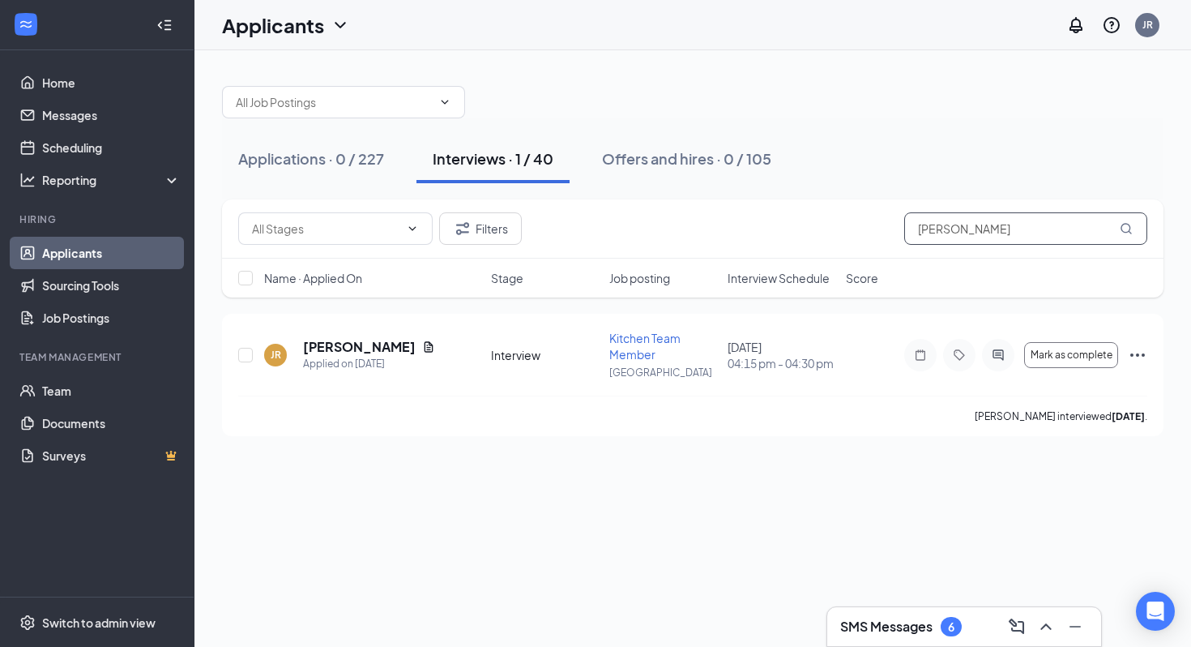
click at [958, 229] on input "robles" at bounding box center [1025, 228] width 243 height 32
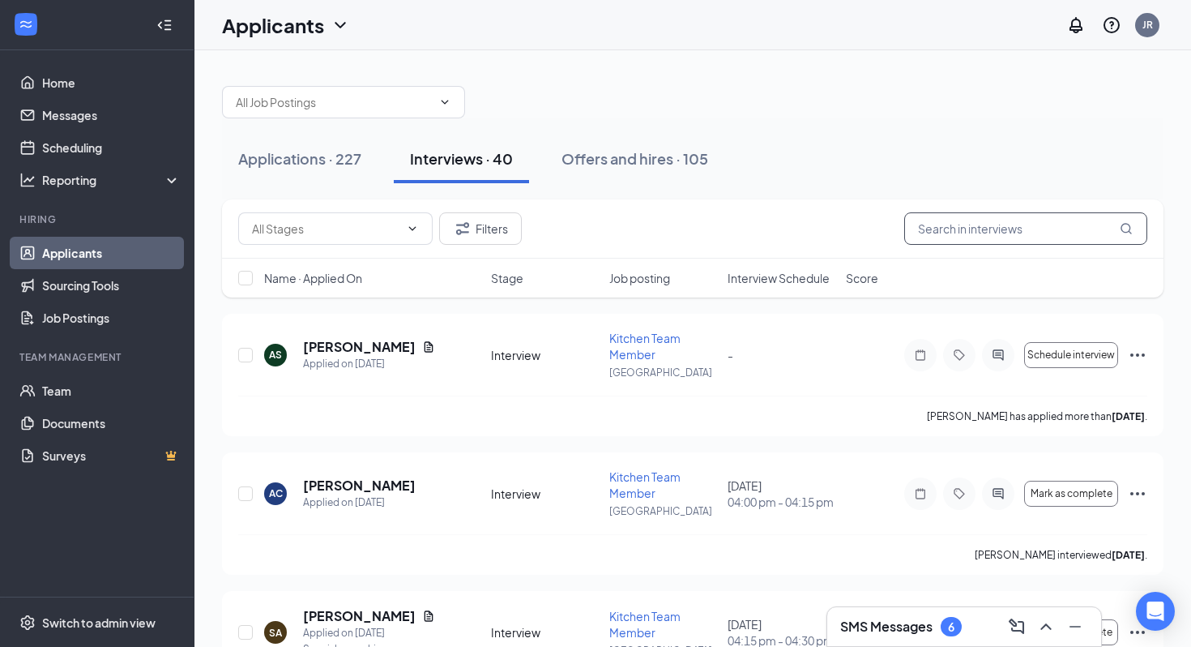
click at [1011, 236] on input "text" at bounding box center [1025, 228] width 243 height 32
type input "n"
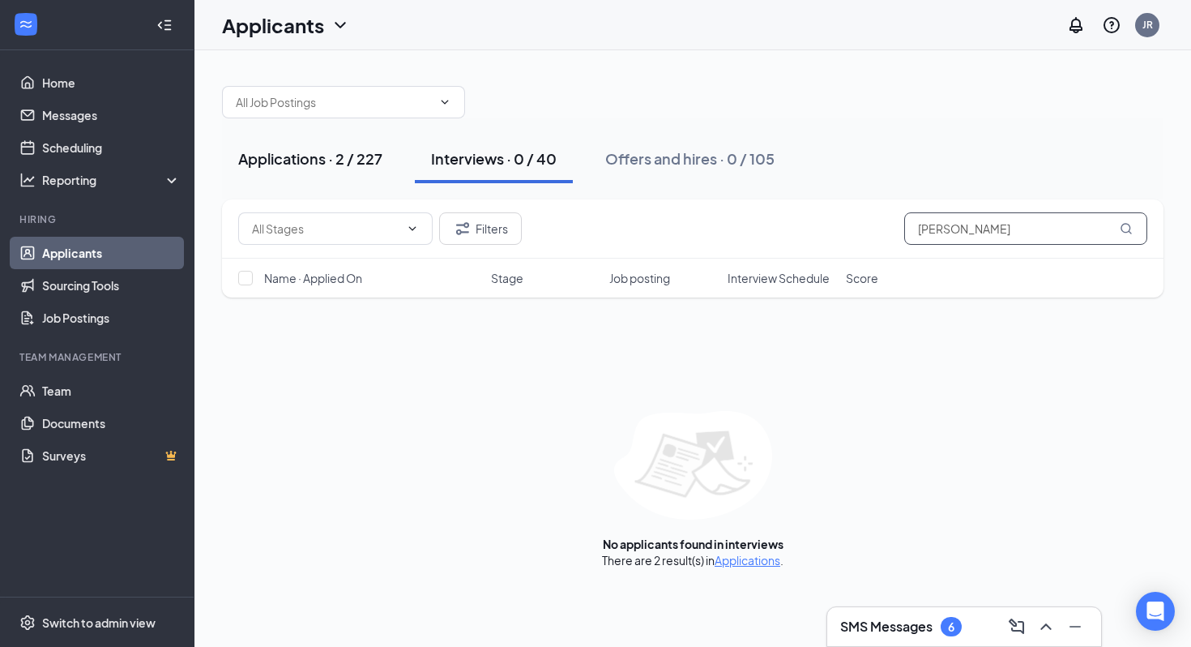
type input "acosta"
click at [366, 145] on button "Applications · 2 / 227" at bounding box center [310, 159] width 177 height 49
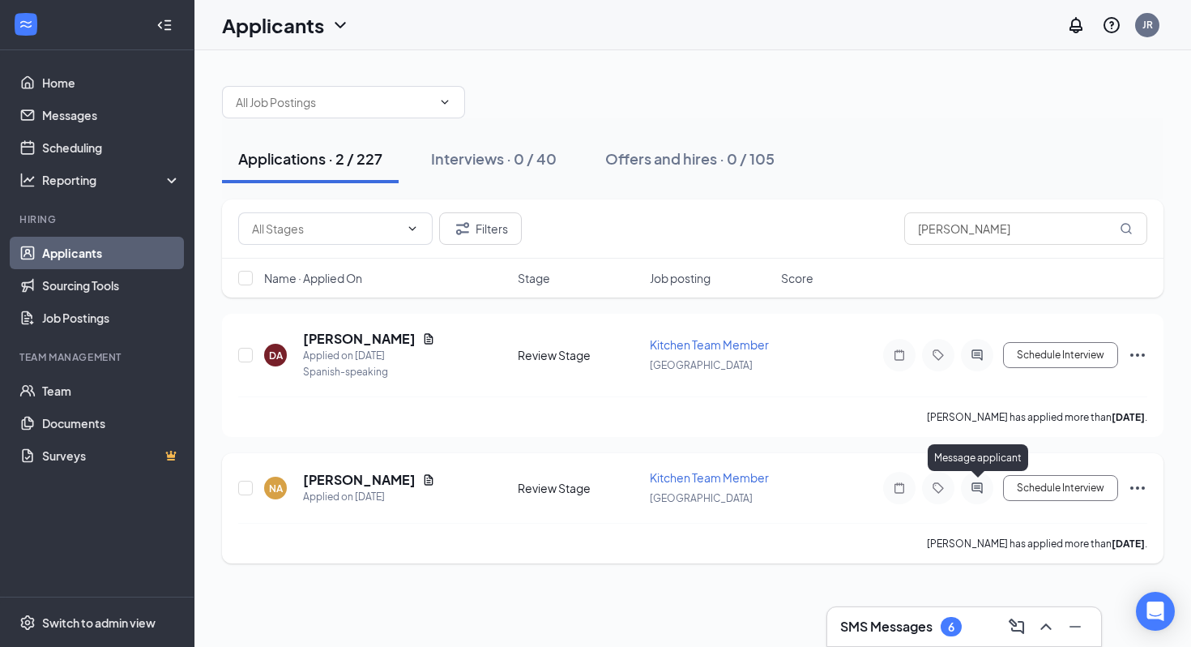
click at [978, 486] on icon "ActiveChat" at bounding box center [977, 487] width 11 height 11
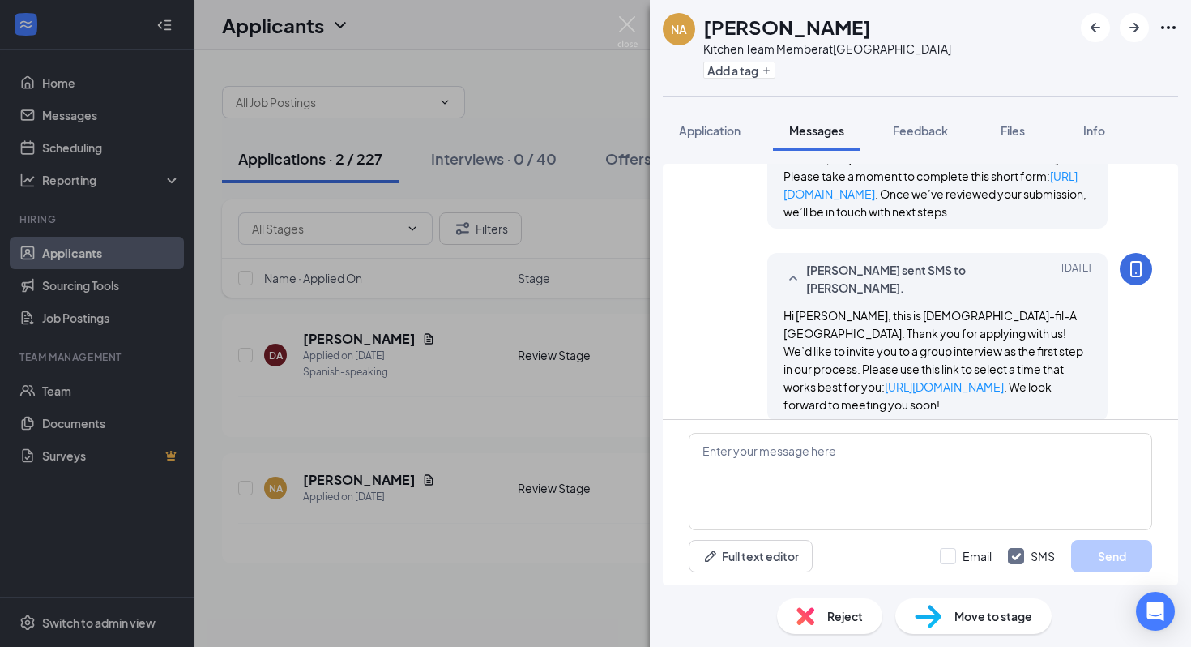
scroll to position [395, 0]
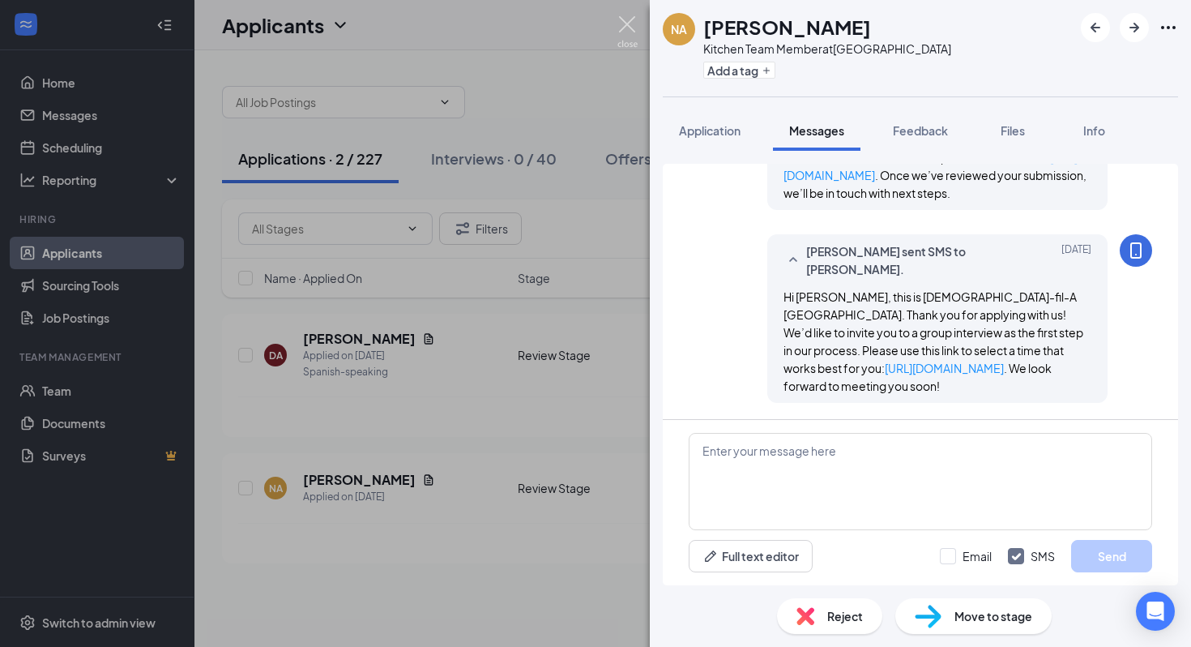
click at [626, 24] on img at bounding box center [628, 32] width 20 height 32
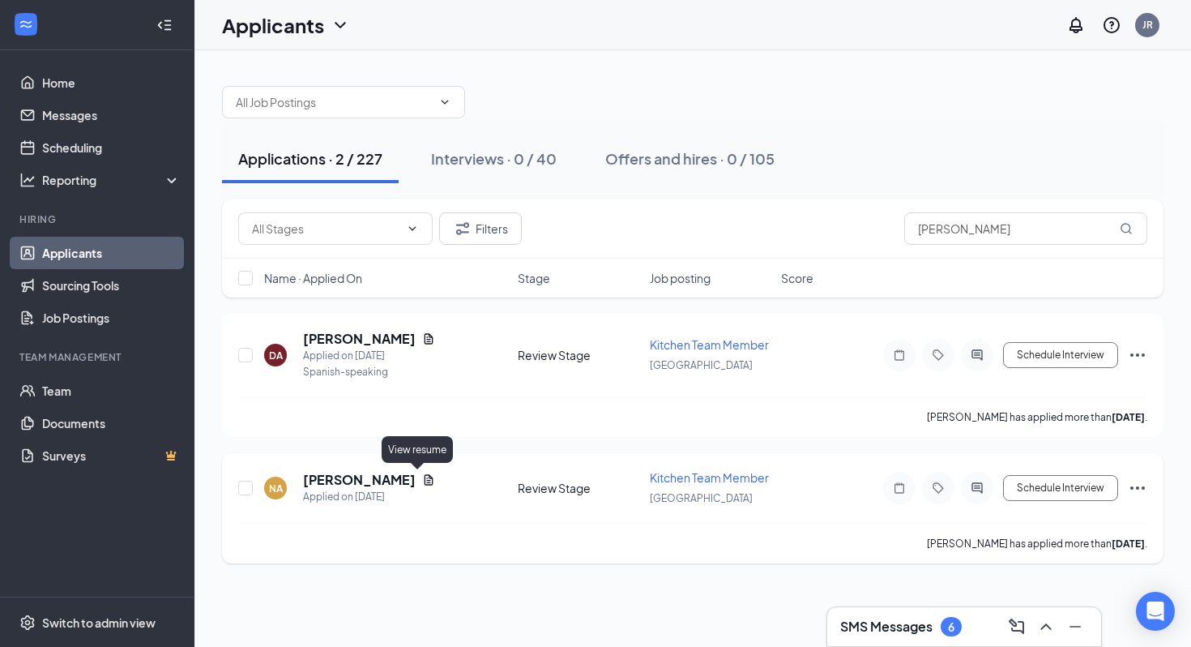
click at [422, 477] on icon "Document" at bounding box center [428, 479] width 13 height 13
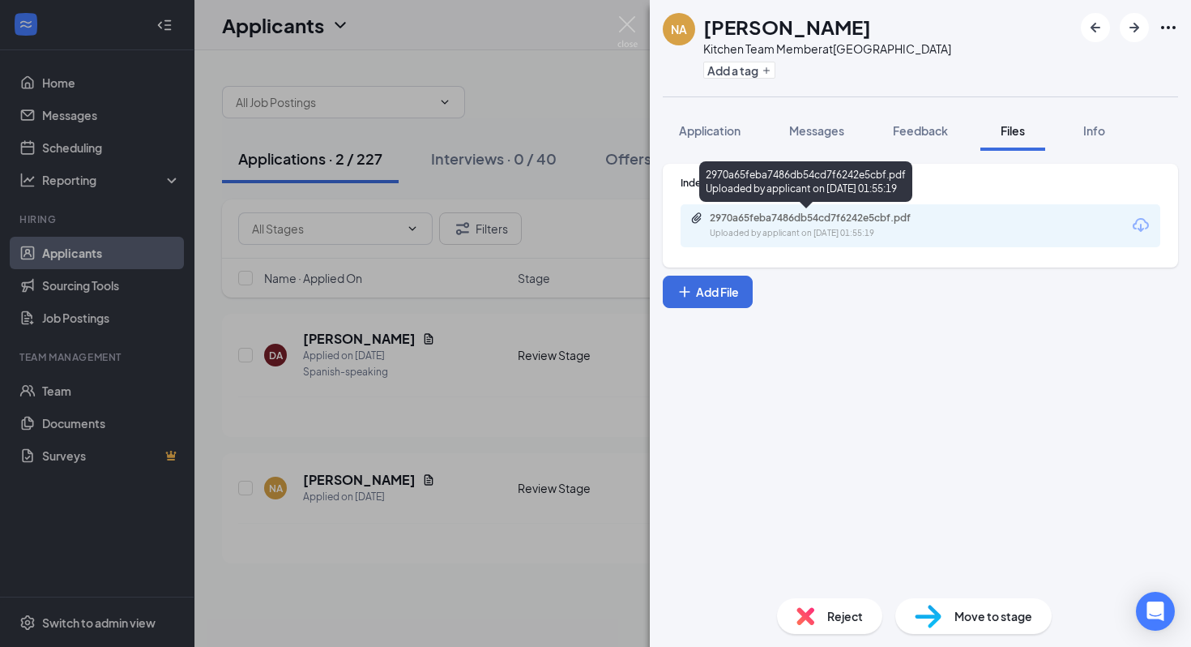
click at [781, 219] on div "2970a65feba7486db54cd7f6242e5cbf.pdf" at bounding box center [823, 218] width 227 height 13
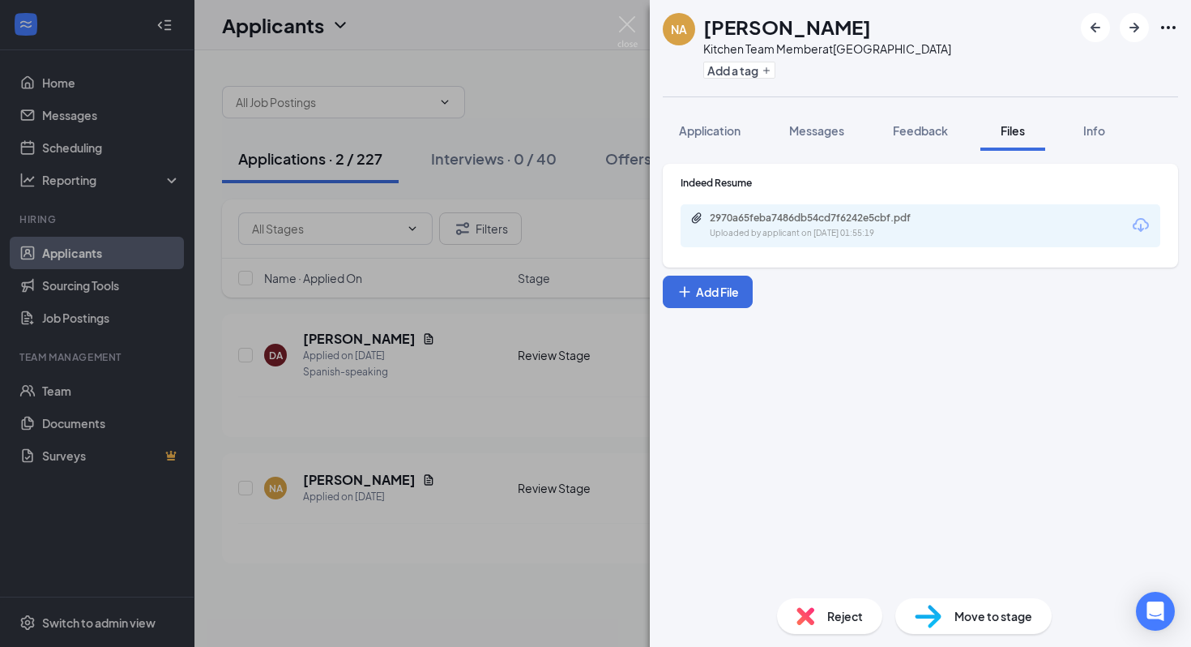
click at [819, 609] on div "Reject" at bounding box center [829, 616] width 105 height 36
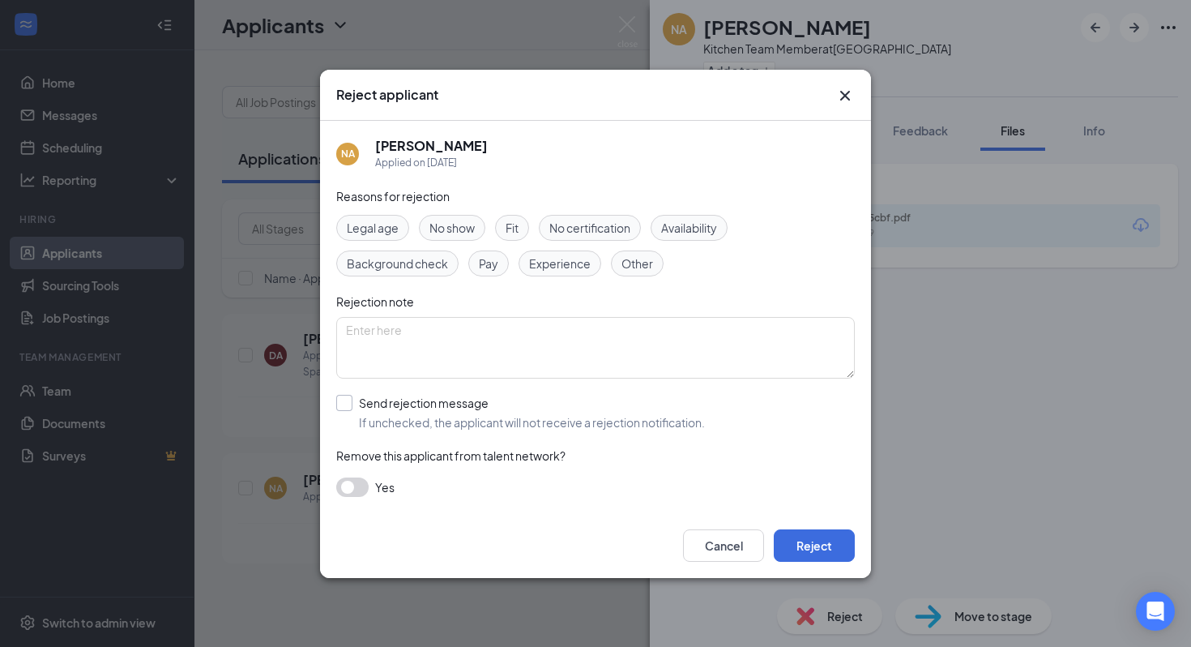
click at [469, 416] on input "Send rejection message If unchecked, the applicant will not receive a rejection…" at bounding box center [520, 413] width 369 height 36
checkbox input "true"
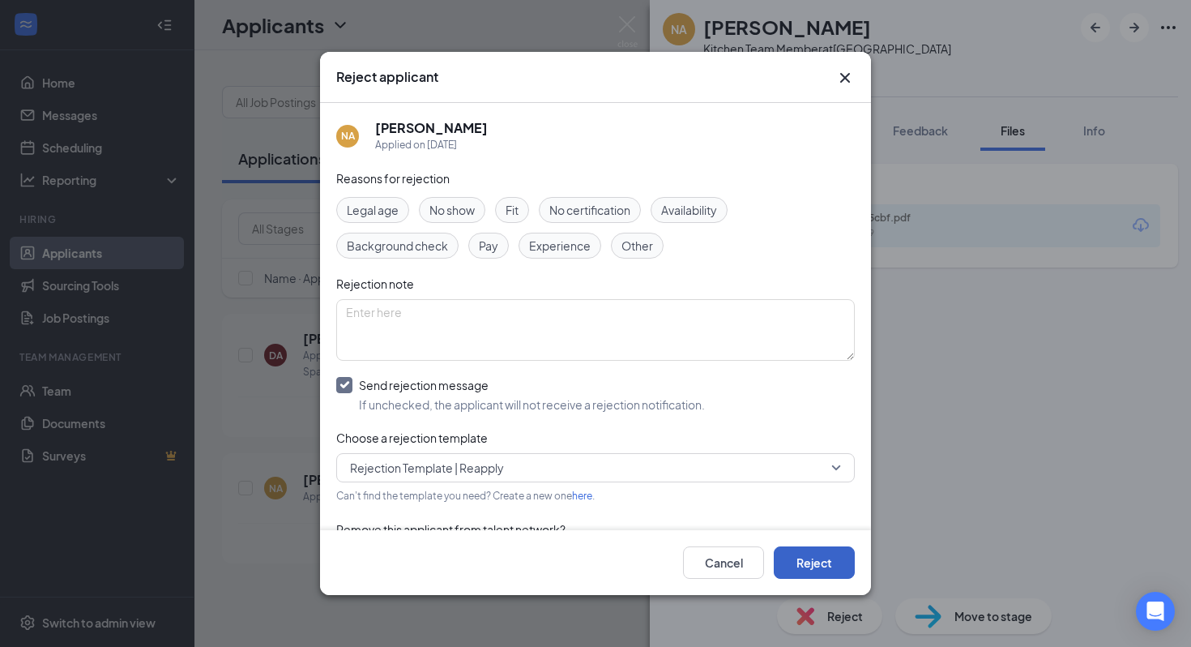
click at [821, 561] on button "Reject" at bounding box center [814, 562] width 81 height 32
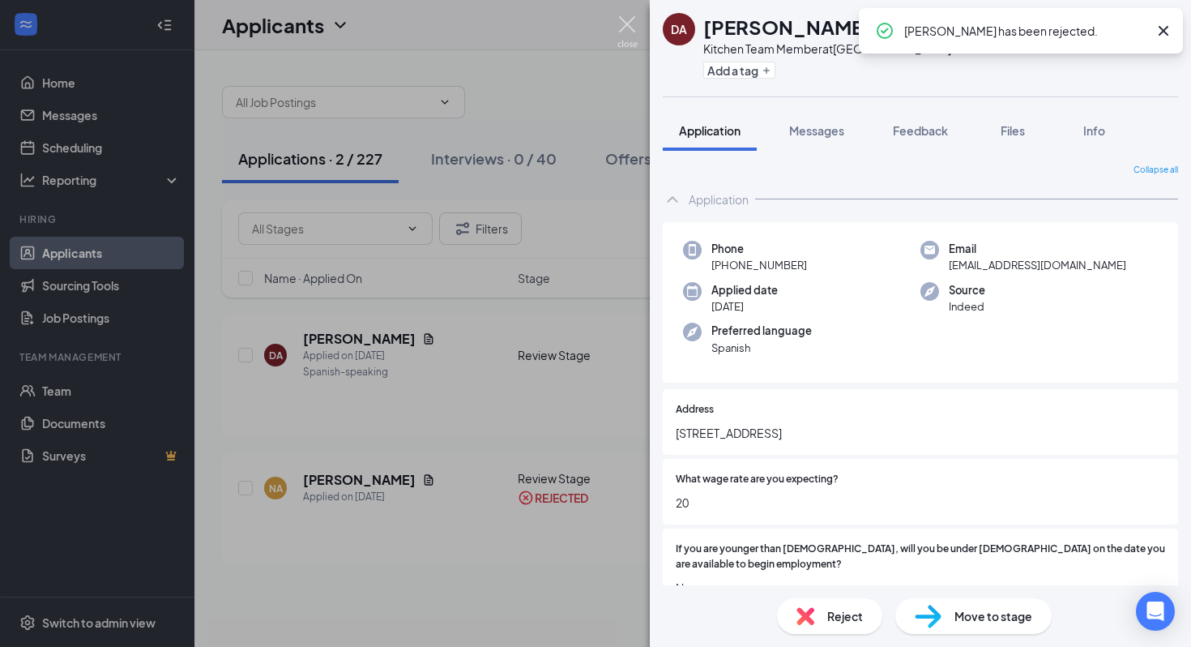
click at [626, 27] on img at bounding box center [628, 32] width 20 height 32
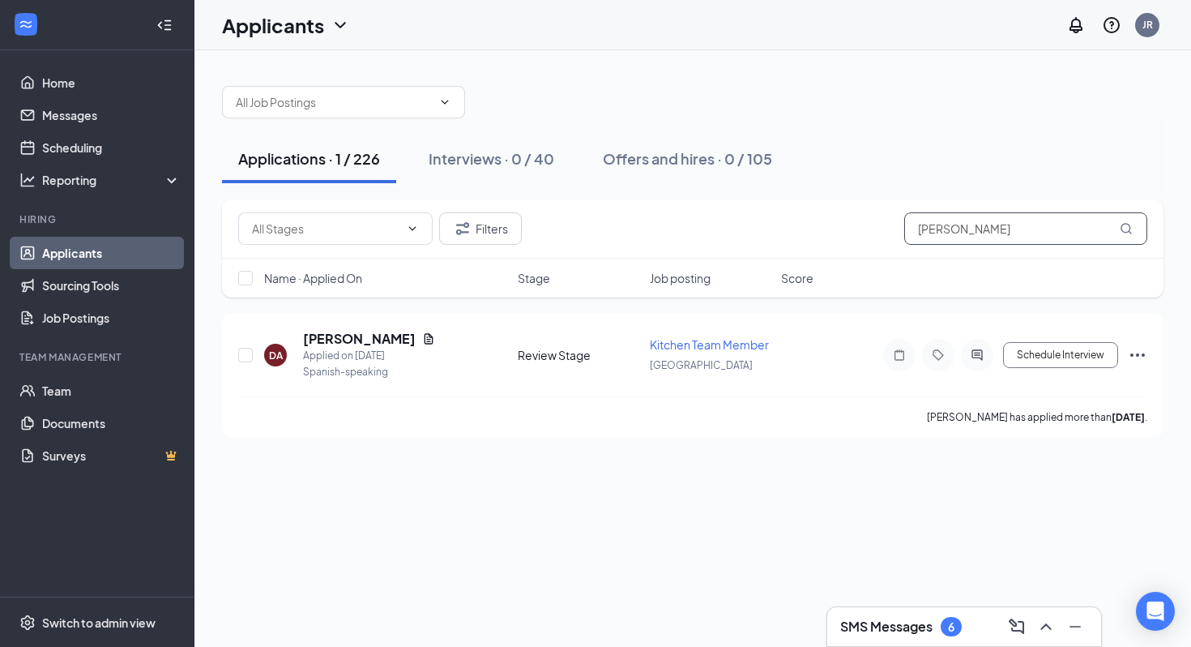
click at [946, 220] on input "acosta" at bounding box center [1025, 228] width 243 height 32
type input "elijah"
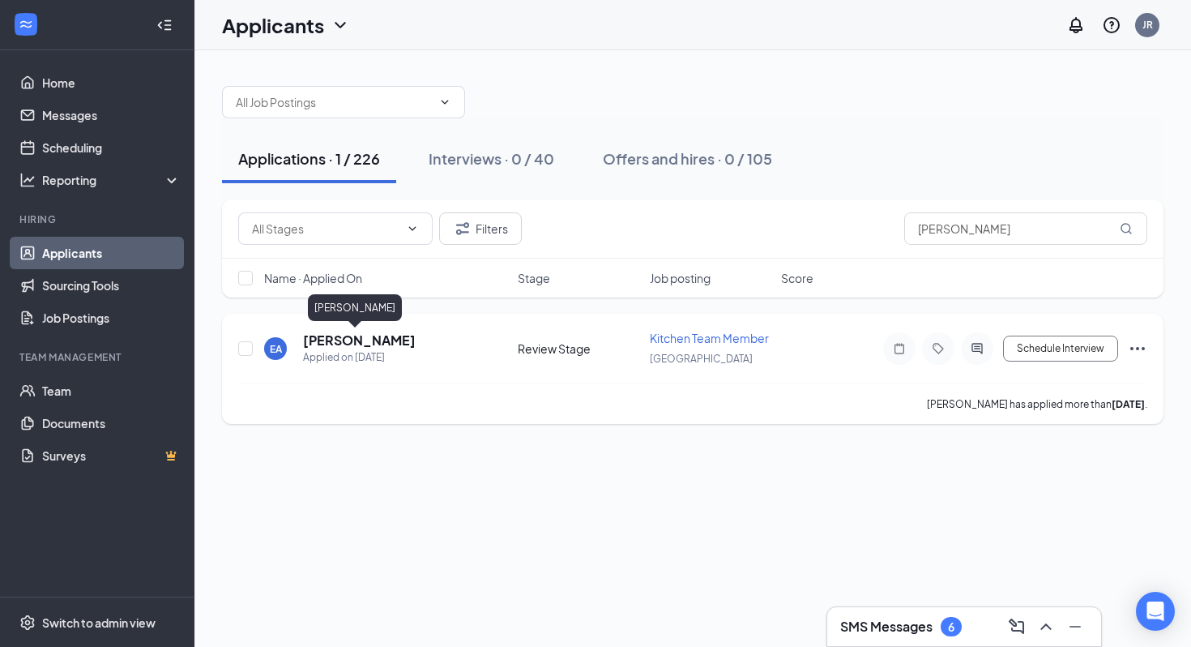
click at [332, 344] on h5 "Elijah Aguirre" at bounding box center [359, 340] width 113 height 18
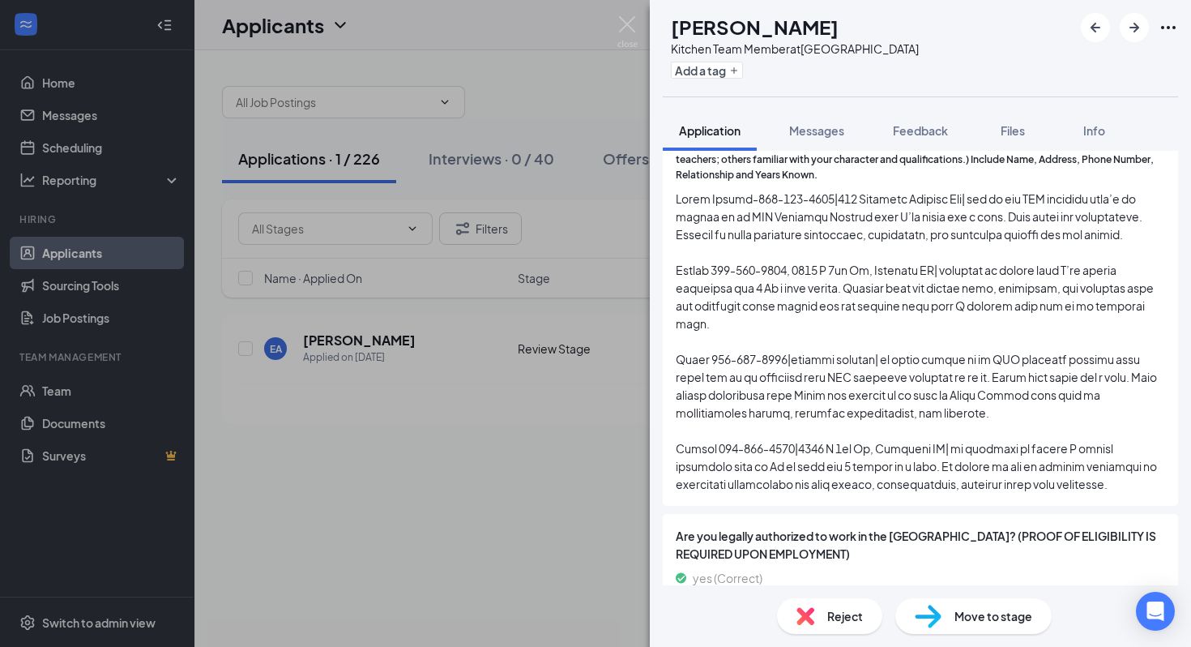
scroll to position [2135, 0]
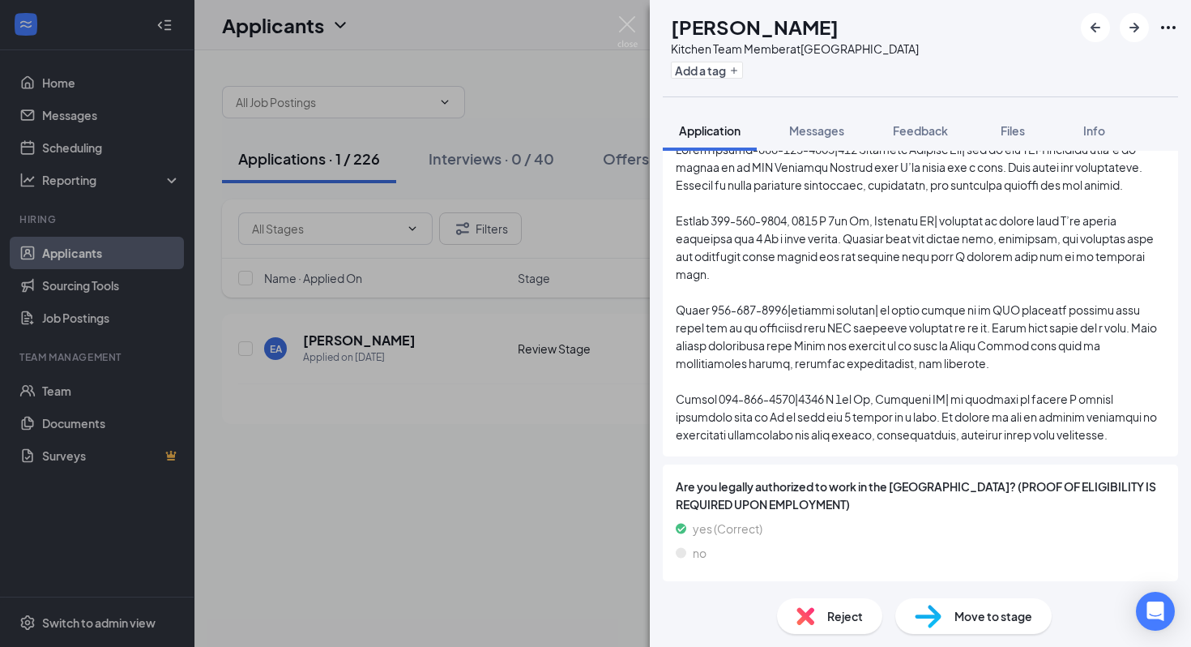
click at [972, 609] on span "Move to stage" at bounding box center [994, 616] width 78 height 18
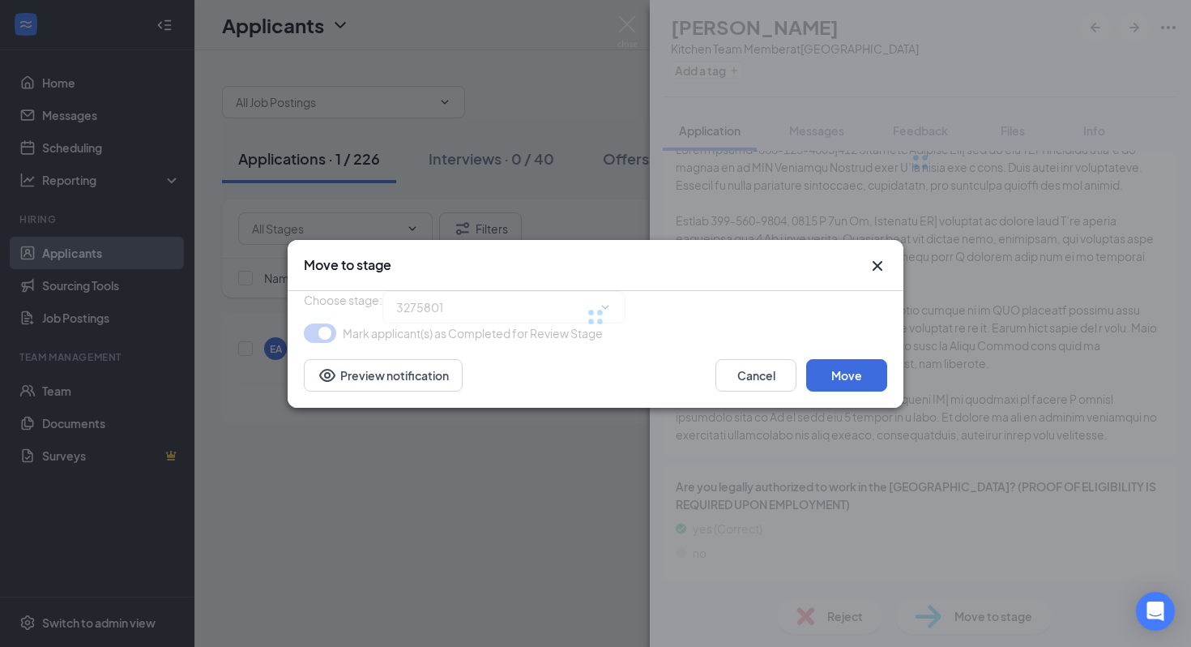
scroll to position [2127, 0]
type input "Interview (next stage)"
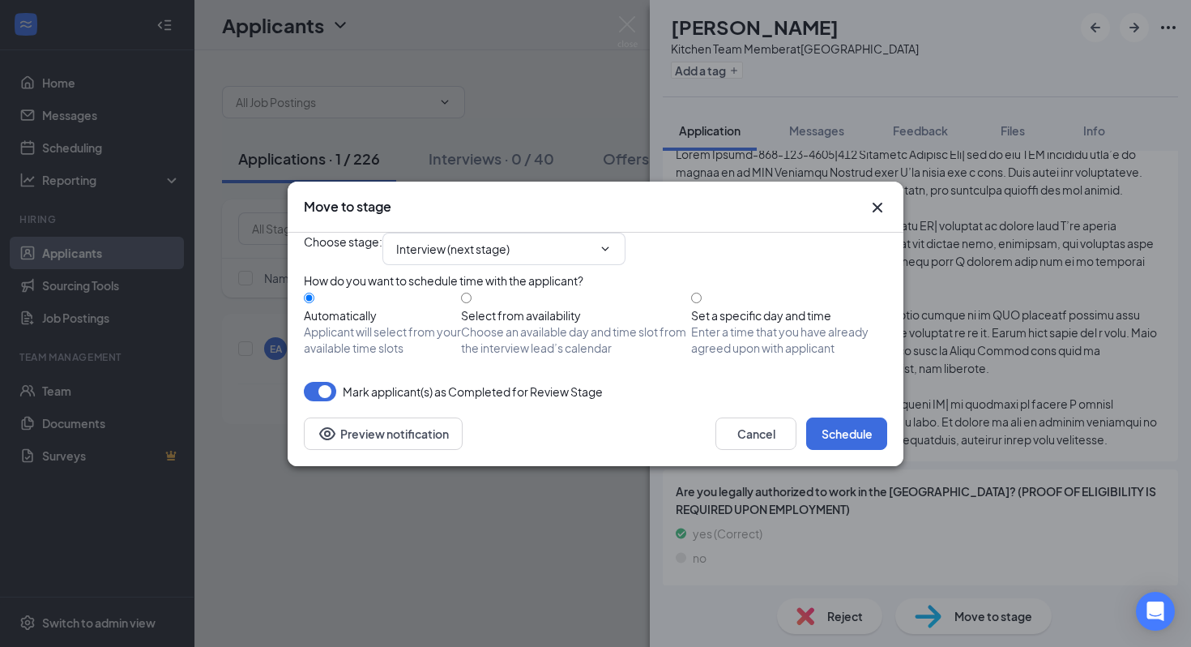
click at [876, 198] on icon "Cross" at bounding box center [877, 207] width 19 height 19
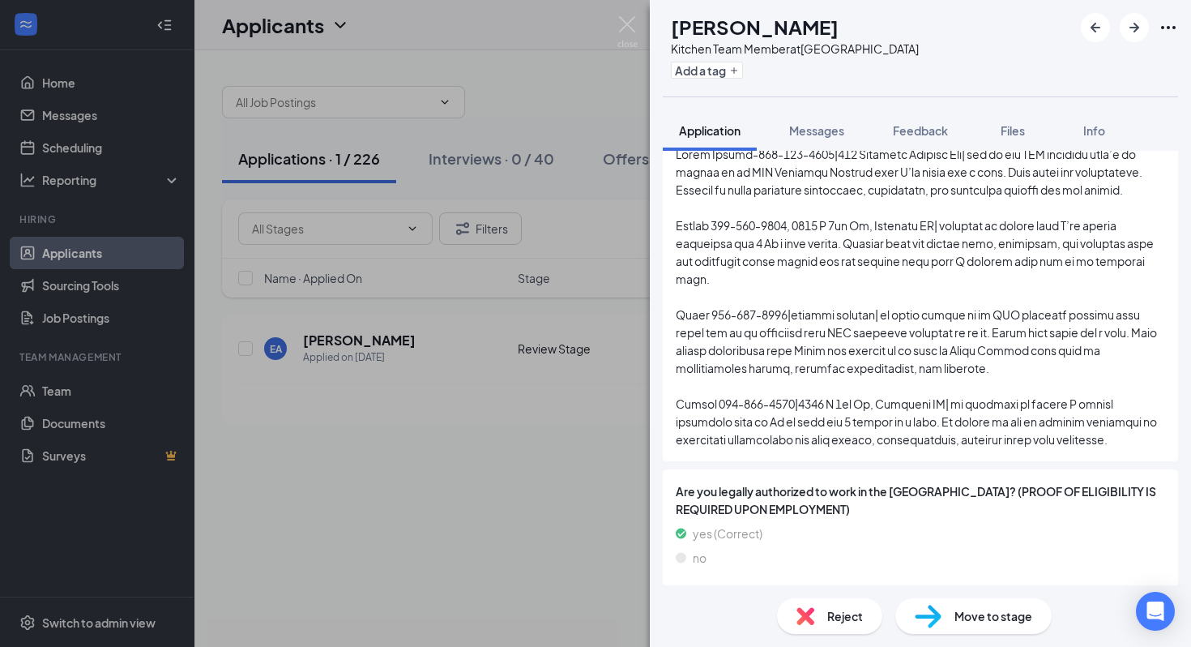
scroll to position [2135, 0]
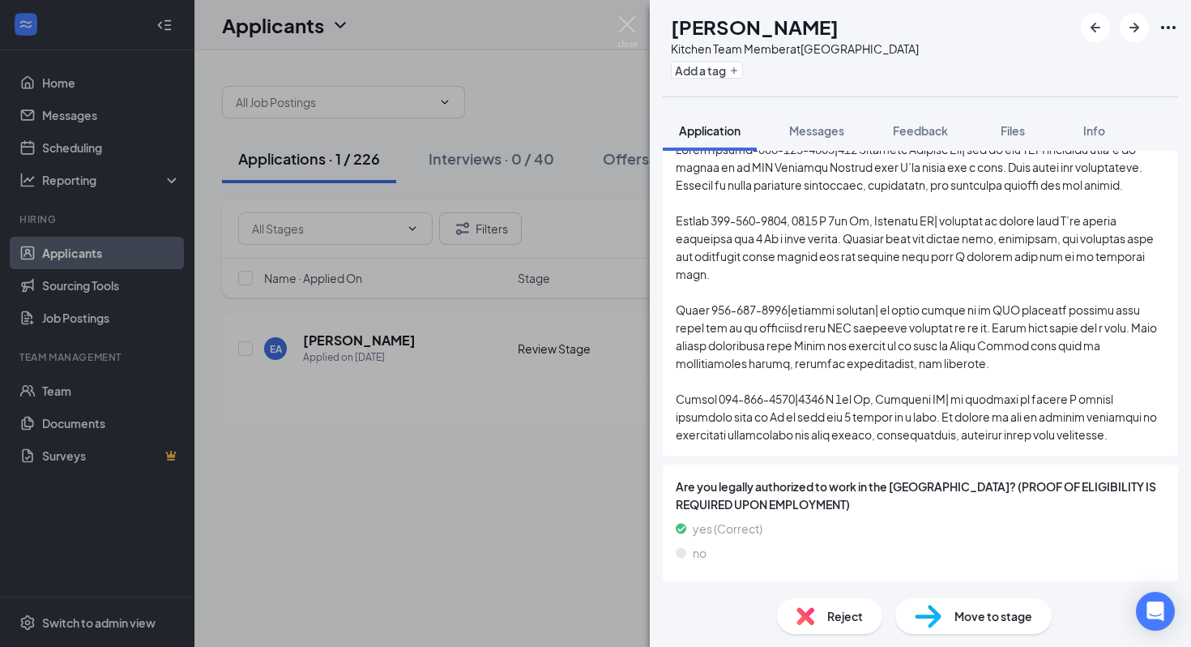
click at [968, 612] on span "Move to stage" at bounding box center [994, 616] width 78 height 18
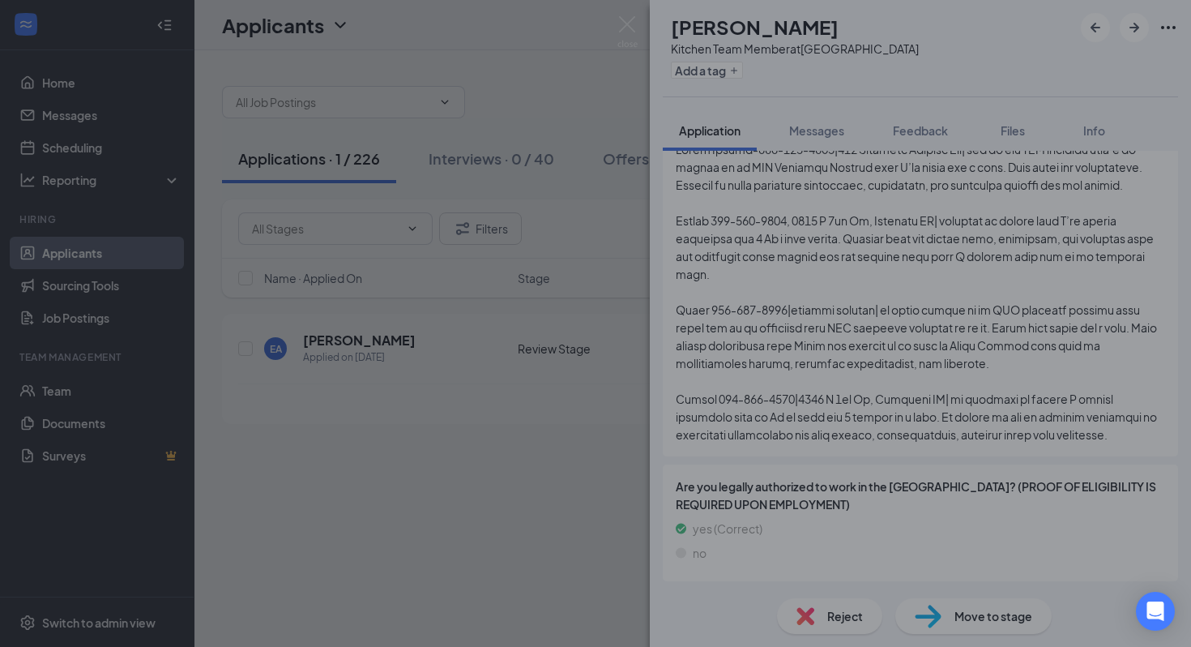
scroll to position [2127, 0]
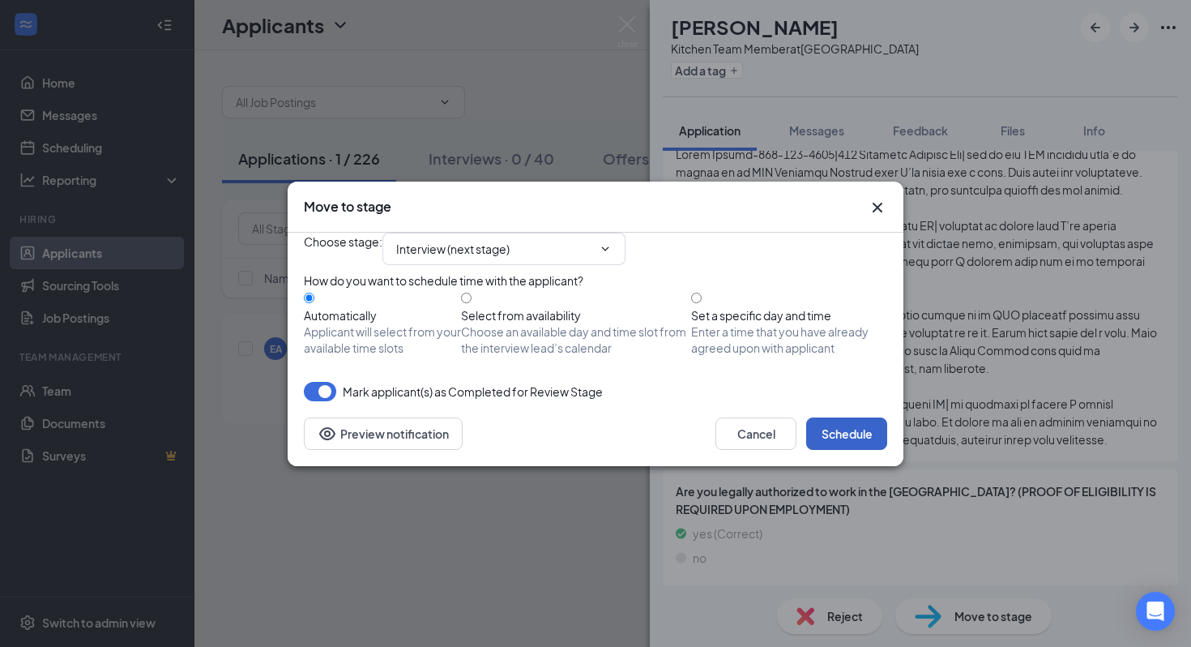
click at [848, 450] on button "Schedule" at bounding box center [846, 433] width 81 height 32
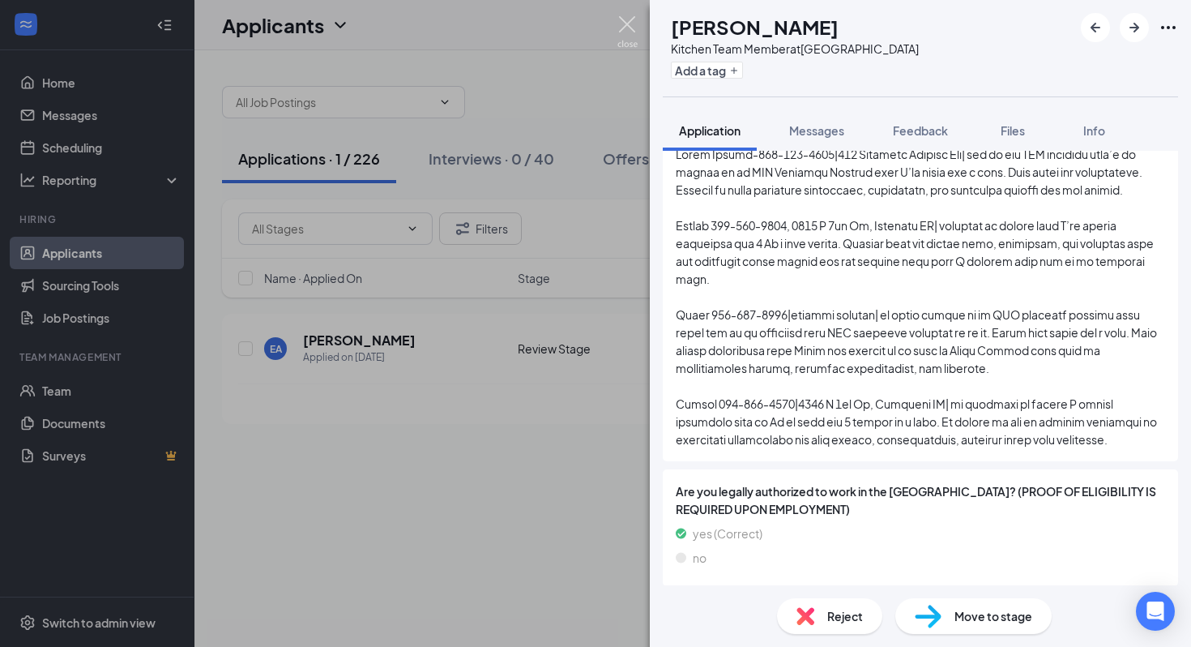
click at [622, 24] on img at bounding box center [628, 32] width 20 height 32
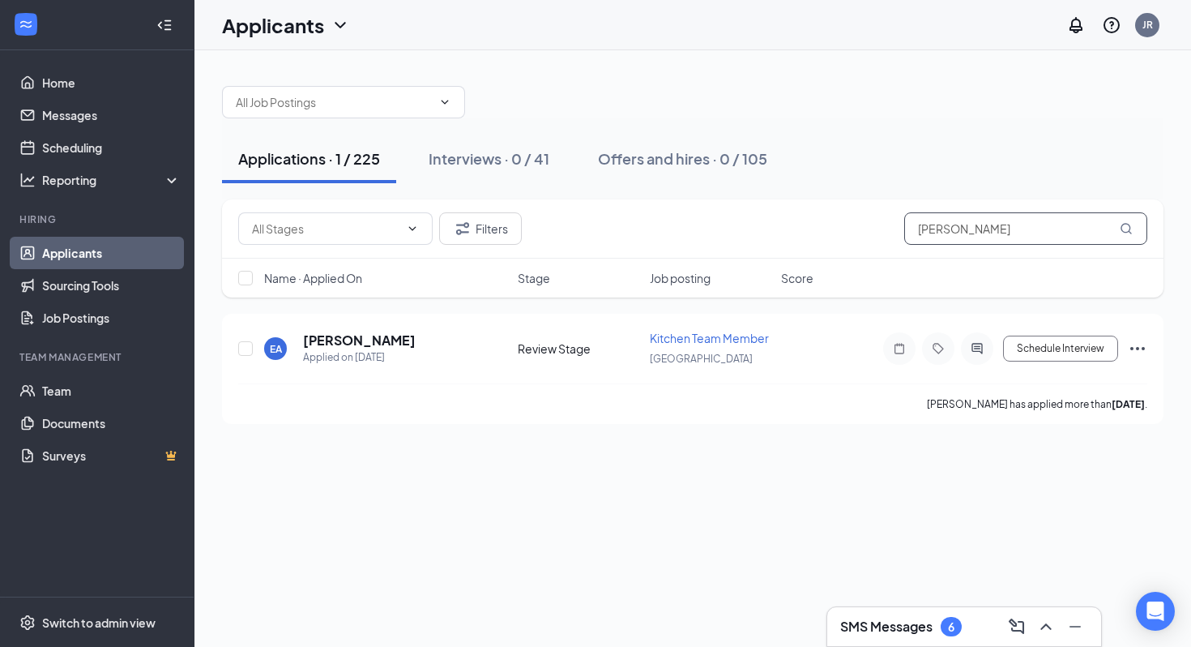
click at [935, 218] on input "elijah" at bounding box center [1025, 228] width 243 height 32
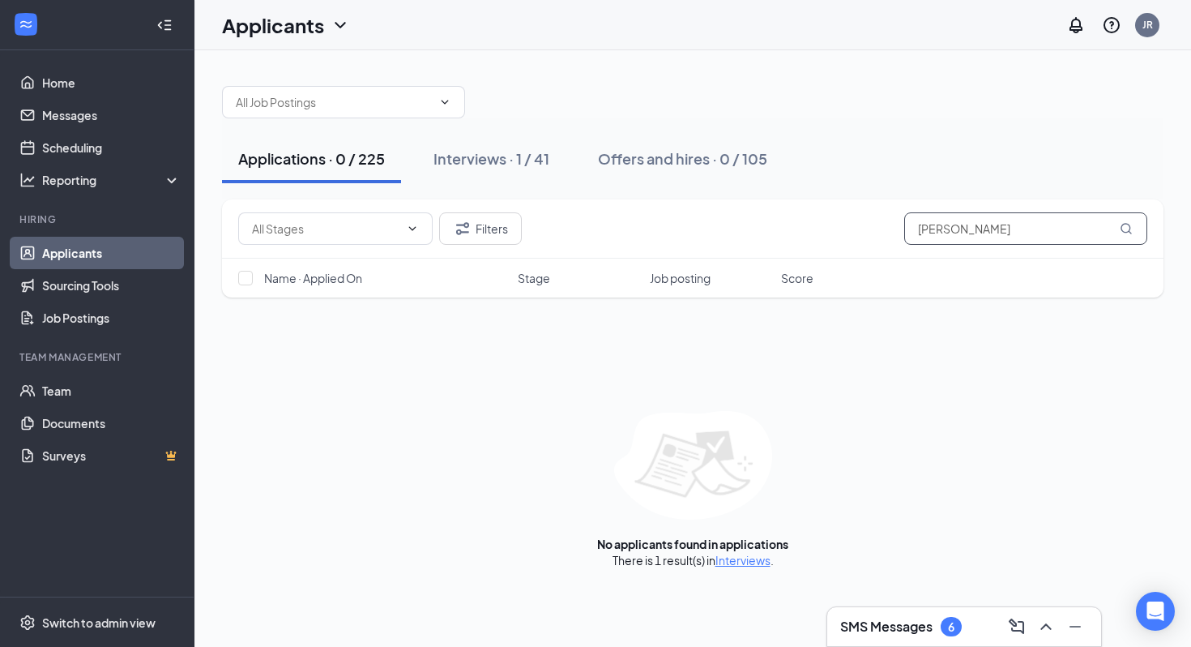
type input "rosemary"
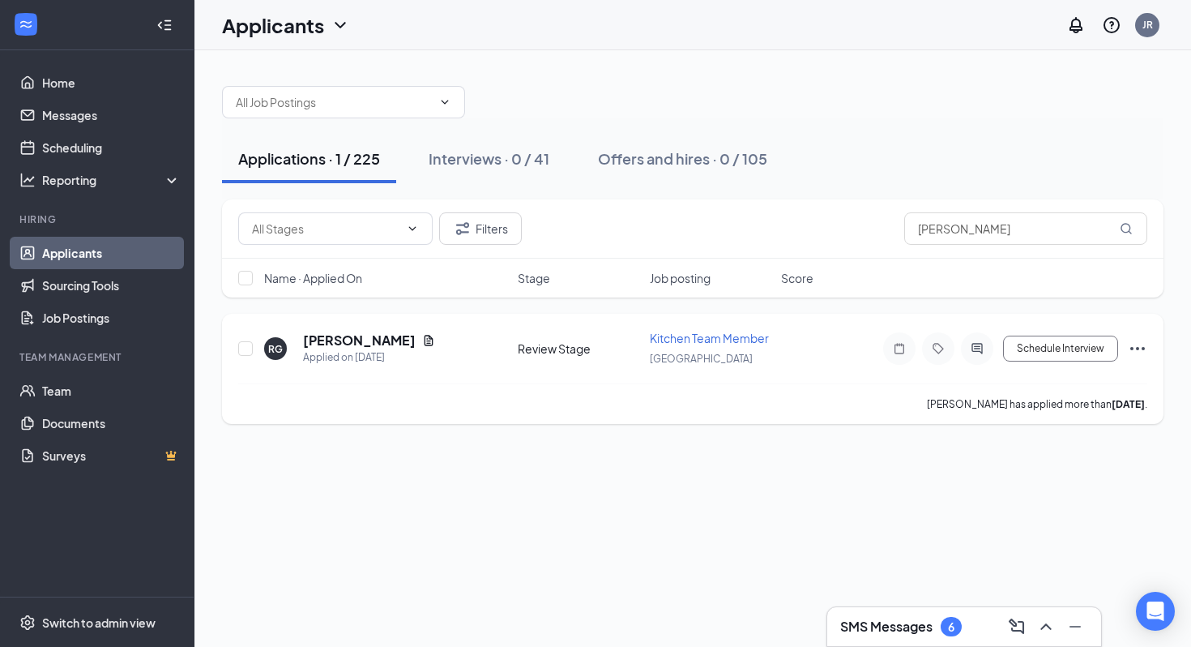
click at [1143, 349] on icon "Ellipses" at bounding box center [1137, 348] width 15 height 3
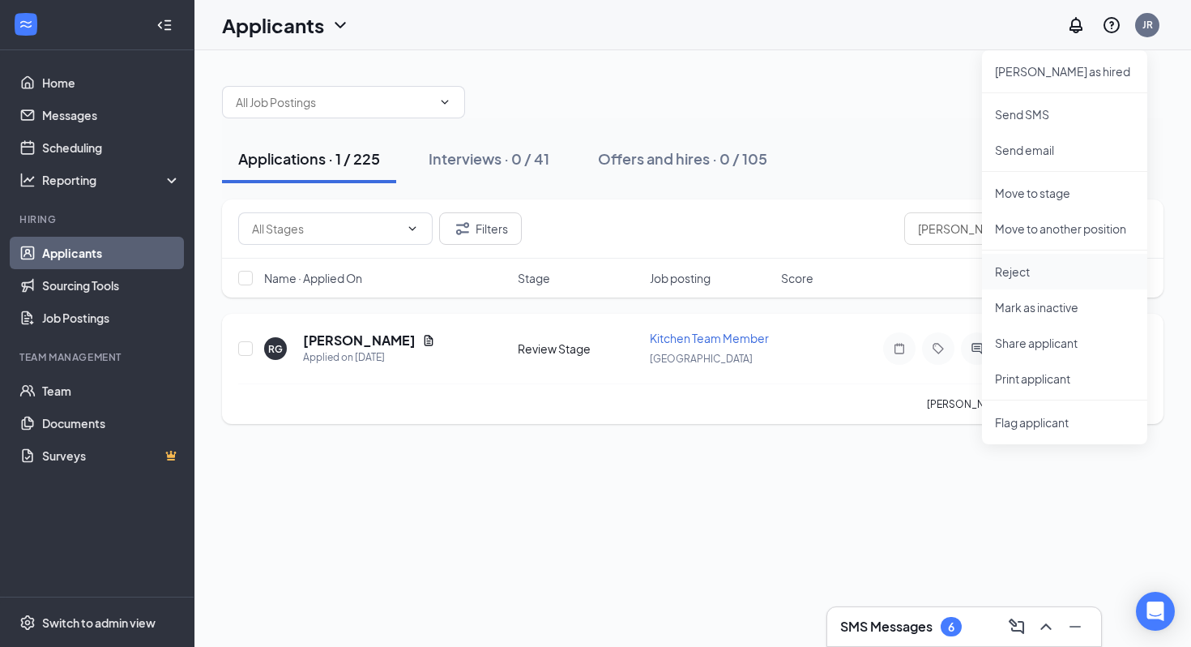
click at [1036, 263] on p "Reject" at bounding box center [1064, 271] width 139 height 16
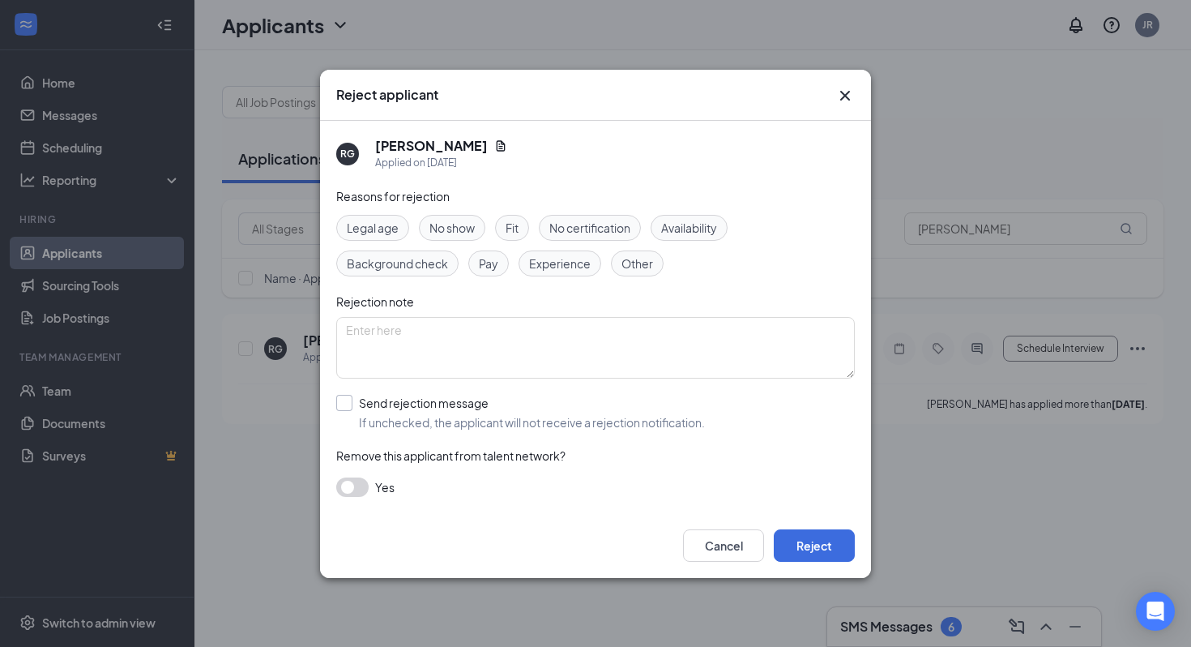
click at [404, 399] on input "Send rejection message If unchecked, the applicant will not receive a rejection…" at bounding box center [520, 413] width 369 height 36
checkbox input "true"
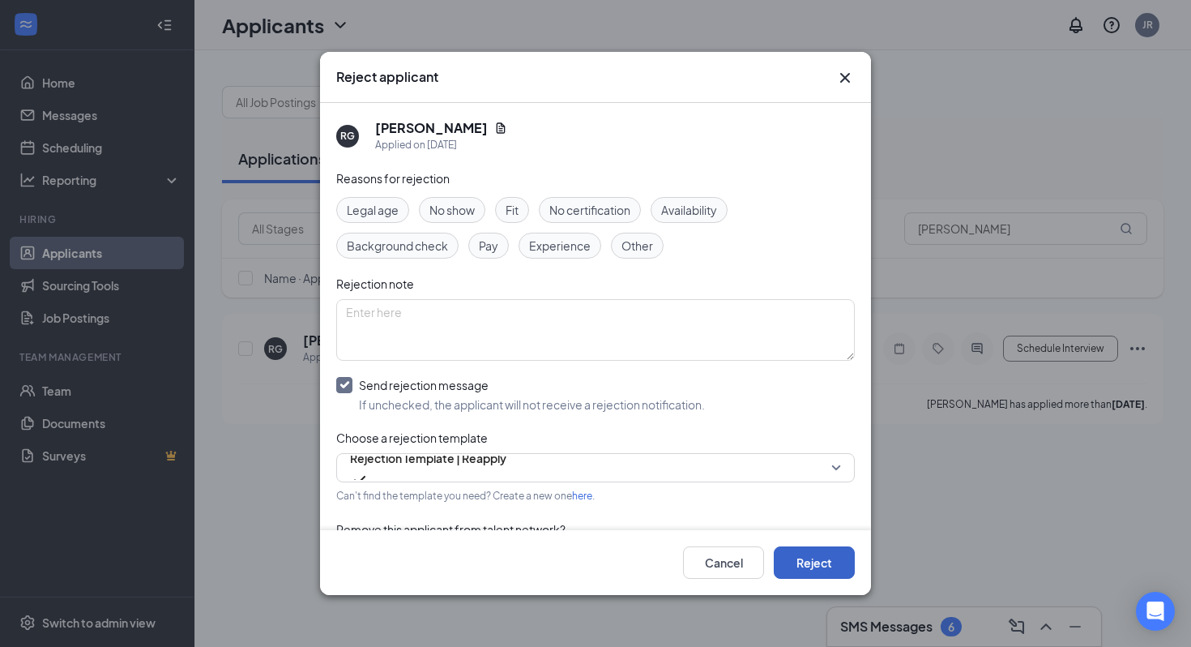
click at [802, 552] on button "Reject" at bounding box center [814, 562] width 81 height 32
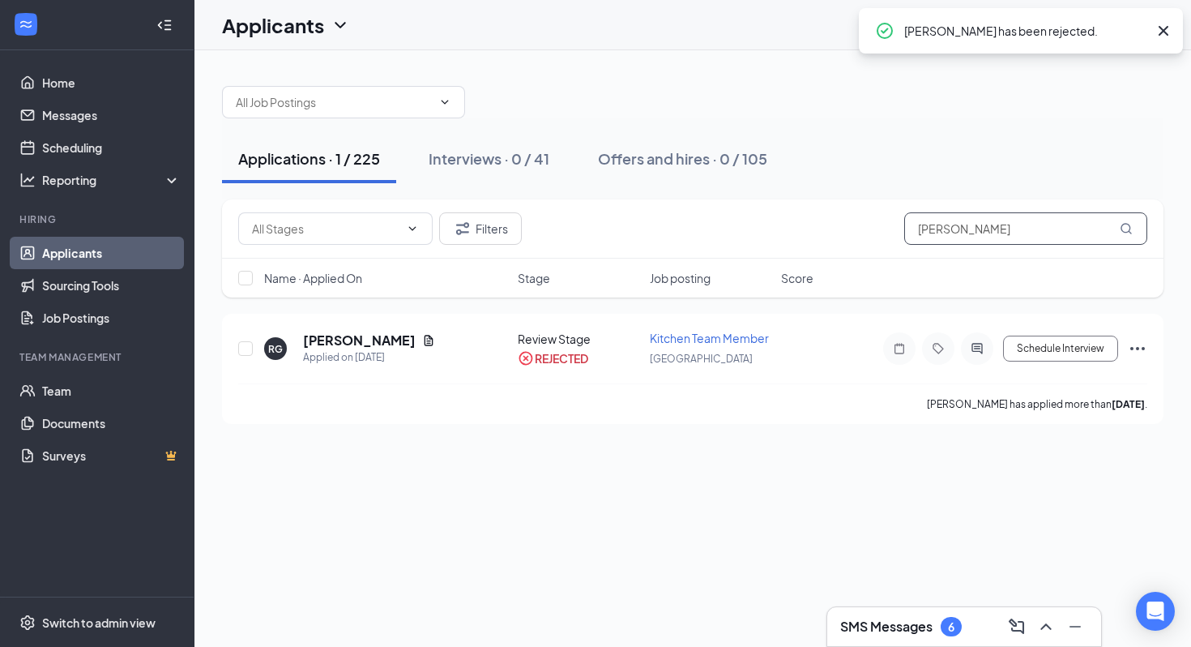
click at [964, 234] on input "rosemary" at bounding box center [1025, 228] width 243 height 32
type input "naomi"
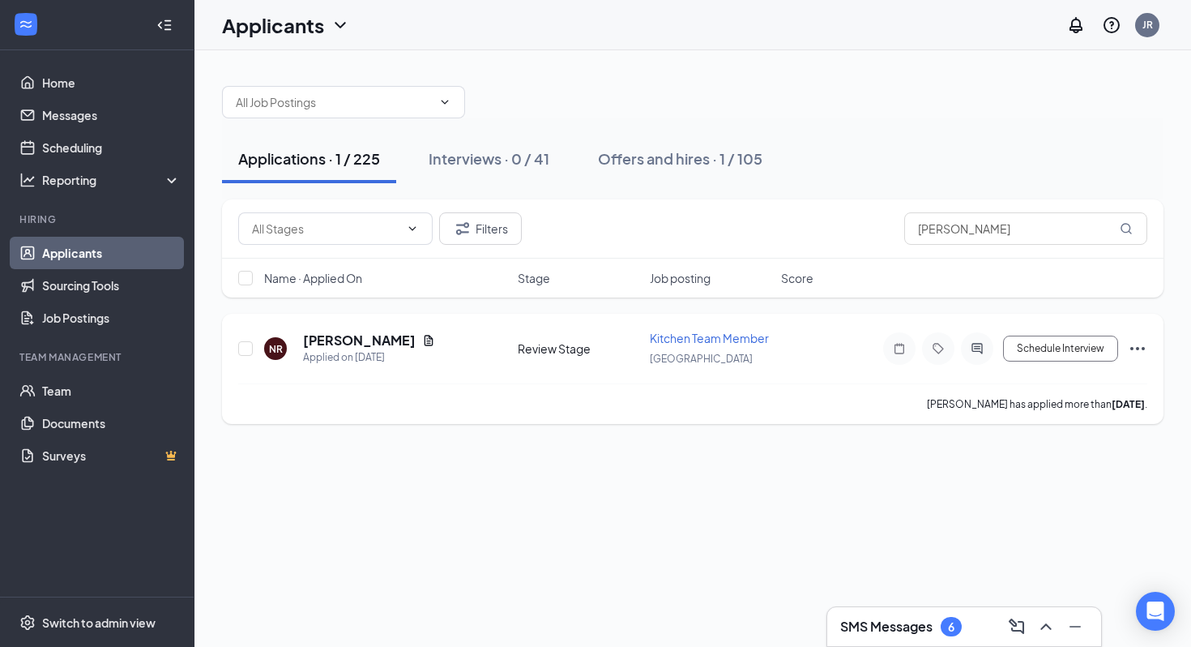
click at [1139, 345] on icon "Ellipses" at bounding box center [1137, 348] width 19 height 19
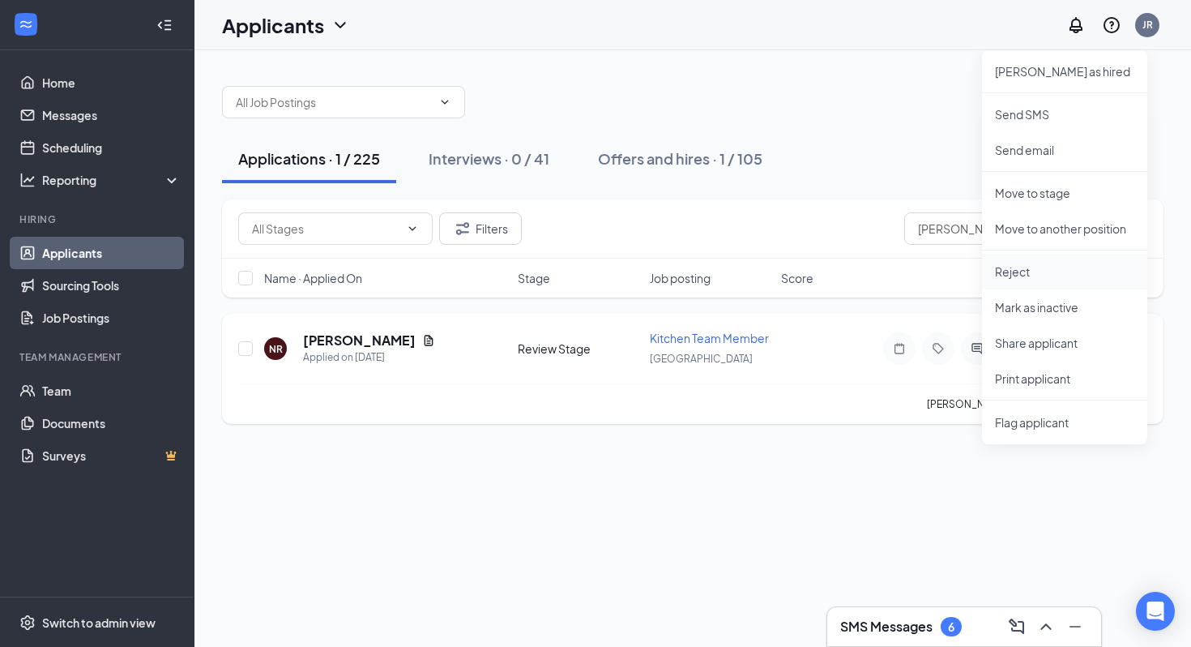
click at [1063, 273] on p "Reject" at bounding box center [1064, 271] width 139 height 16
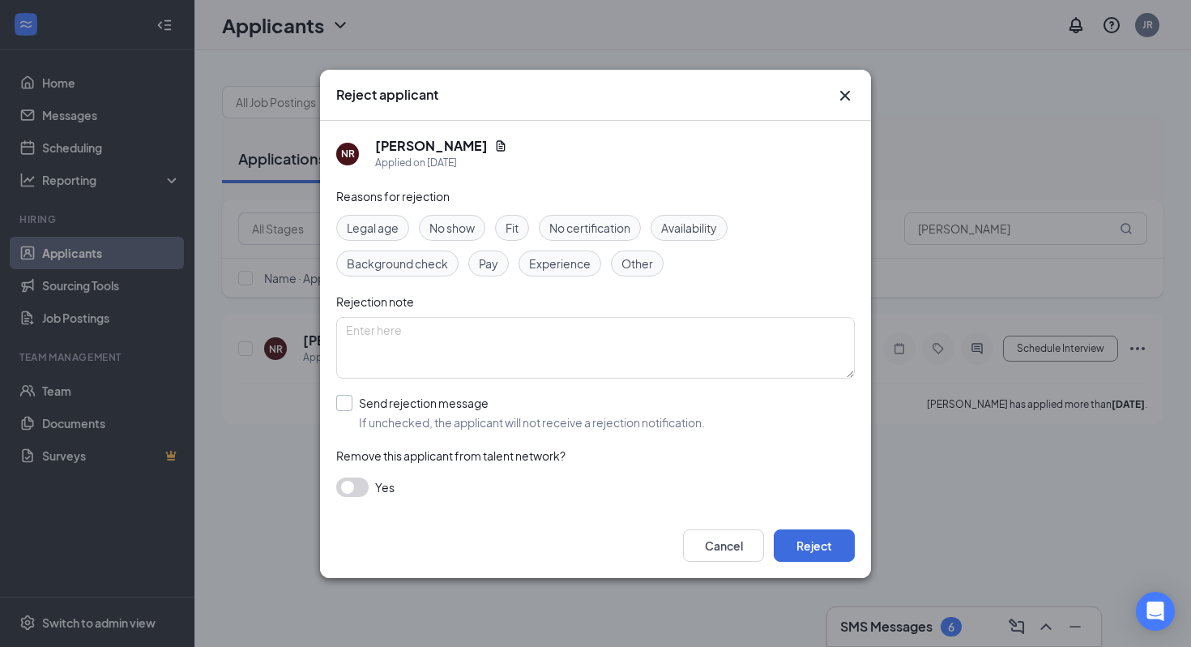
click at [422, 412] on input "Send rejection message If unchecked, the applicant will not receive a rejection…" at bounding box center [520, 413] width 369 height 36
checkbox input "true"
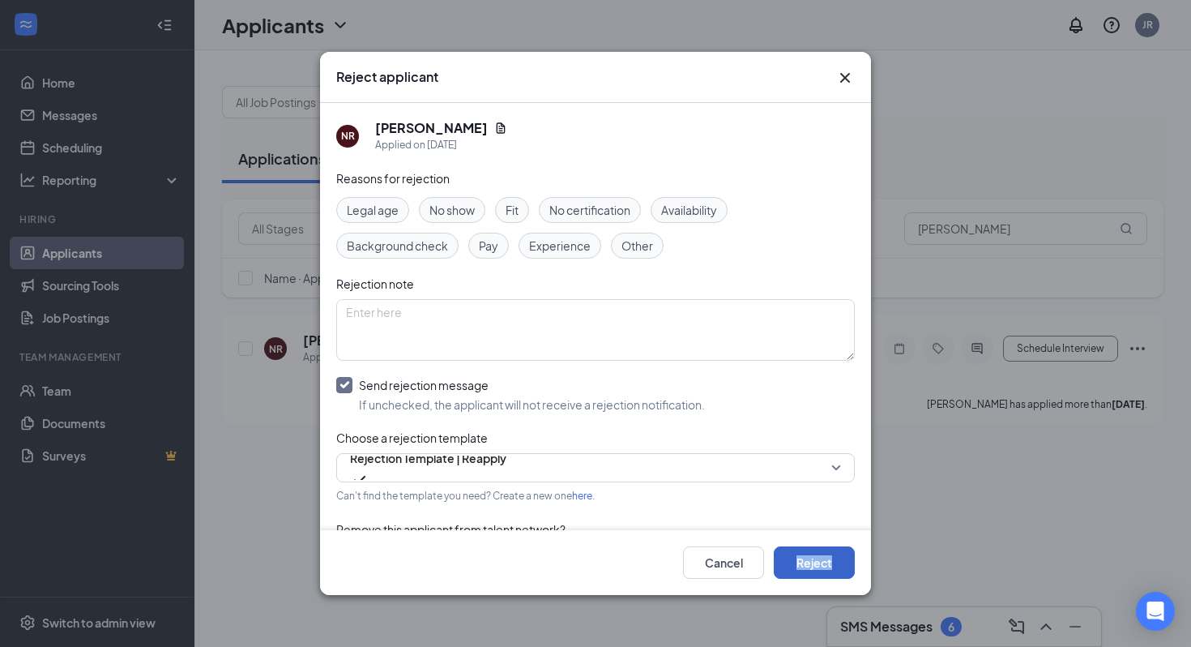
click at [801, 564] on button "Reject" at bounding box center [814, 562] width 81 height 32
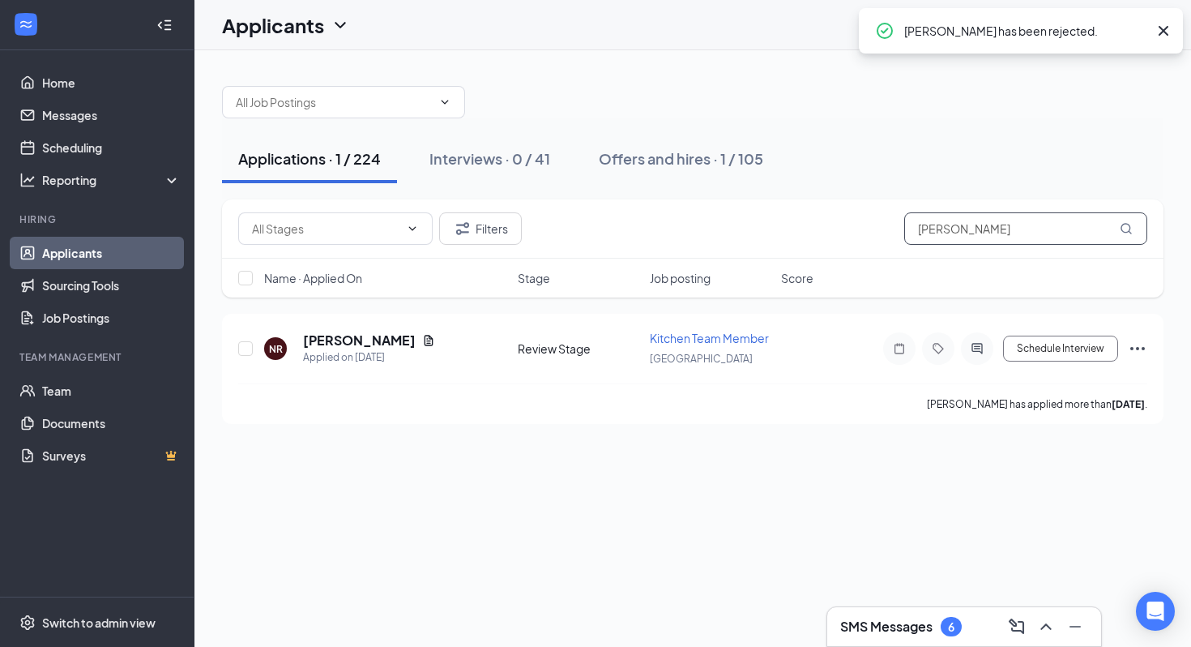
click at [938, 224] on input "naomi" at bounding box center [1025, 228] width 243 height 32
type input "jalyn"
click at [1133, 349] on icon "Ellipses" at bounding box center [1137, 348] width 19 height 19
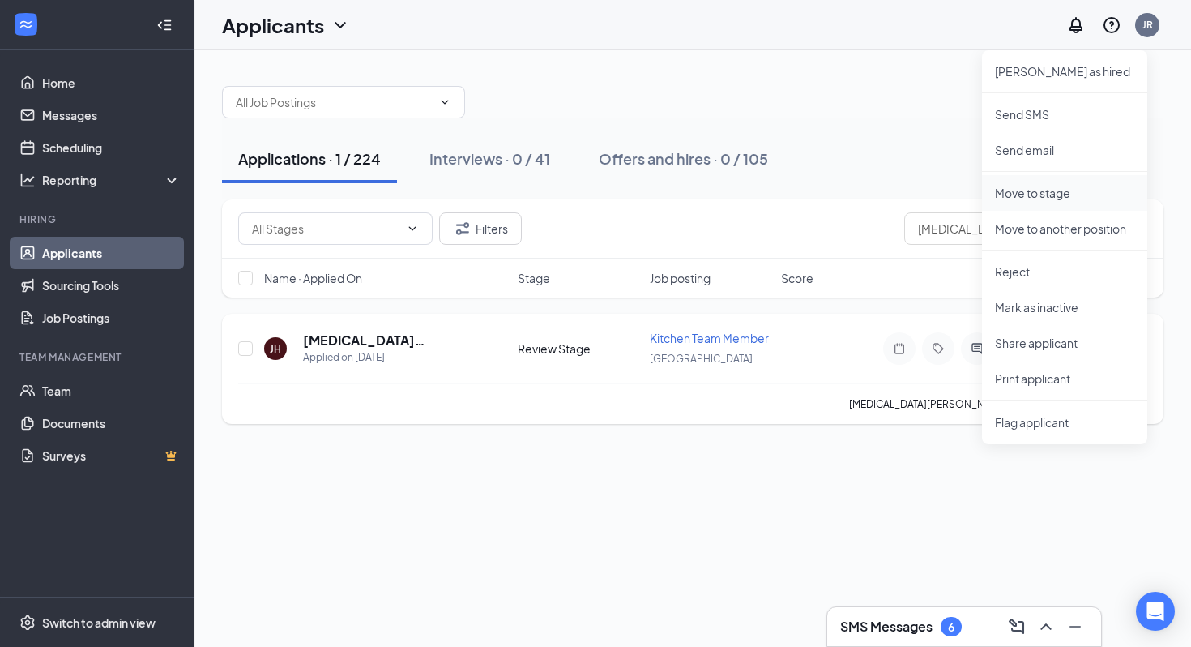
click at [1006, 190] on p "Move to stage" at bounding box center [1064, 193] width 139 height 16
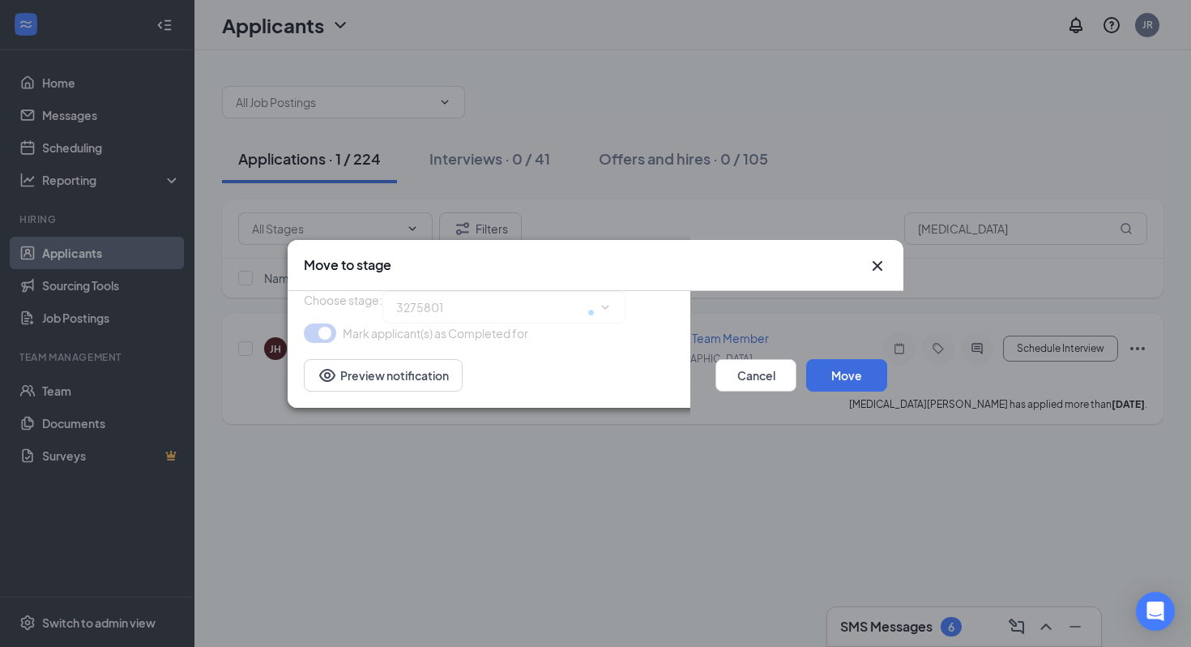
type input "Interview (next stage)"
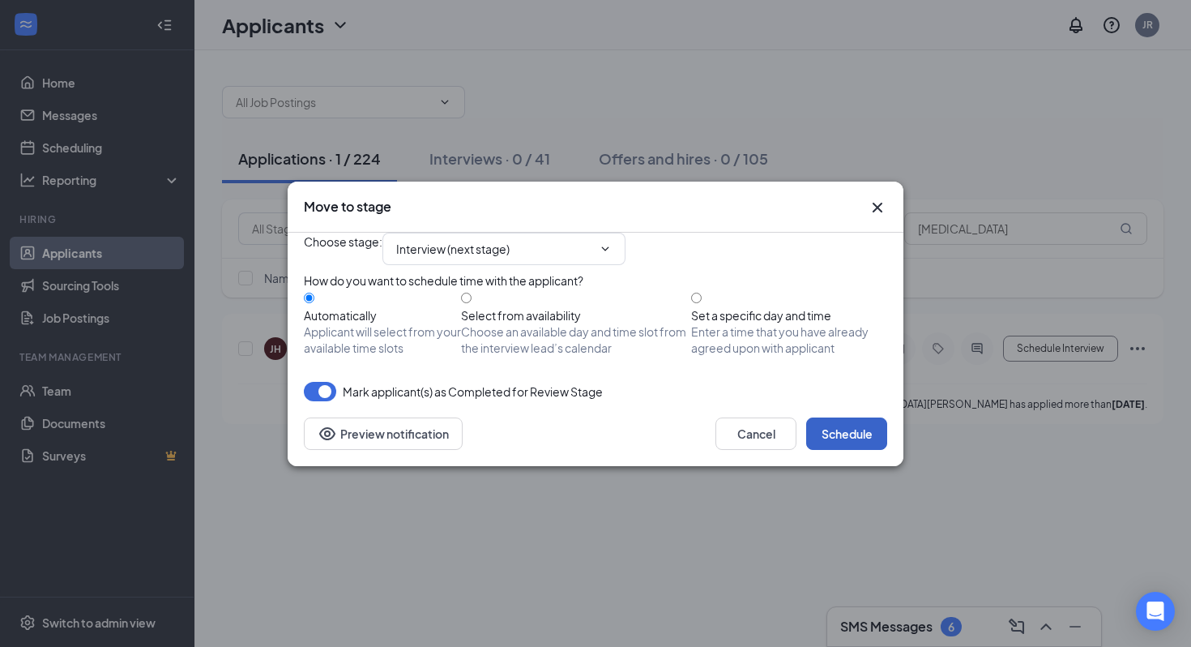
click at [840, 450] on button "Schedule" at bounding box center [846, 433] width 81 height 32
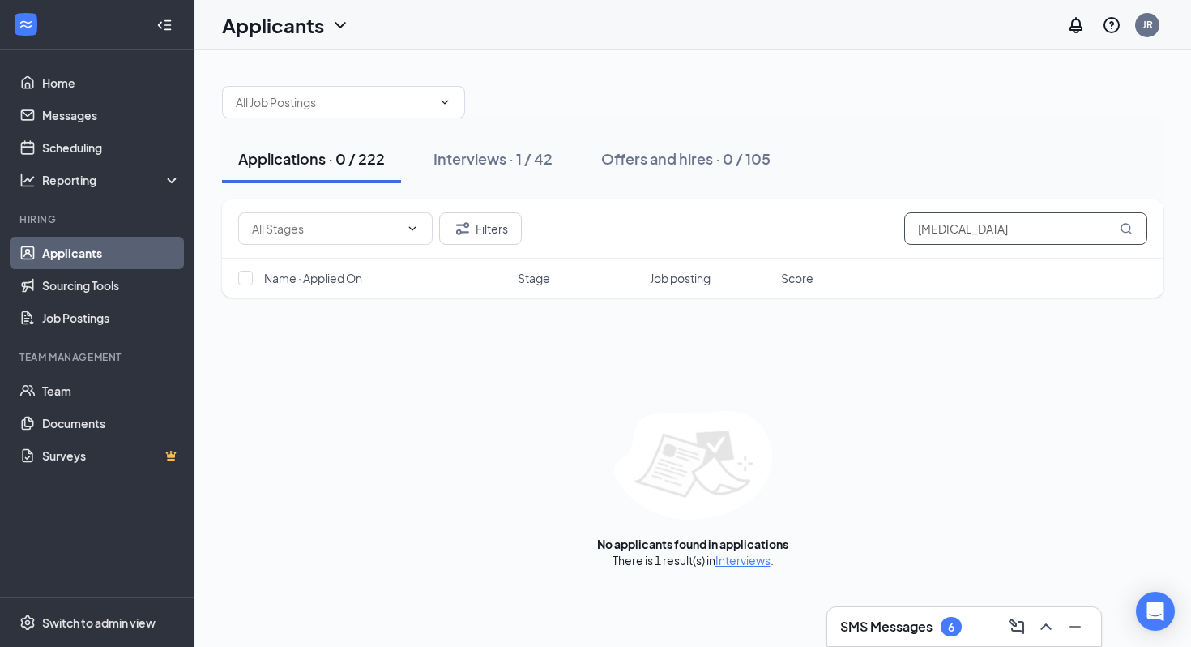
click at [938, 237] on input "jalyn" at bounding box center [1025, 228] width 243 height 32
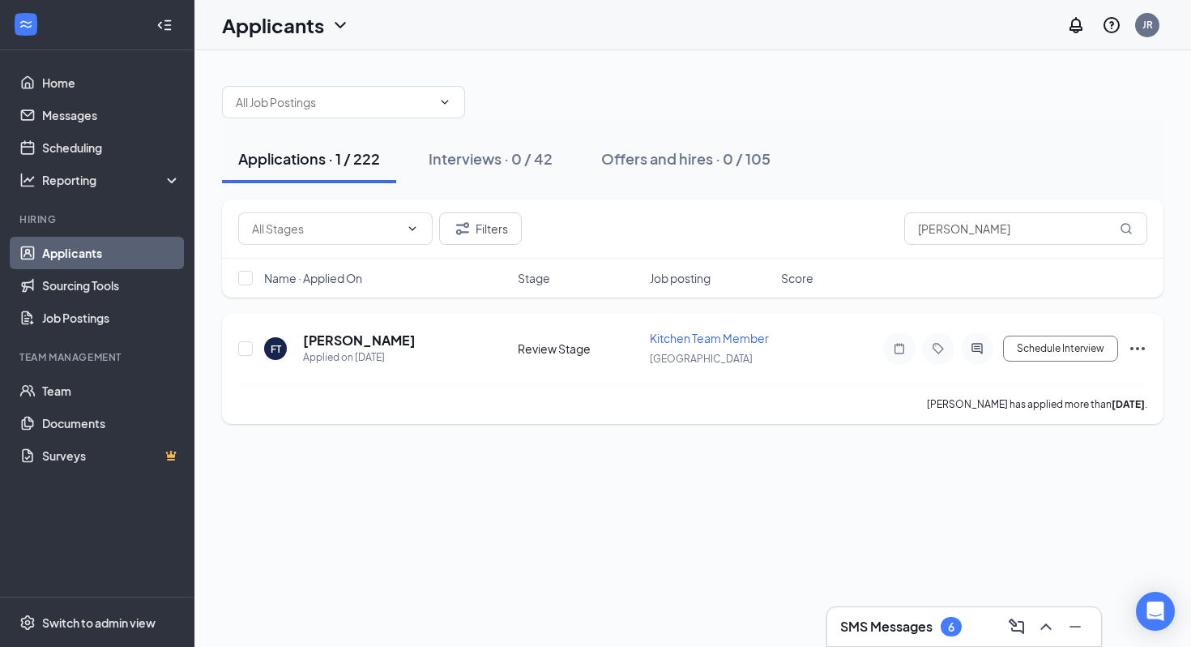
click at [1138, 348] on icon "Ellipses" at bounding box center [1137, 348] width 15 height 3
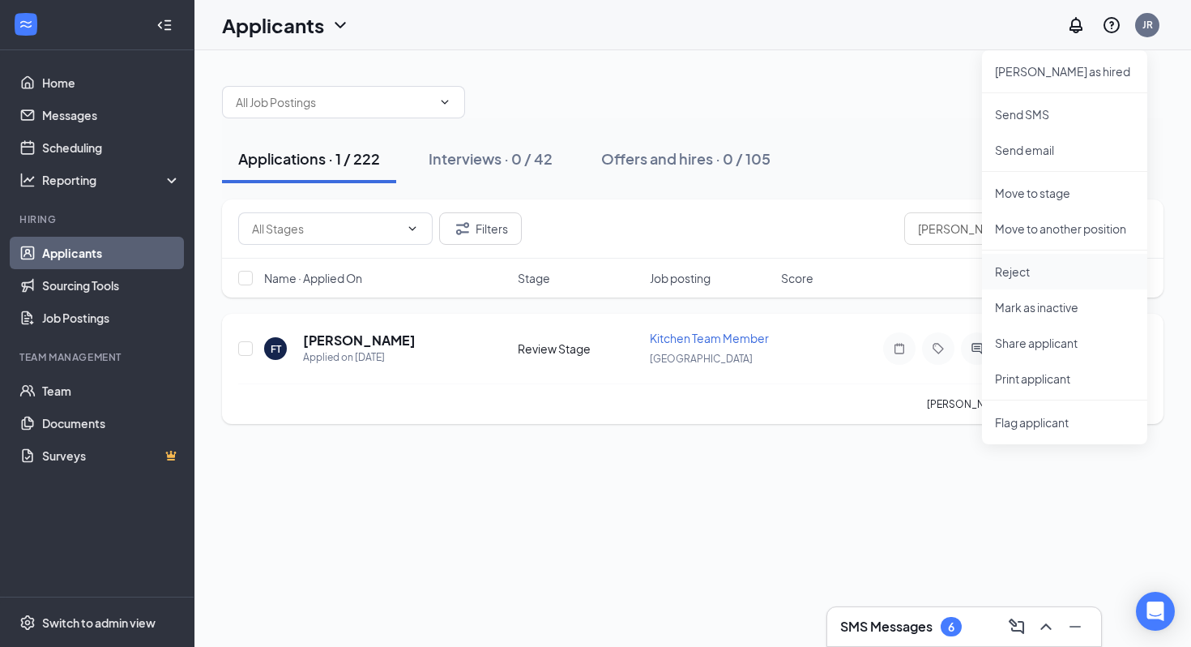
click at [1035, 277] on p "Reject" at bounding box center [1064, 271] width 139 height 16
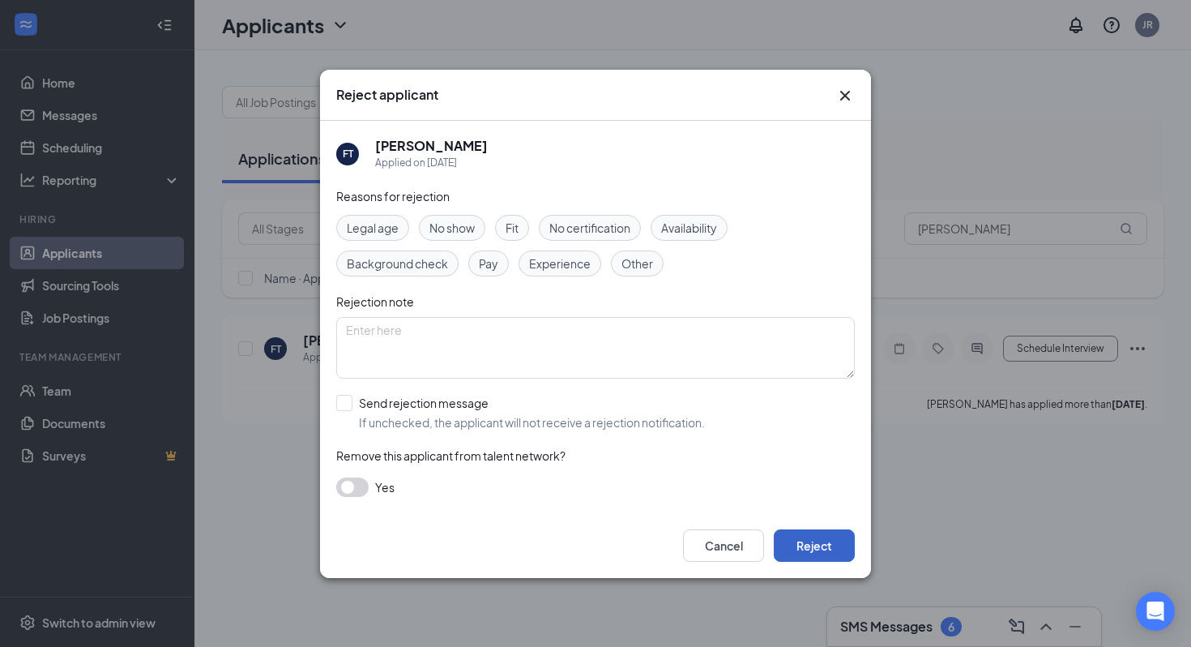
click at [811, 550] on button "Reject" at bounding box center [814, 545] width 81 height 32
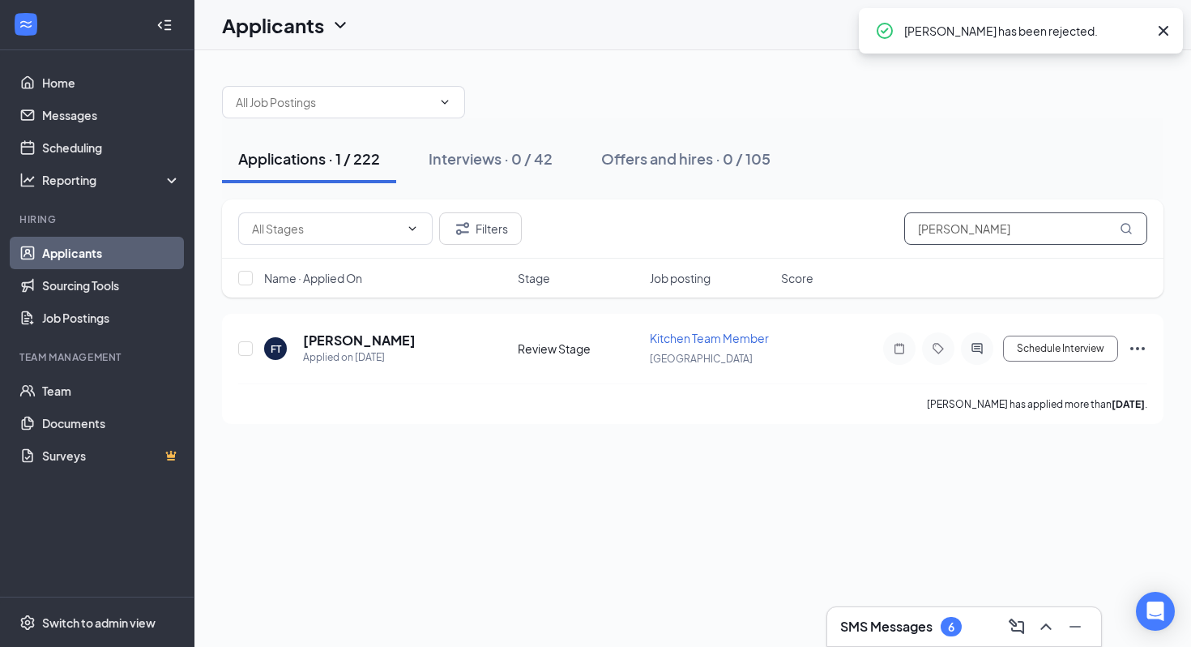
click at [943, 223] on input "freddie" at bounding box center [1025, 228] width 243 height 32
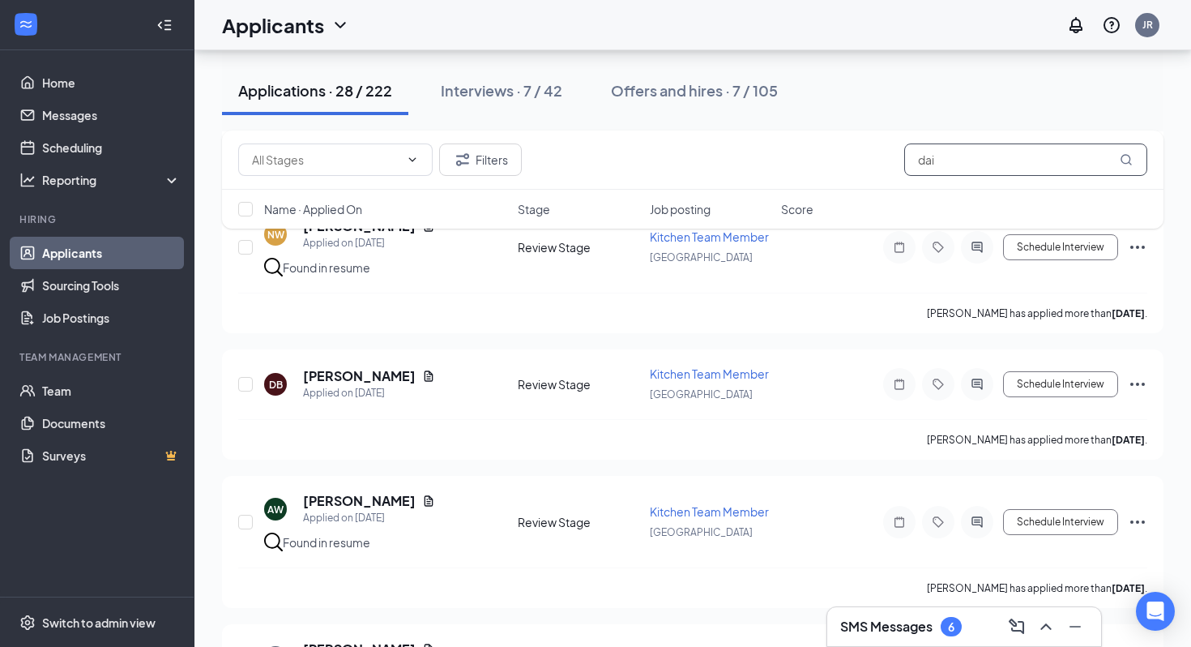
scroll to position [1613, 0]
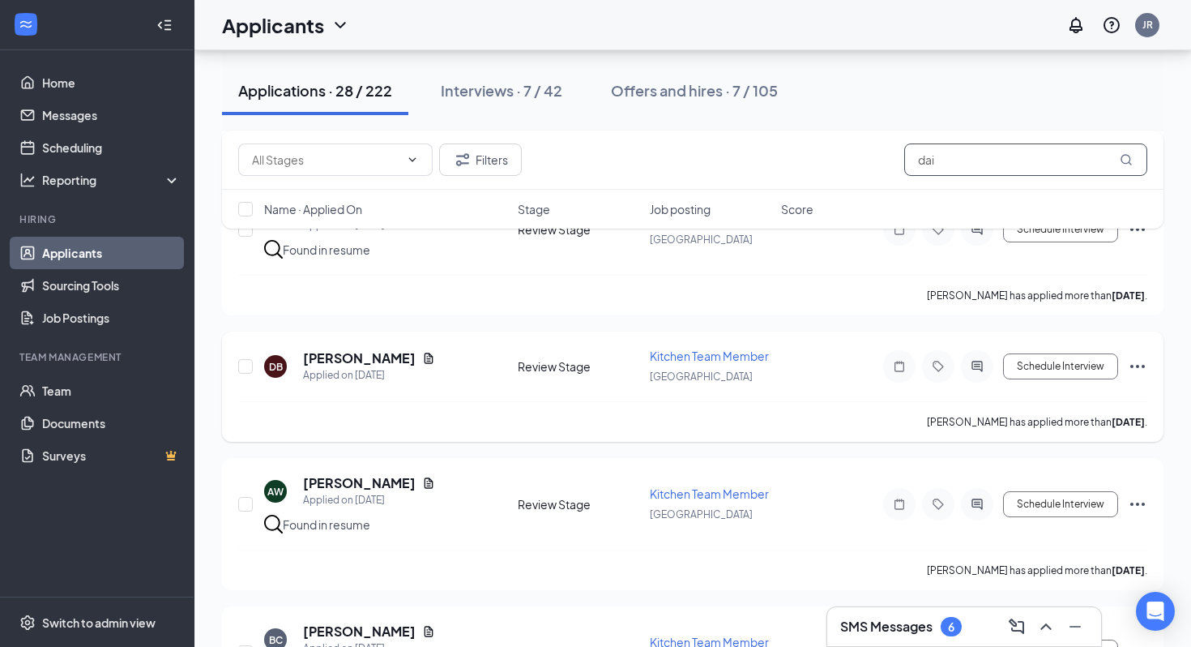
type input "dai"
click at [1139, 357] on icon "Ellipses" at bounding box center [1137, 366] width 19 height 19
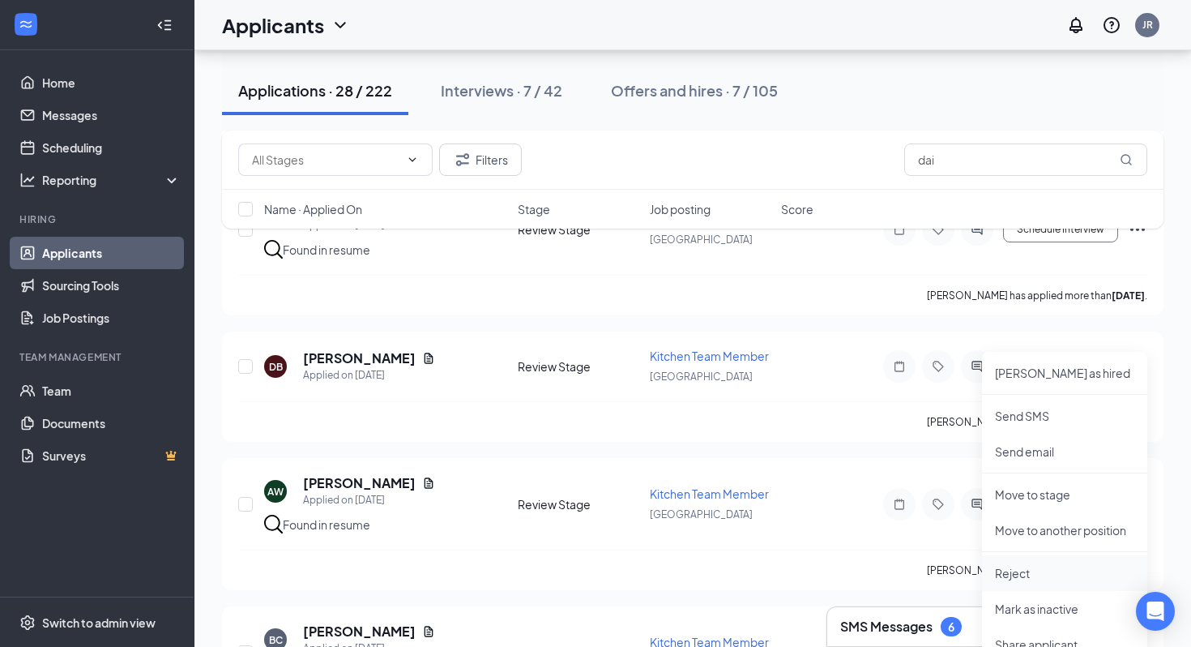
click at [1013, 578] on p "Reject" at bounding box center [1064, 573] width 139 height 16
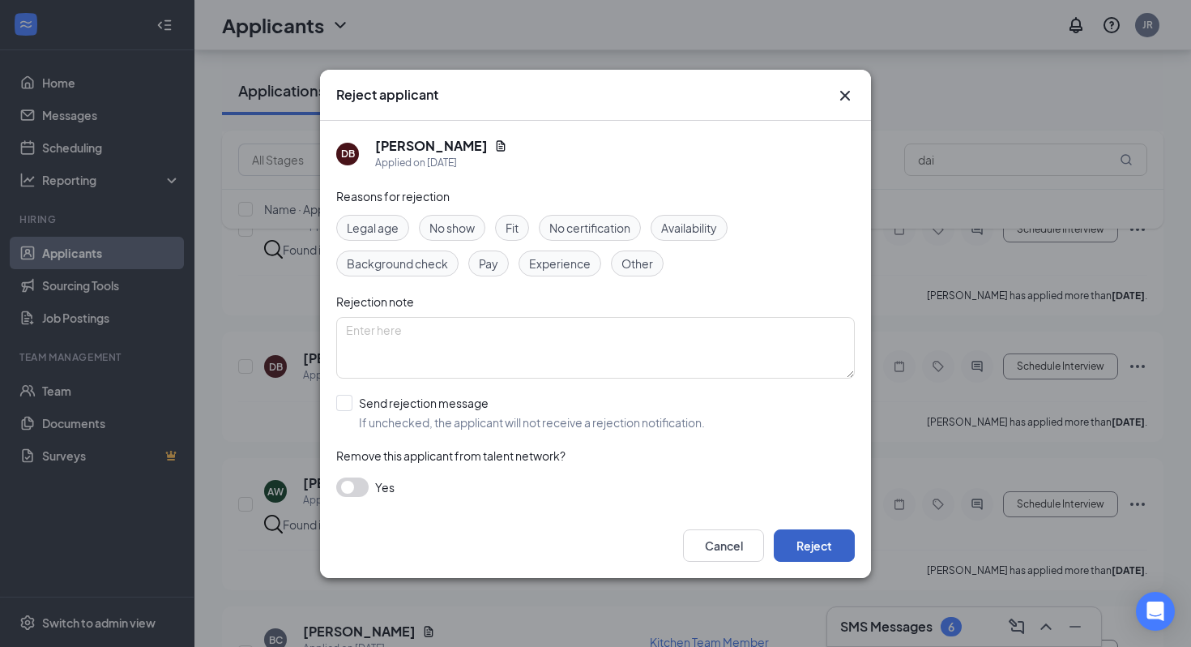
click at [810, 543] on button "Reject" at bounding box center [814, 545] width 81 height 32
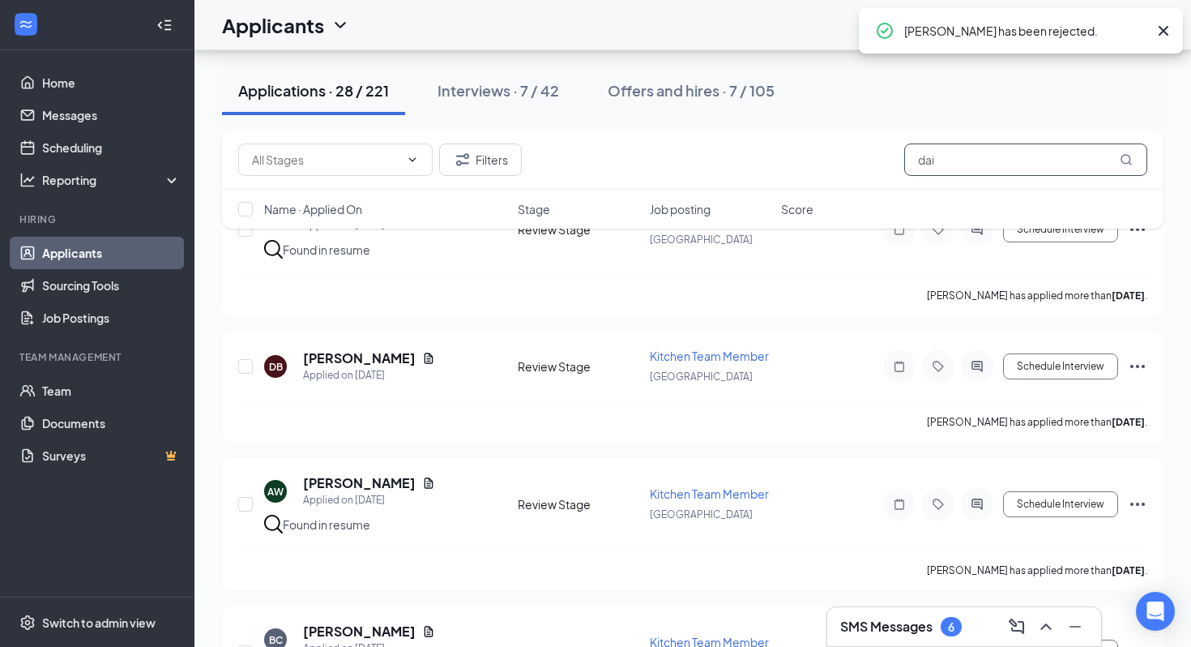
click at [945, 159] on input "dai" at bounding box center [1025, 159] width 243 height 32
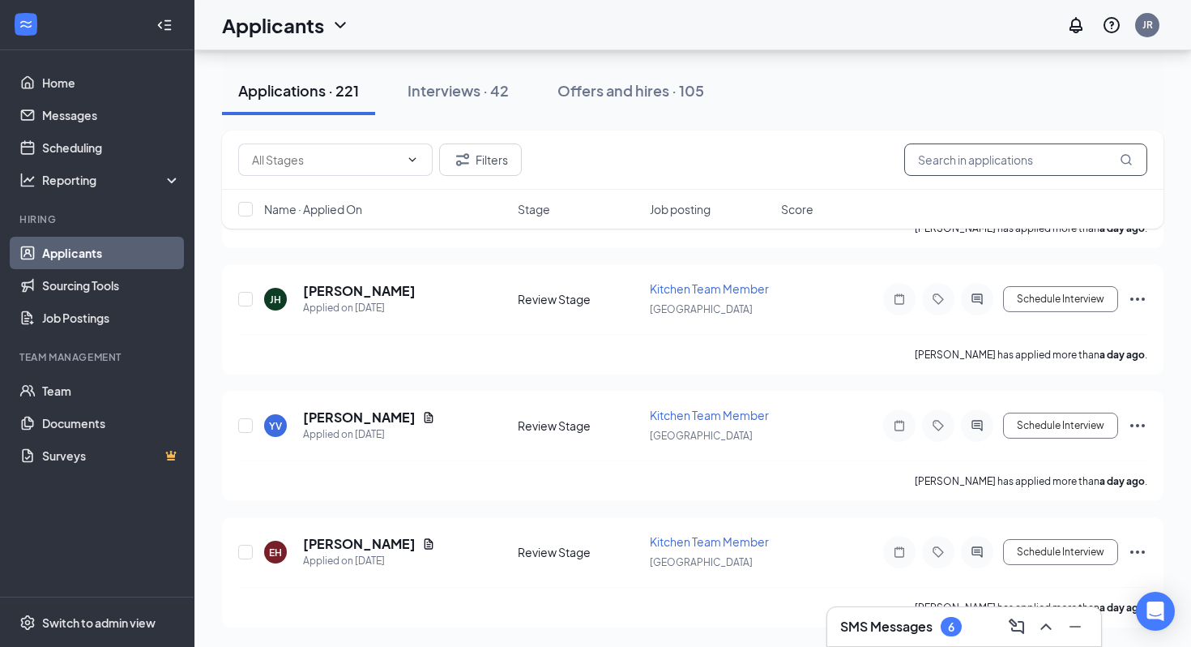
scroll to position [936, 0]
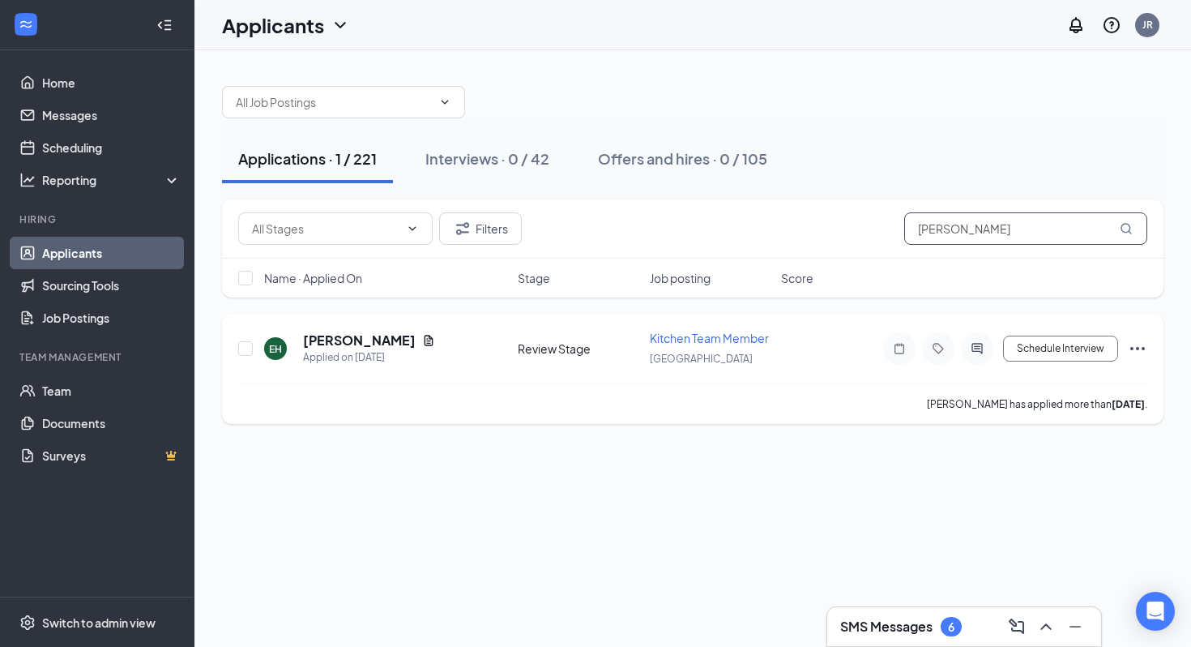
type input "ernesto"
click at [1138, 353] on icon "Ellipses" at bounding box center [1137, 348] width 19 height 19
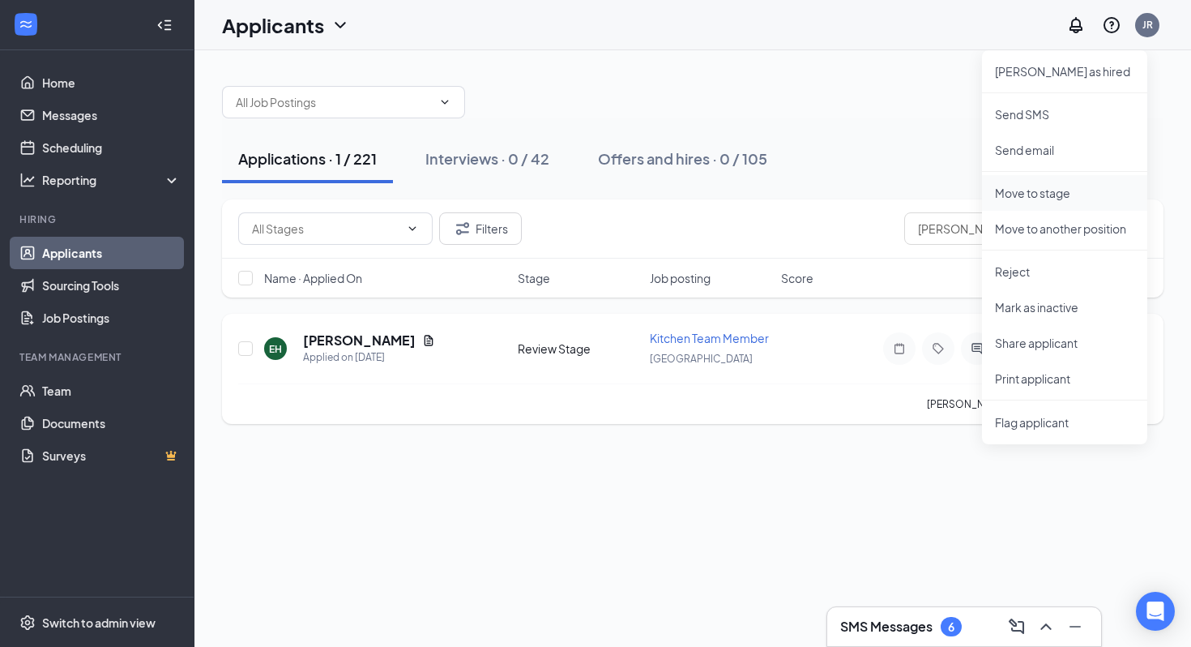
click at [1047, 193] on p "Move to stage" at bounding box center [1064, 193] width 139 height 16
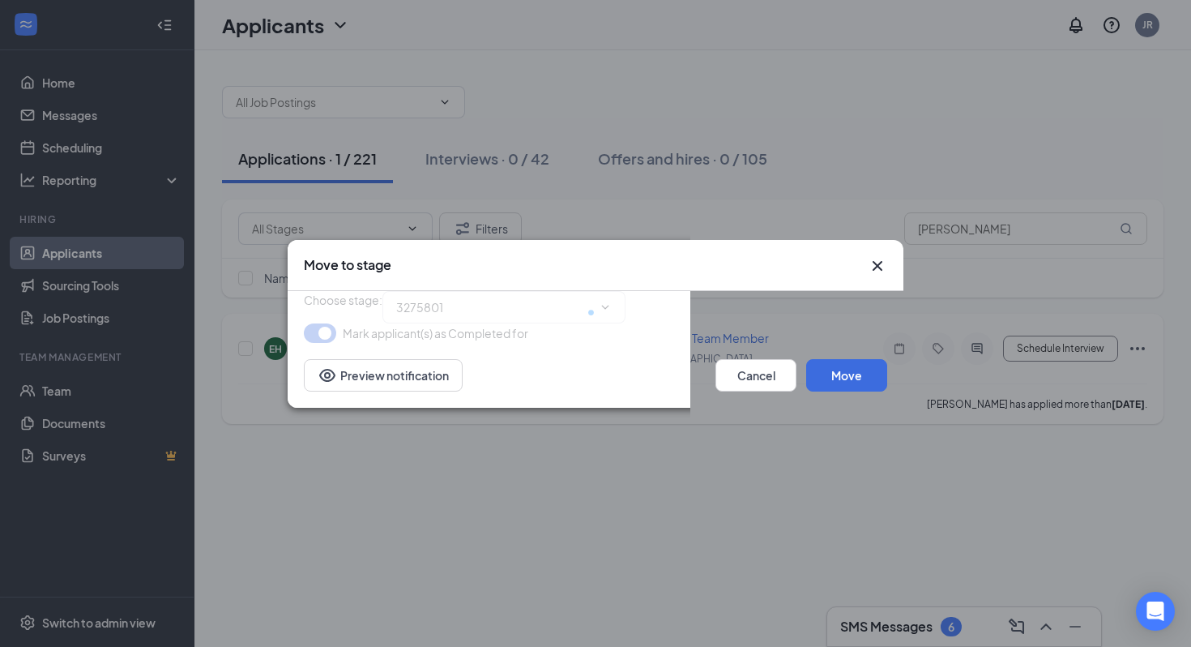
type input "Interview (next stage)"
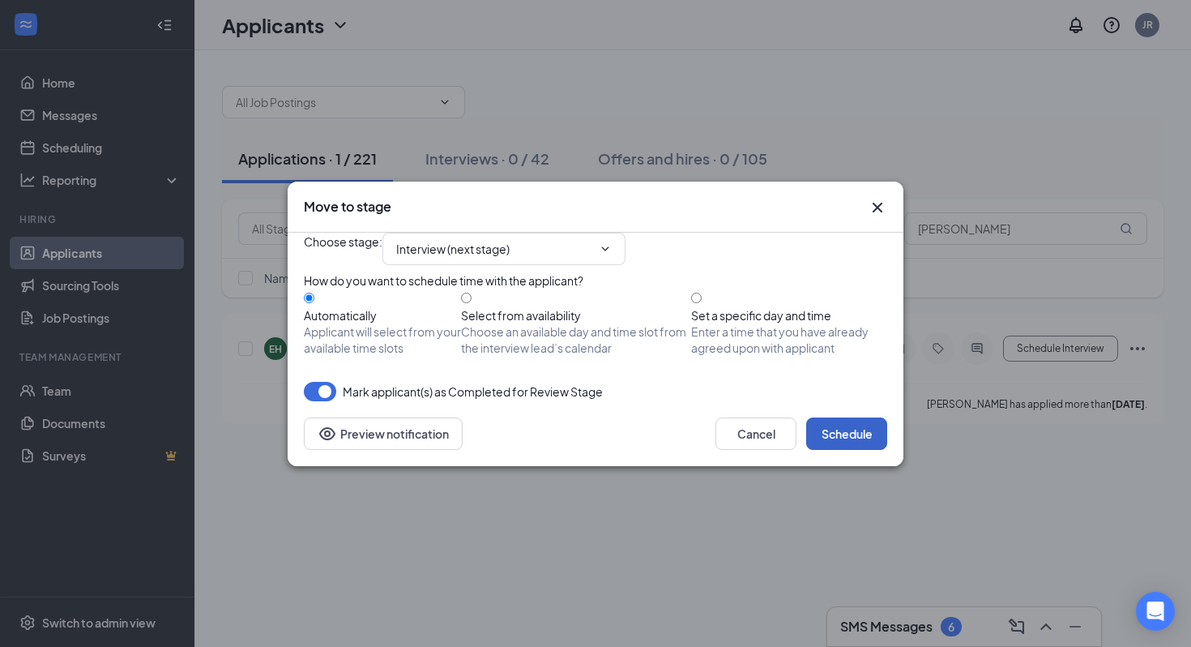
click at [822, 450] on button "Schedule" at bounding box center [846, 433] width 81 height 32
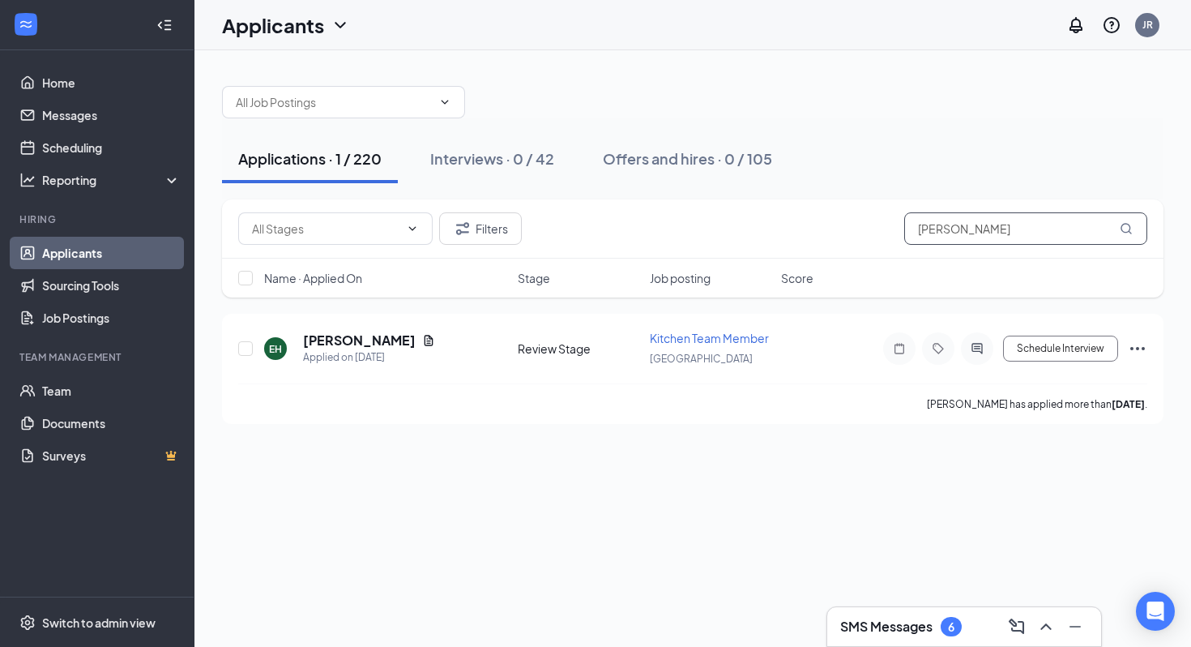
click at [985, 217] on input "ernesto" at bounding box center [1025, 228] width 243 height 32
type input "alexander"
click at [1135, 344] on icon "Ellipses" at bounding box center [1137, 348] width 19 height 19
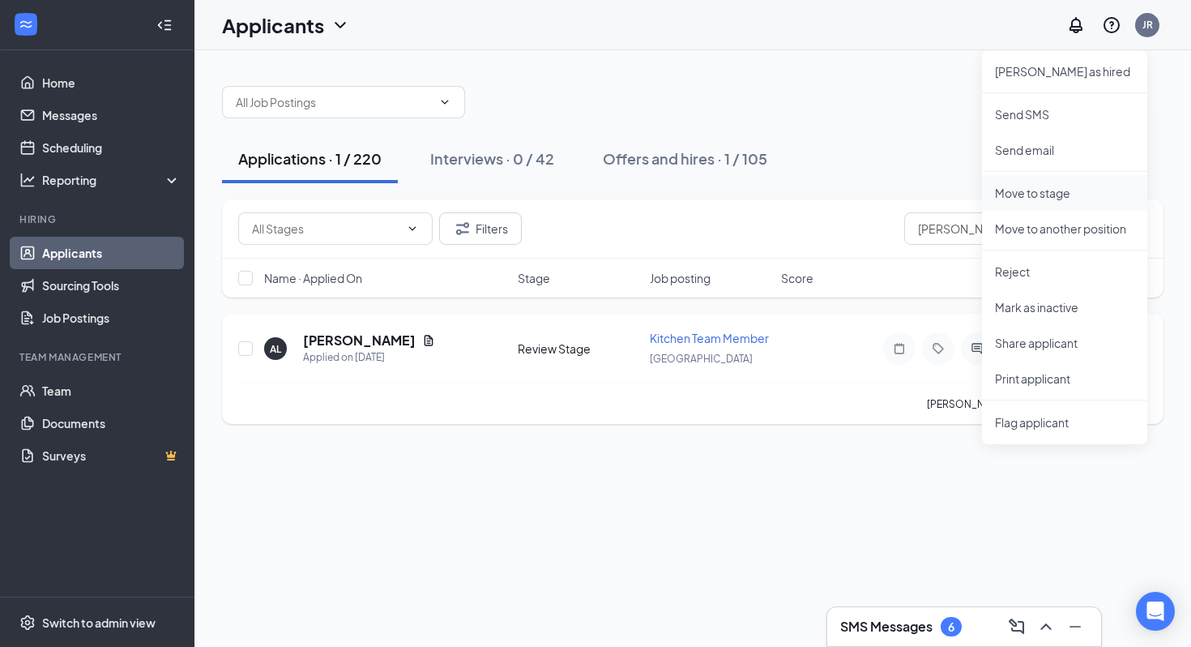
click at [1045, 194] on p "Move to stage" at bounding box center [1064, 193] width 139 height 16
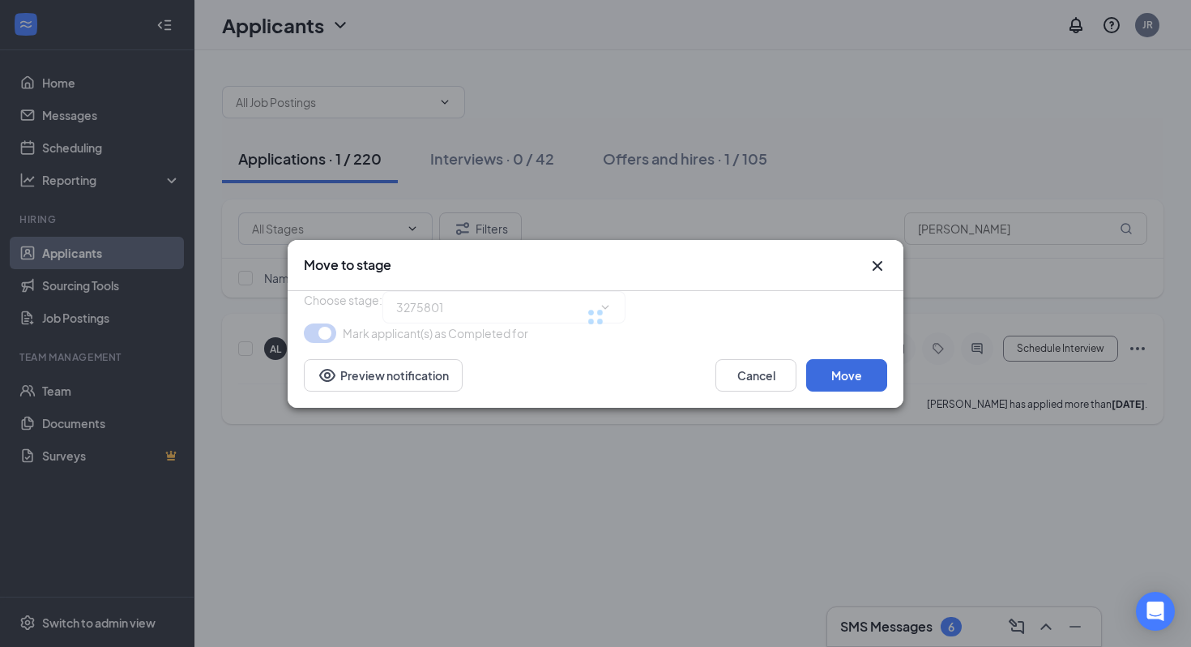
type input "Interview (next stage)"
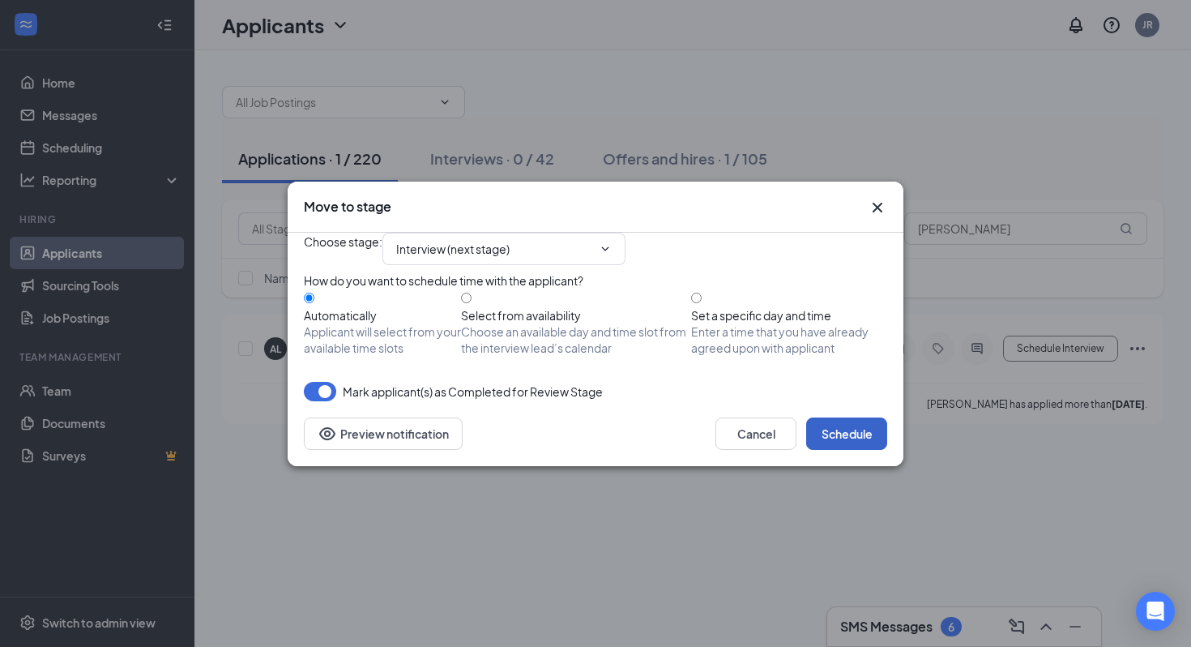
click at [833, 450] on button "Schedule" at bounding box center [846, 433] width 81 height 32
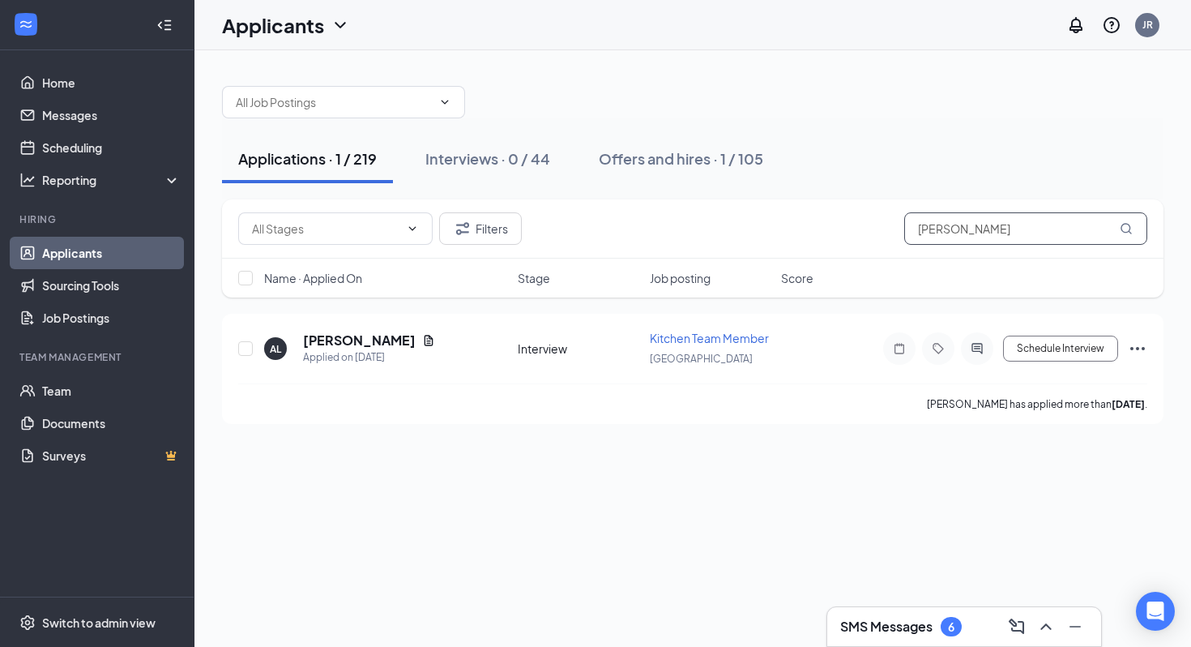
click at [942, 227] on input "alexander" at bounding box center [1025, 228] width 243 height 32
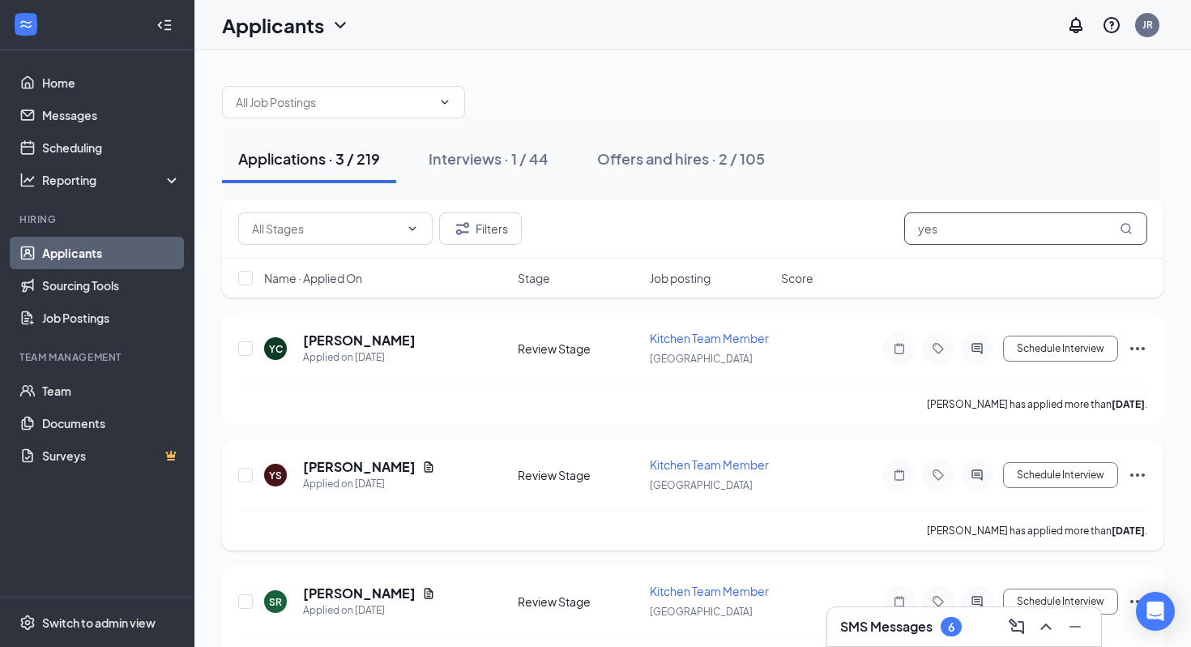
scroll to position [45, 0]
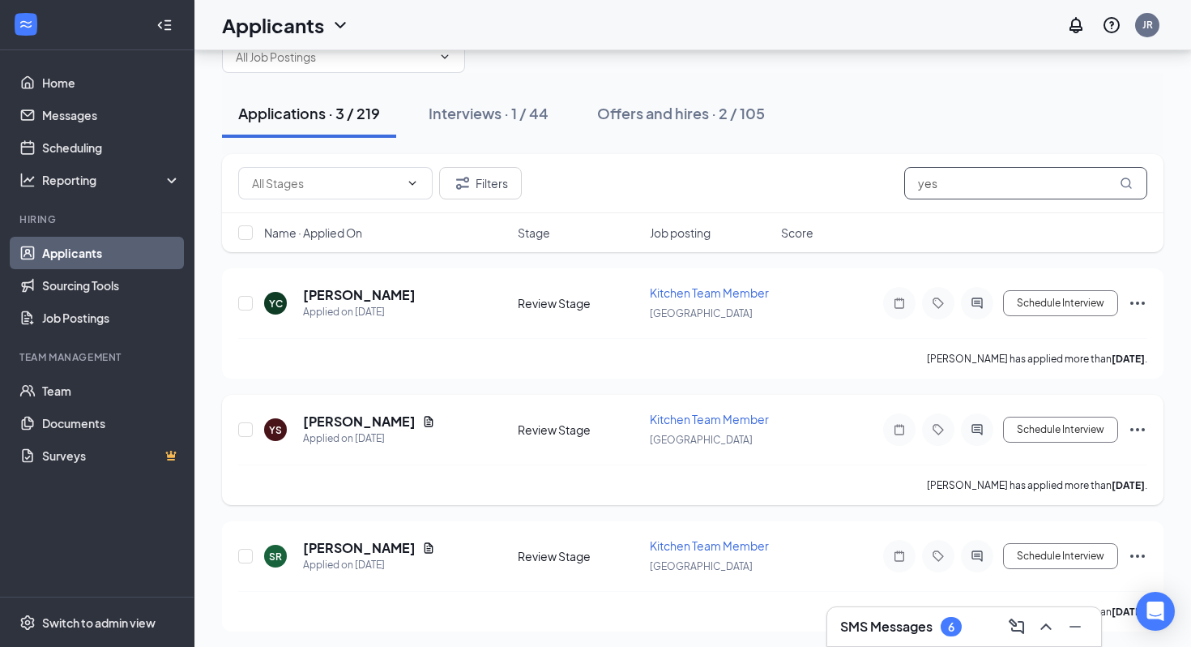
type input "yes"
click at [1140, 429] on icon "Ellipses" at bounding box center [1137, 429] width 19 height 19
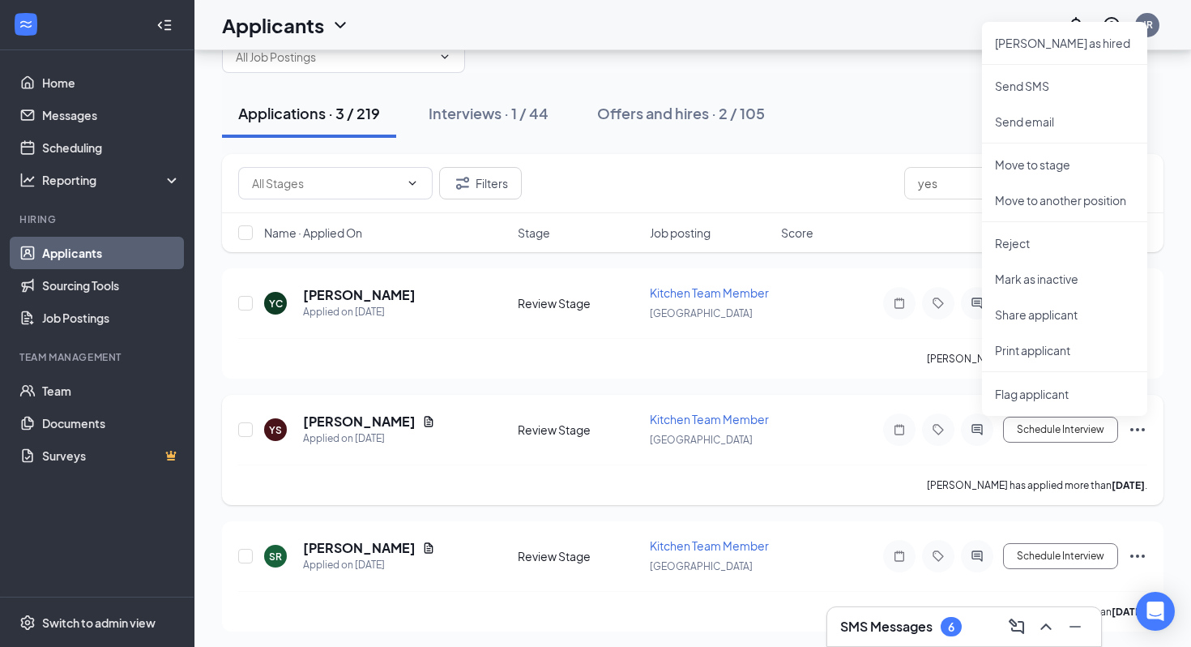
click at [1148, 427] on div "YS Yesenia Salamanca Applied on Sep 1 Review Stage Kitchen Team Member Citrus P…" at bounding box center [693, 450] width 942 height 110
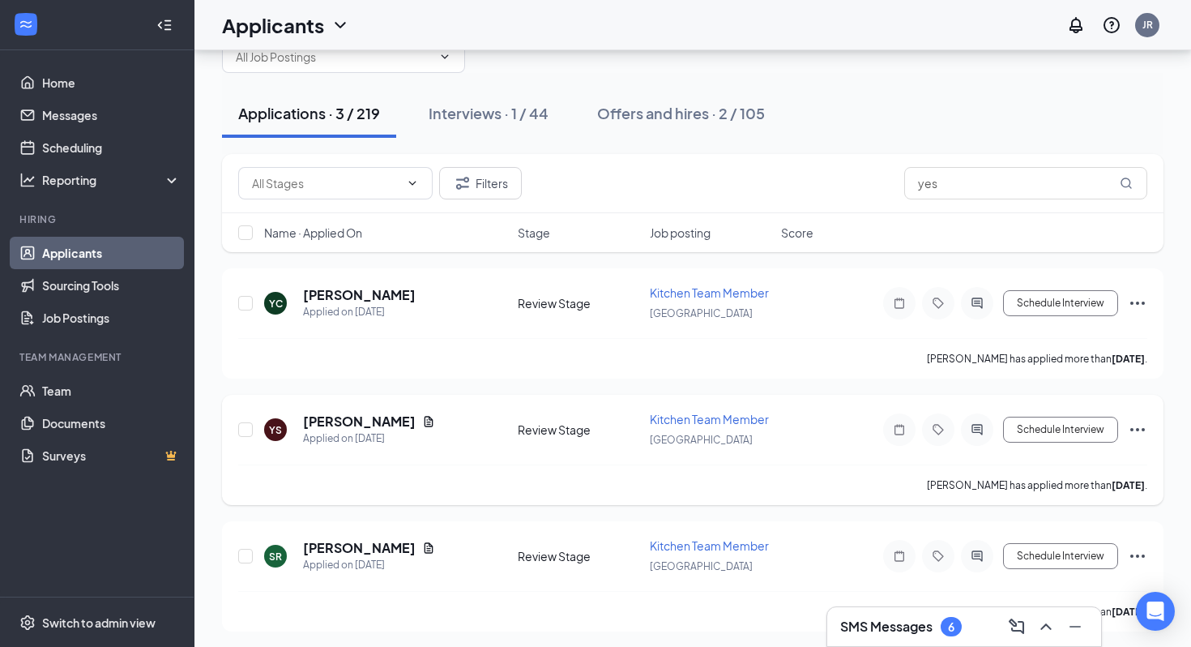
click at [1135, 426] on icon "Ellipses" at bounding box center [1137, 429] width 19 height 19
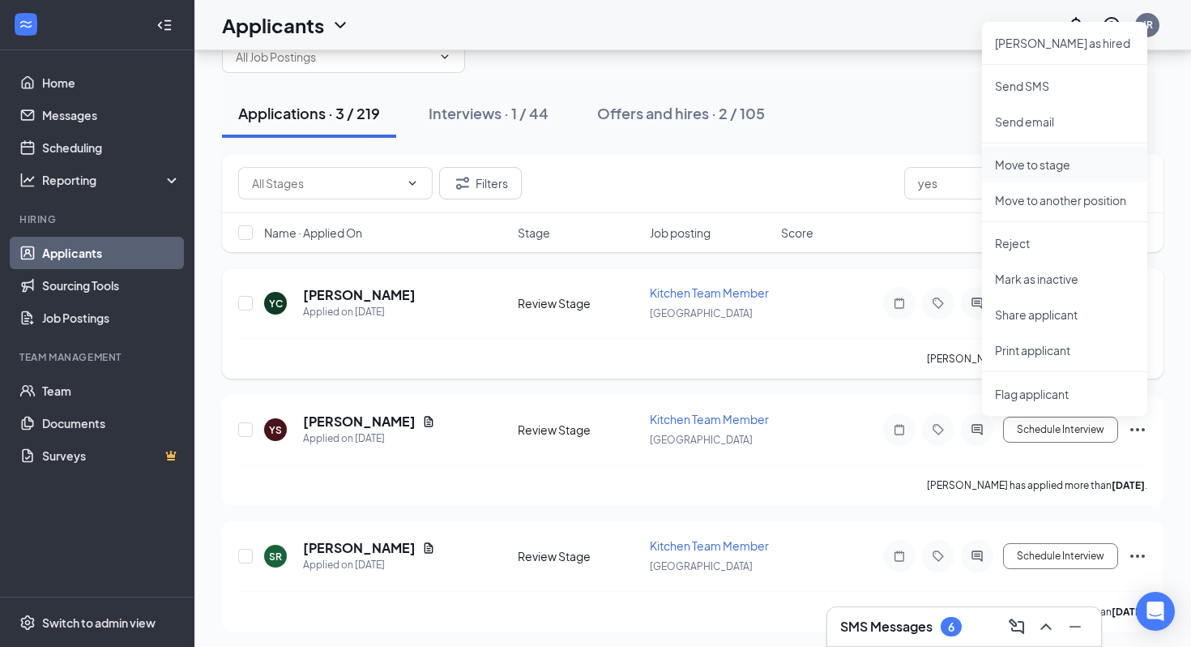
click at [1062, 165] on p "Move to stage" at bounding box center [1064, 164] width 139 height 16
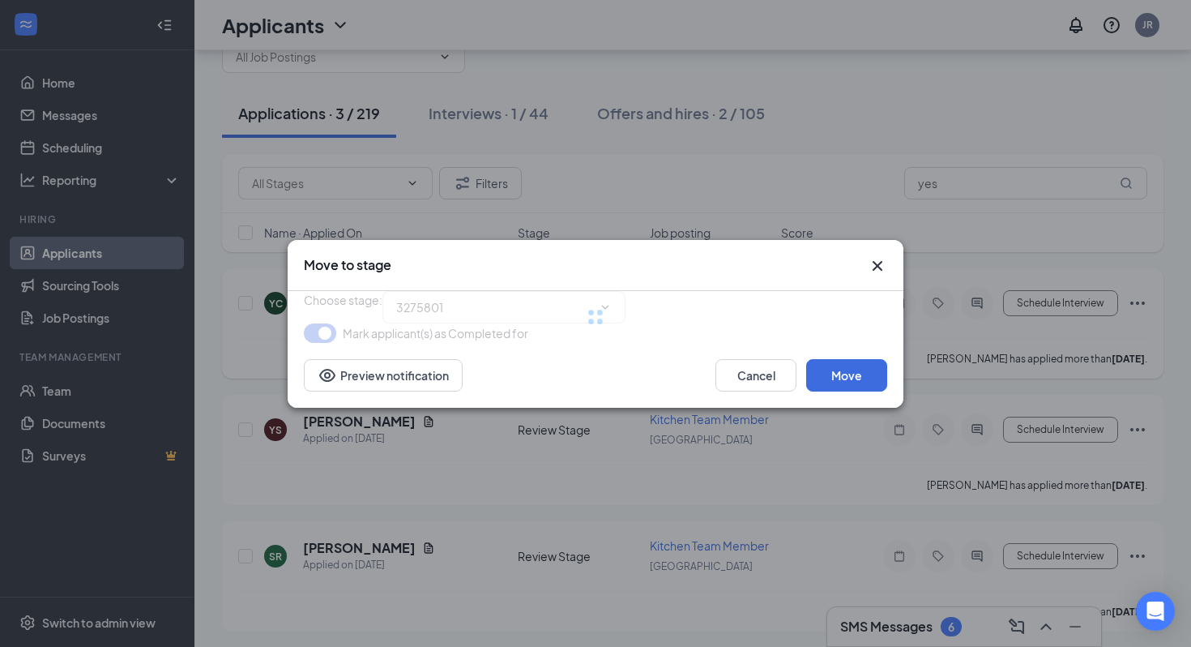
type input "Interview (next stage)"
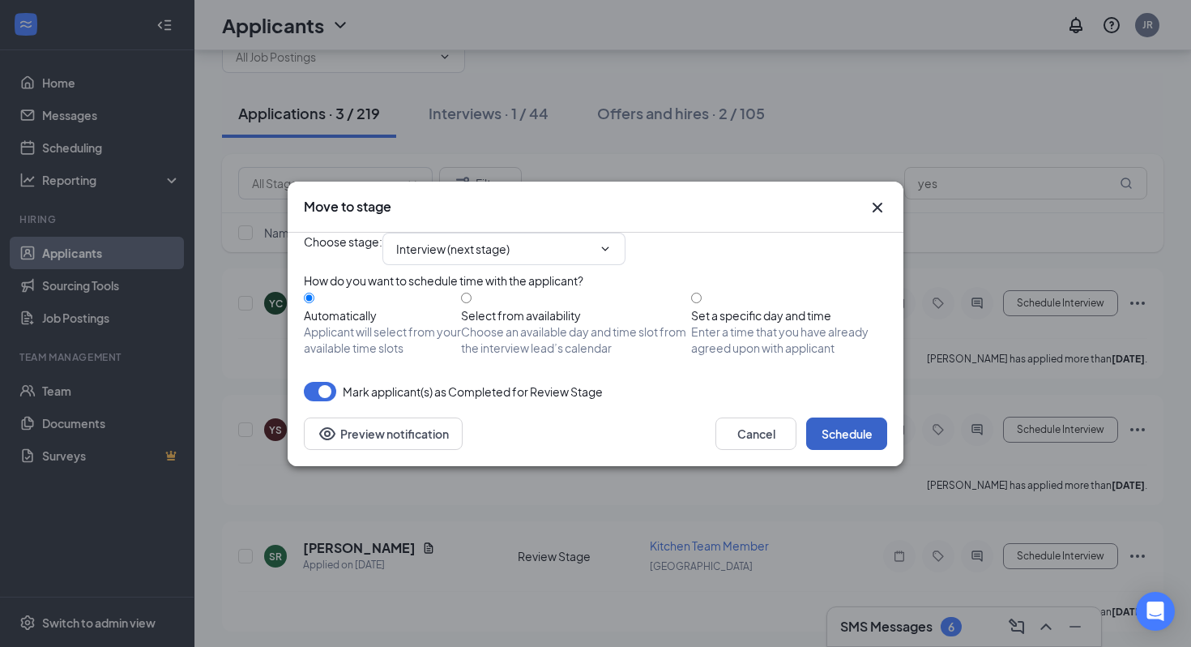
click at [828, 450] on button "Schedule" at bounding box center [846, 433] width 81 height 32
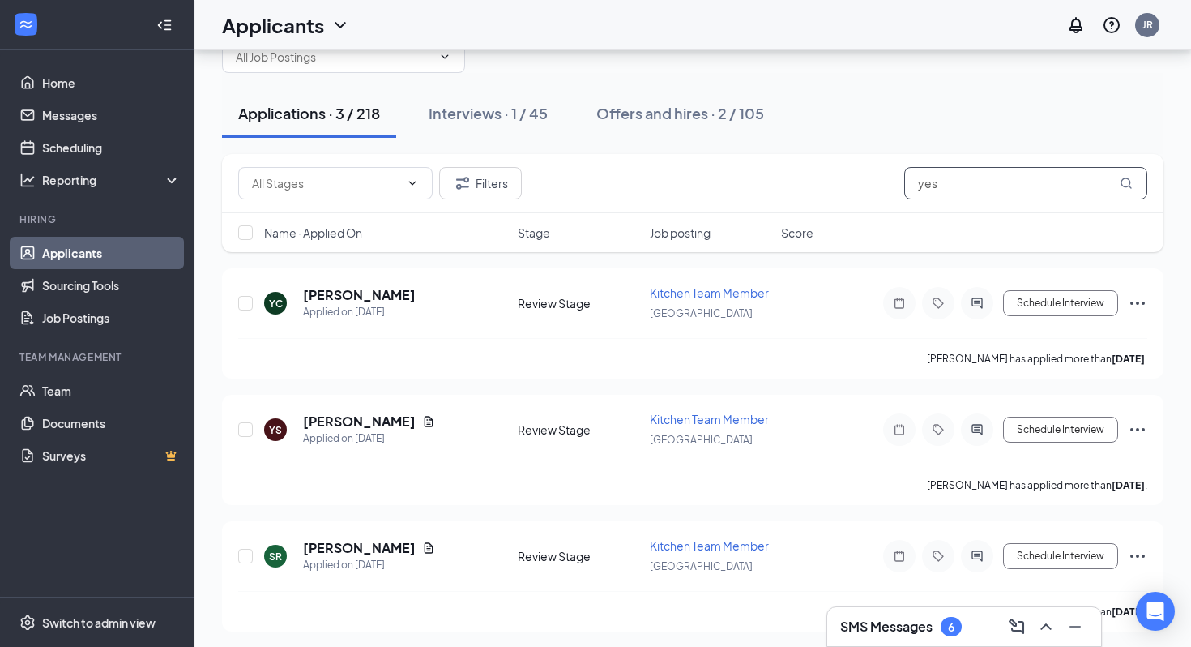
click at [988, 180] on input "yes" at bounding box center [1025, 183] width 243 height 32
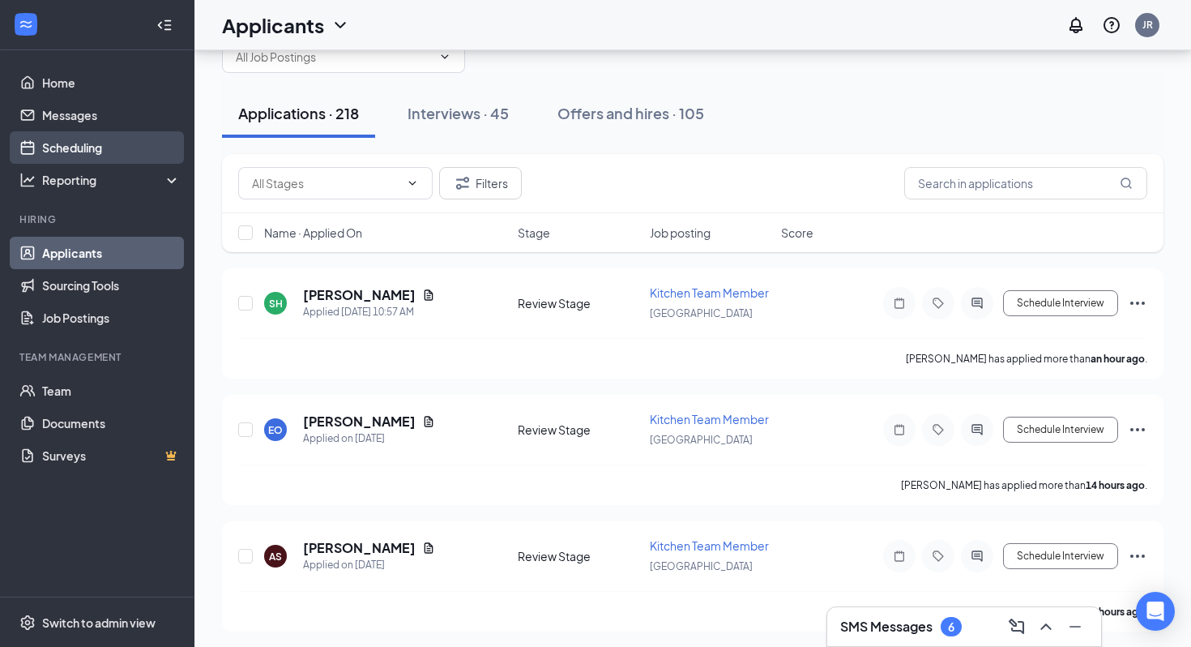
click at [113, 149] on link "Scheduling" at bounding box center [111, 147] width 139 height 32
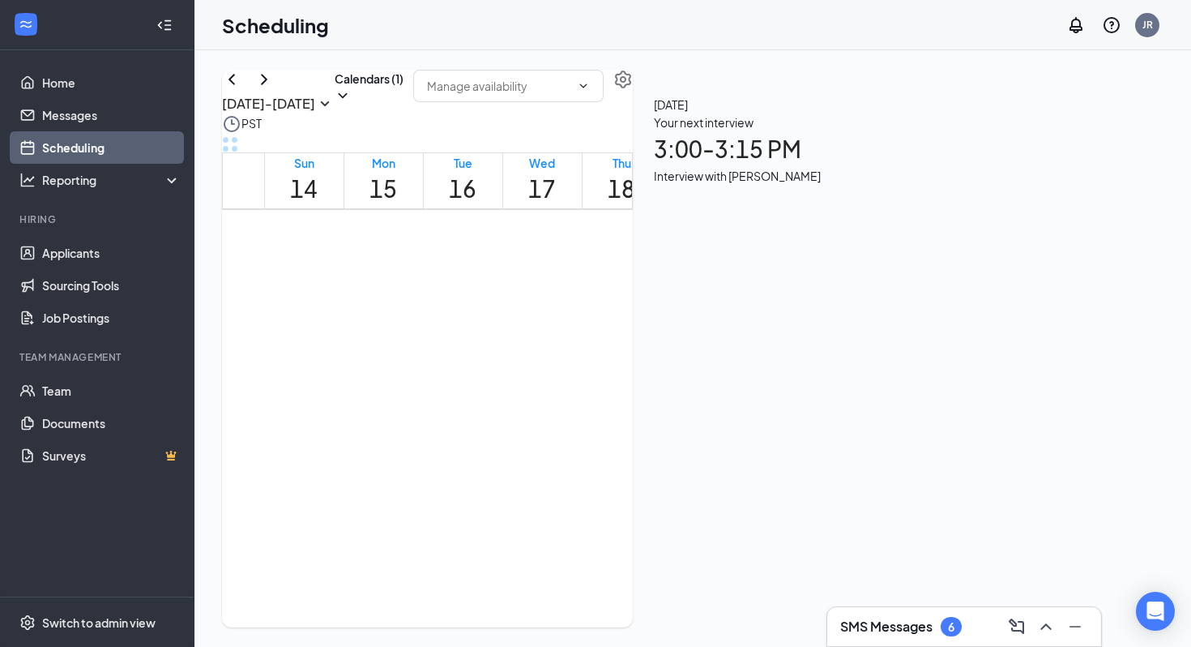
scroll to position [1518, 0]
click at [531, 310] on div at bounding box center [531, 279] width 0 height 61
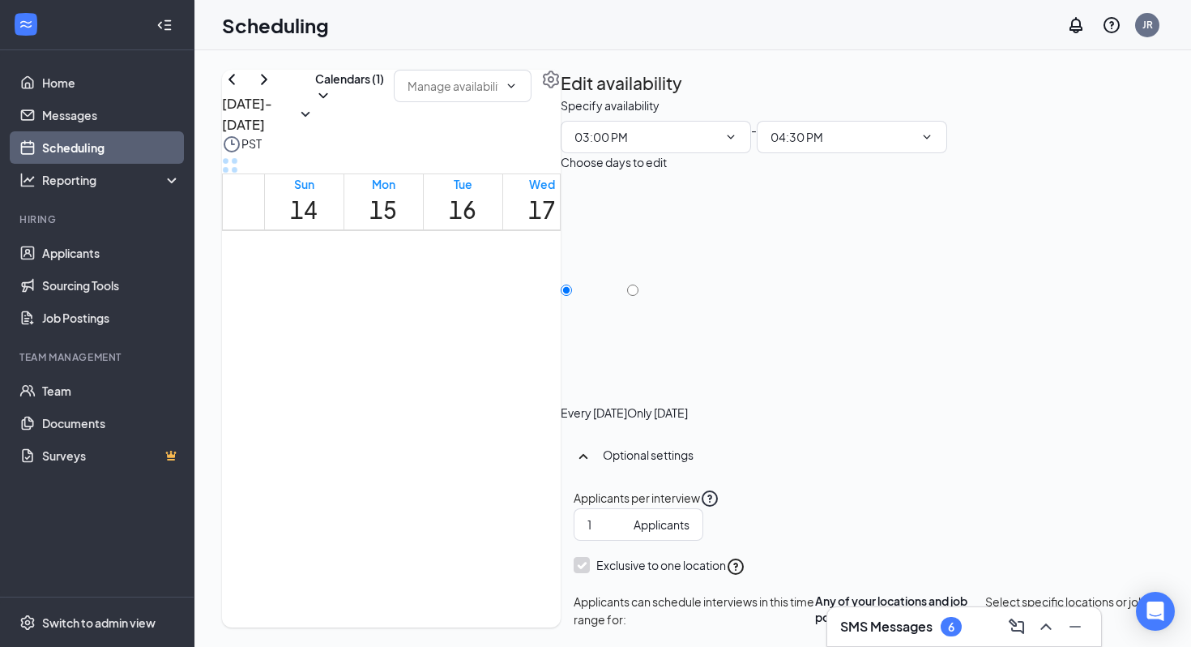
scroll to position [1526, 0]
click at [531, 323] on div at bounding box center [531, 292] width 0 height 61
click at [531, 306] on div at bounding box center [531, 292] width 0 height 61
click at [561, 96] on icon "TrashOutline" at bounding box center [561, 96] width 0 height 0
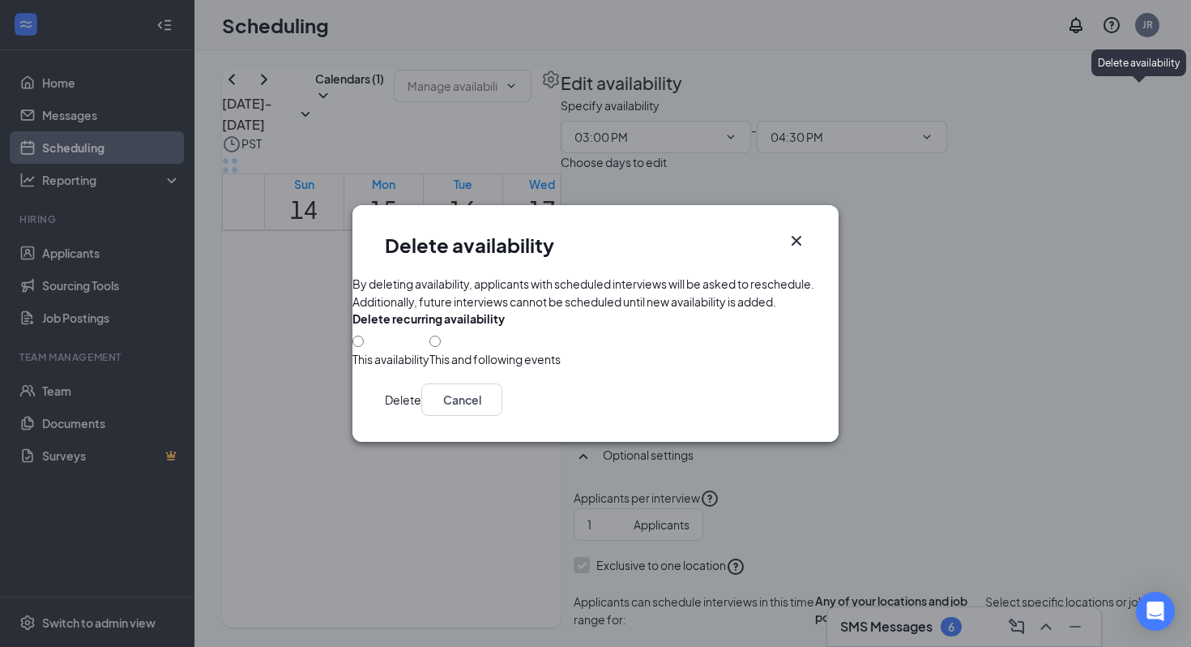
click at [793, 236] on icon "Cross" at bounding box center [797, 241] width 10 height 10
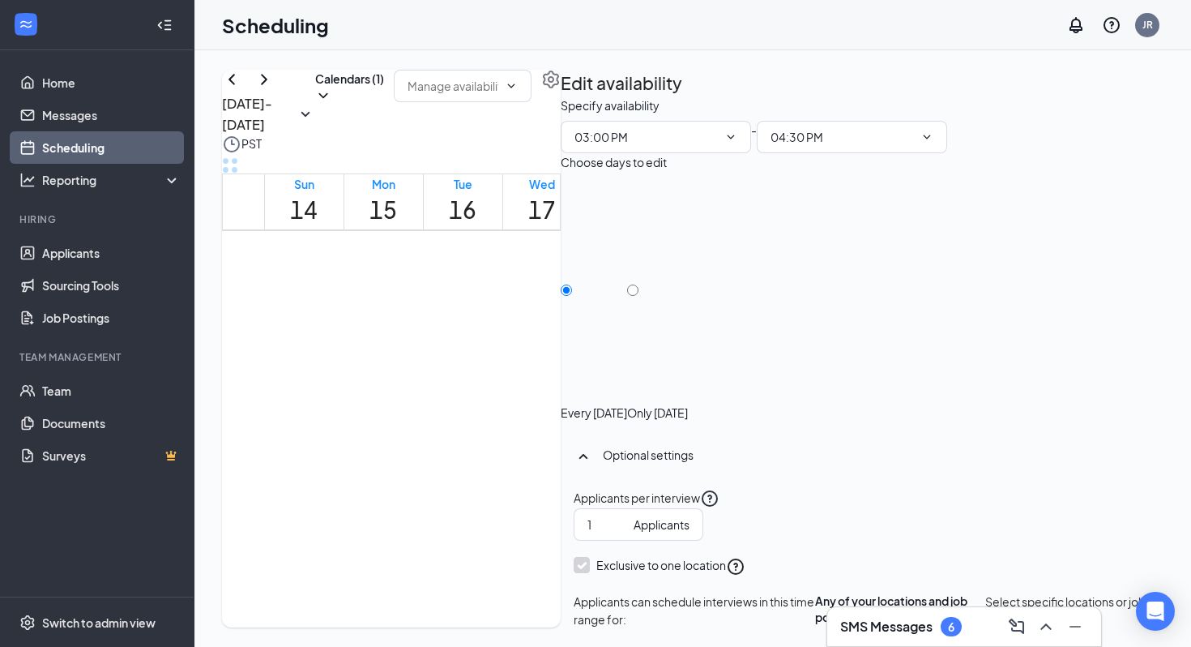
click at [531, 323] on div at bounding box center [531, 292] width 0 height 61
click at [274, 89] on icon "ChevronRight" at bounding box center [263, 79] width 19 height 19
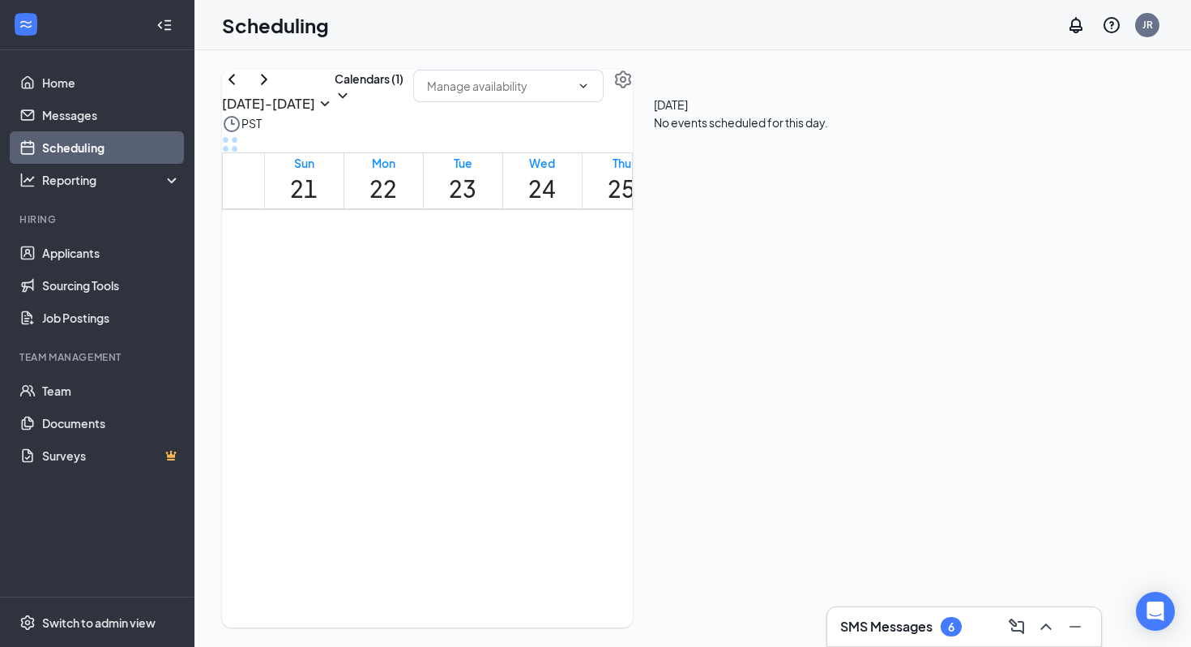
scroll to position [190, 0]
click at [269, 99] on div "Sep 21 - Sep 27" at bounding box center [278, 92] width 113 height 45
click at [241, 89] on icon "ChevronLeft" at bounding box center [231, 79] width 19 height 19
click at [531, 326] on div at bounding box center [531, 295] width 0 height 61
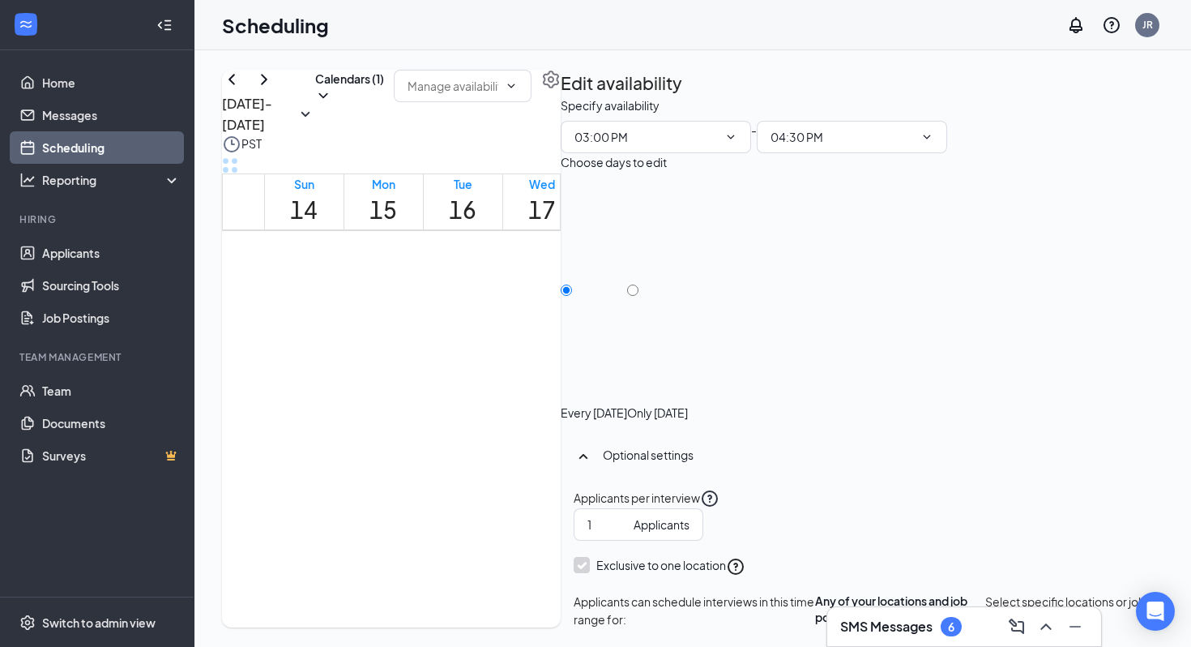
click at [688, 268] on div "Only Wednesday, Sep 17" at bounding box center [657, 298] width 61 height 243
click at [688, 404] on div at bounding box center [657, 404] width 61 height 0
click at [531, 347] on div at bounding box center [531, 316] width 0 height 61
click at [914, 146] on input "04:30 PM" at bounding box center [842, 137] width 143 height 18
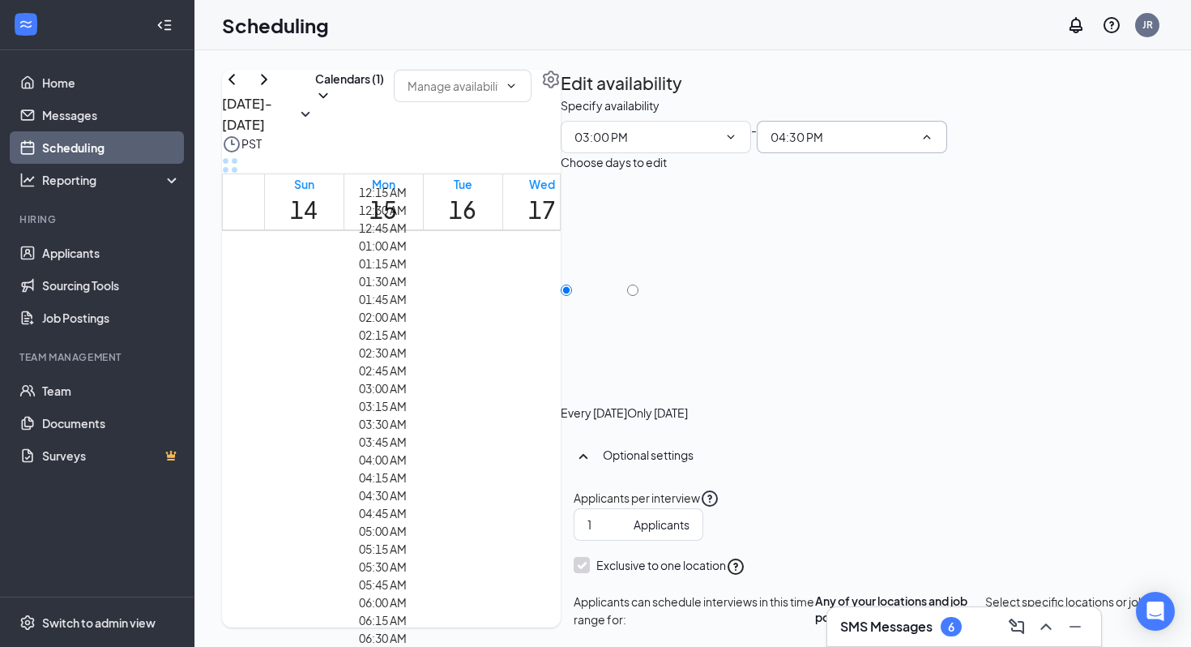
scroll to position [2206, 0]
type input "03:30 PM"
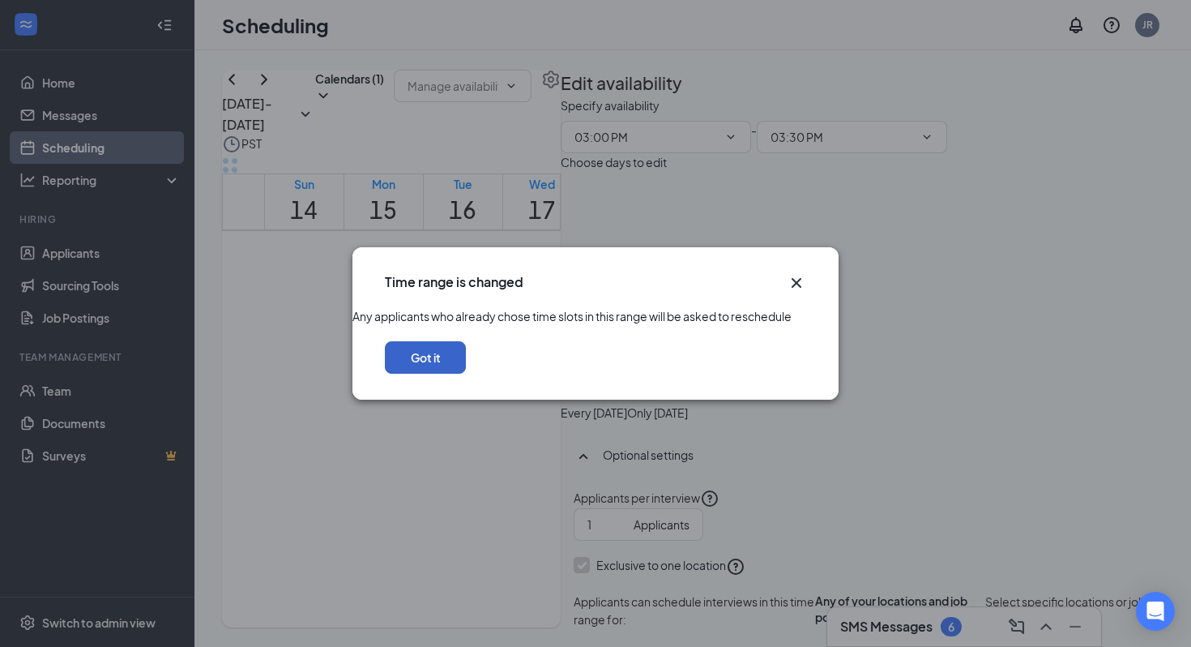
click at [466, 374] on button "Got it" at bounding box center [425, 357] width 81 height 32
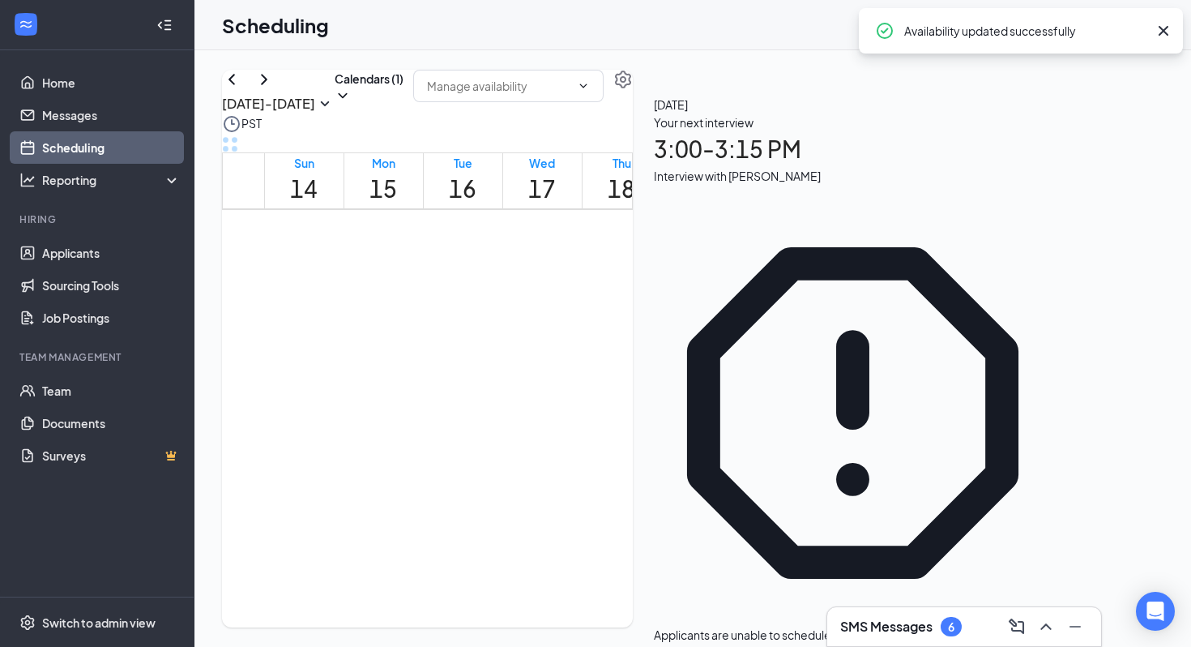
scroll to position [1796, 0]
